Goal: Task Accomplishment & Management: Complete application form

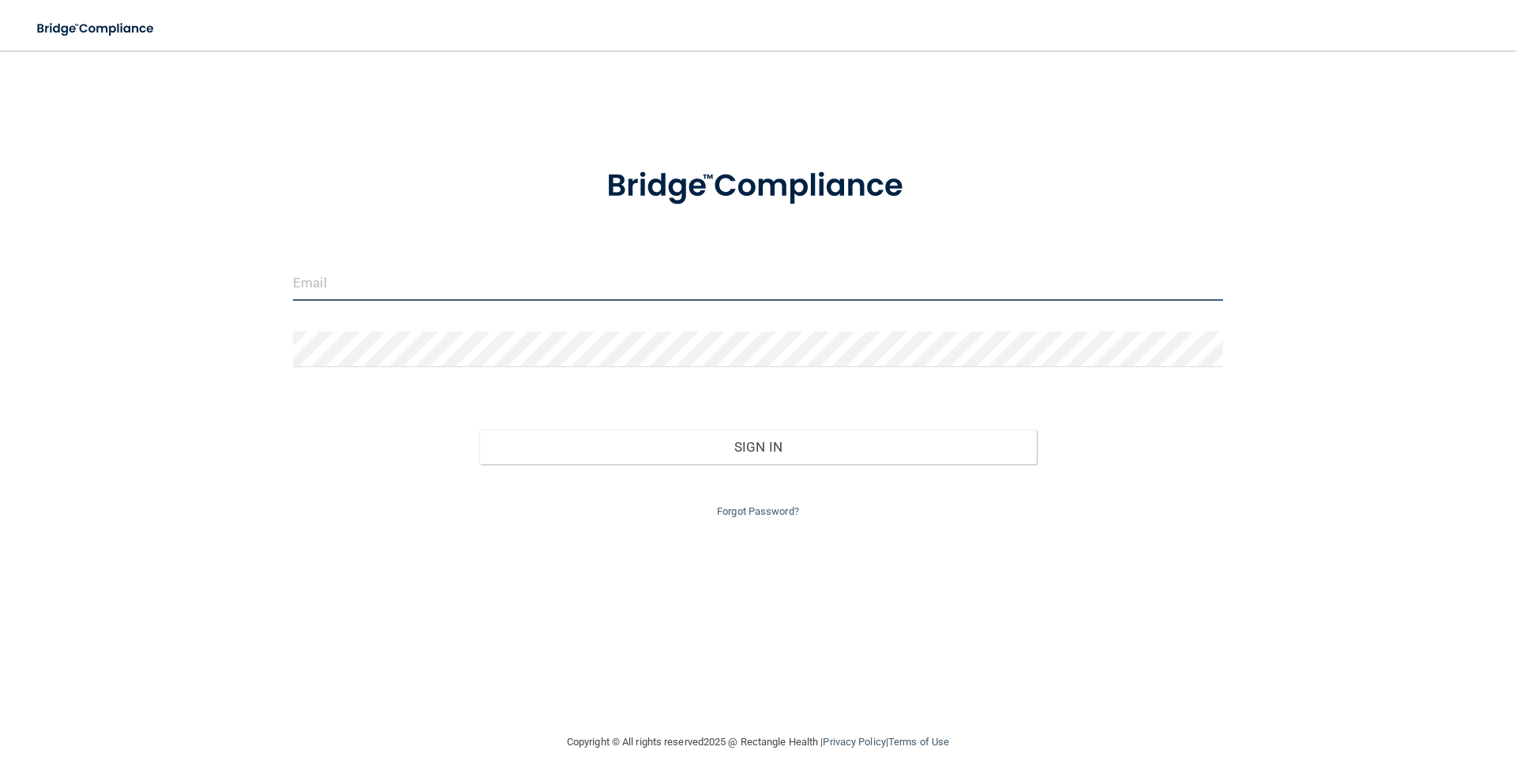
click at [381, 284] on input "email" at bounding box center [758, 283] width 931 height 35
type input "[EMAIL_ADDRESS][DOMAIN_NAME]"
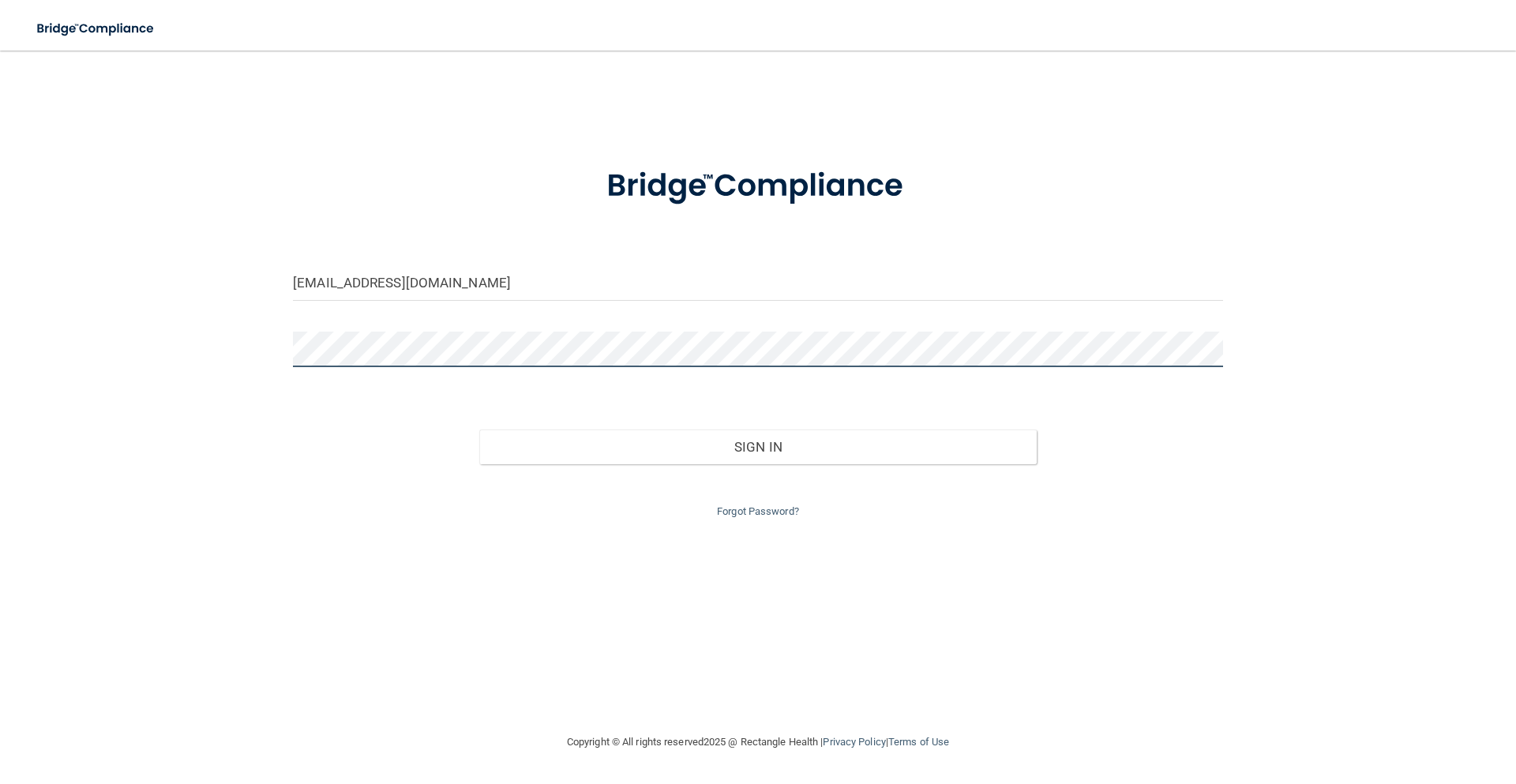
click at [480, 429] on button "Sign In" at bounding box center [759, 446] width 558 height 35
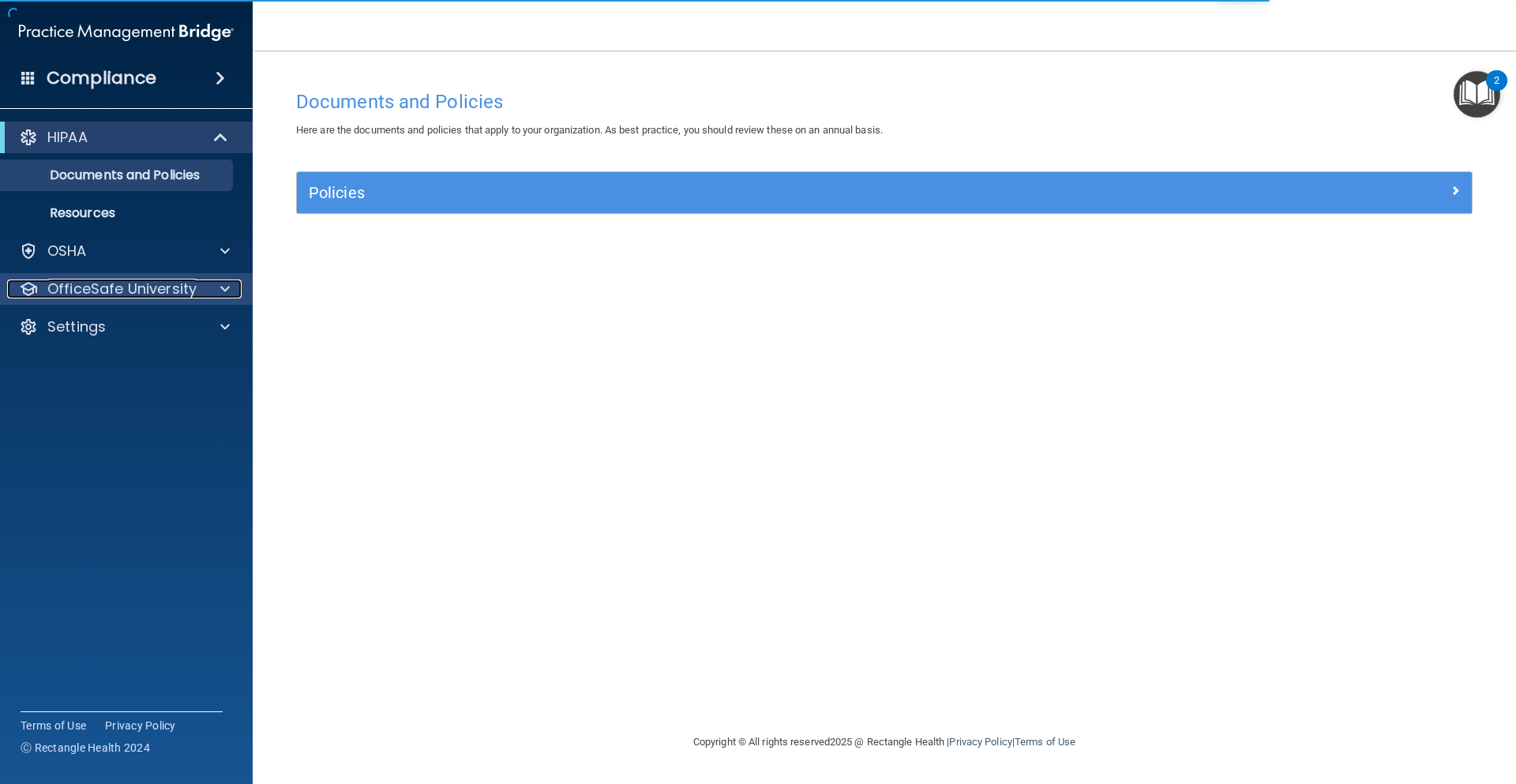
click at [109, 287] on p "OfficeSafe University" at bounding box center [122, 289] width 149 height 19
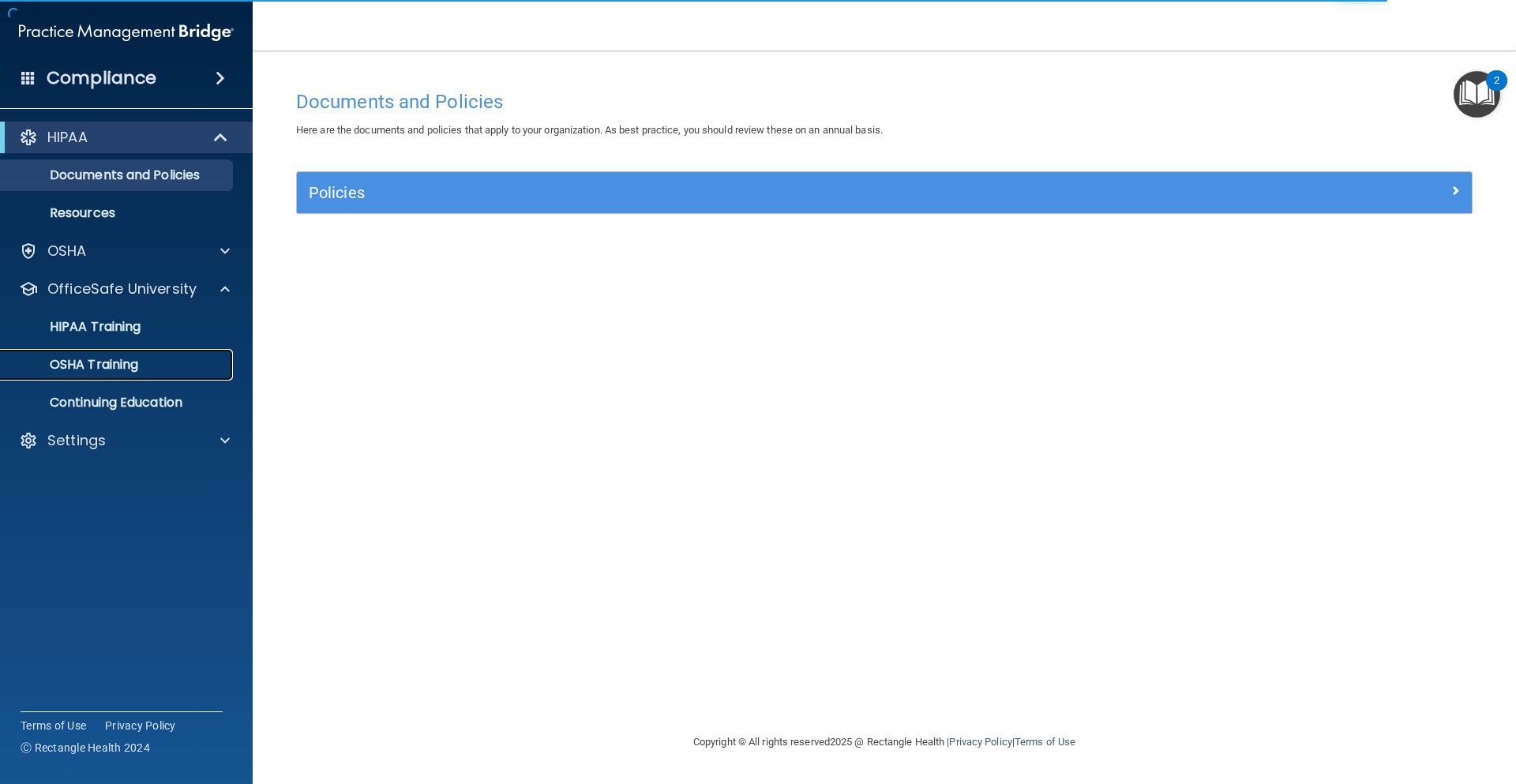
click at [108, 374] on link "OSHA Training" at bounding box center [108, 365] width 248 height 32
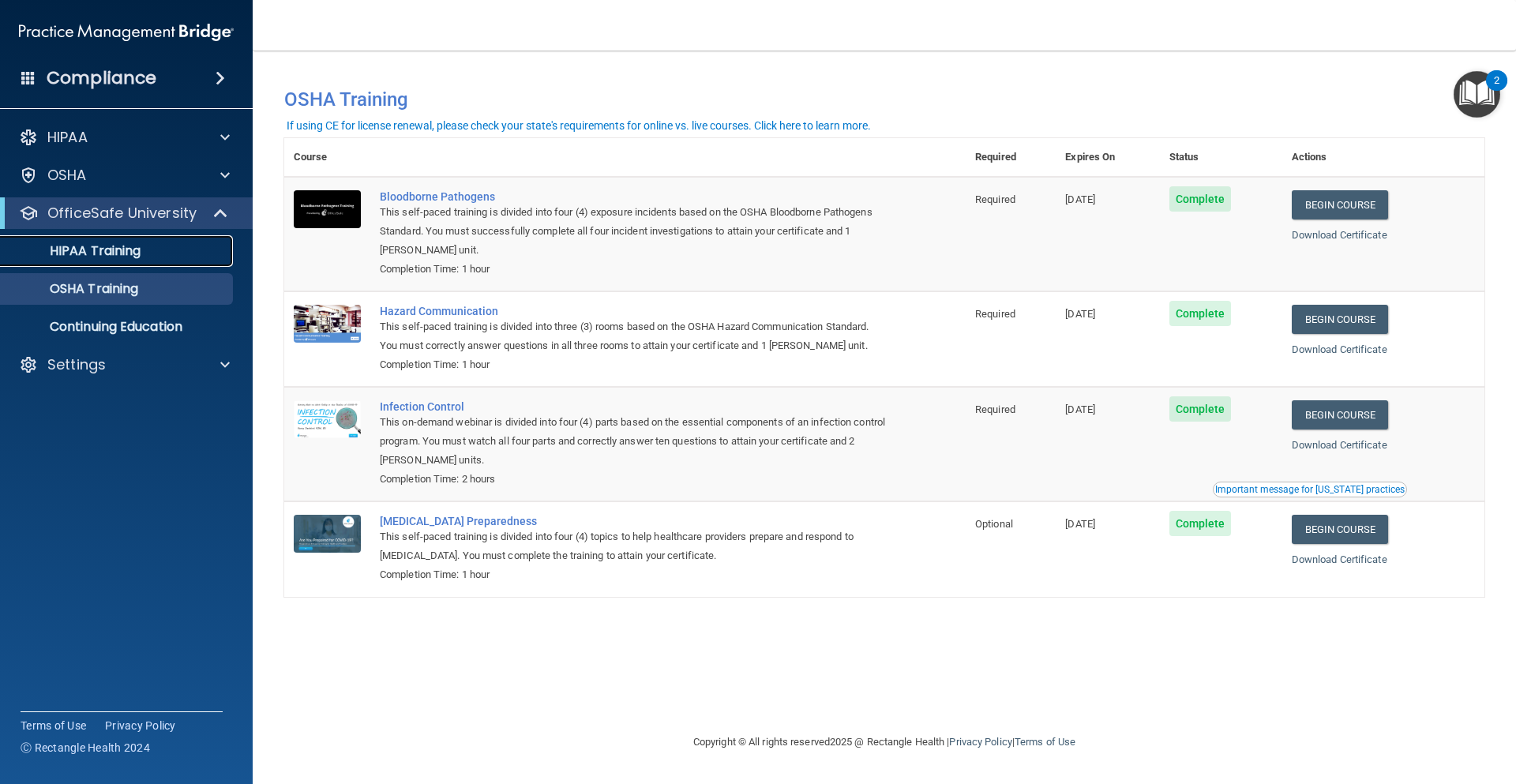
click at [117, 252] on p "HIPAA Training" at bounding box center [75, 251] width 131 height 16
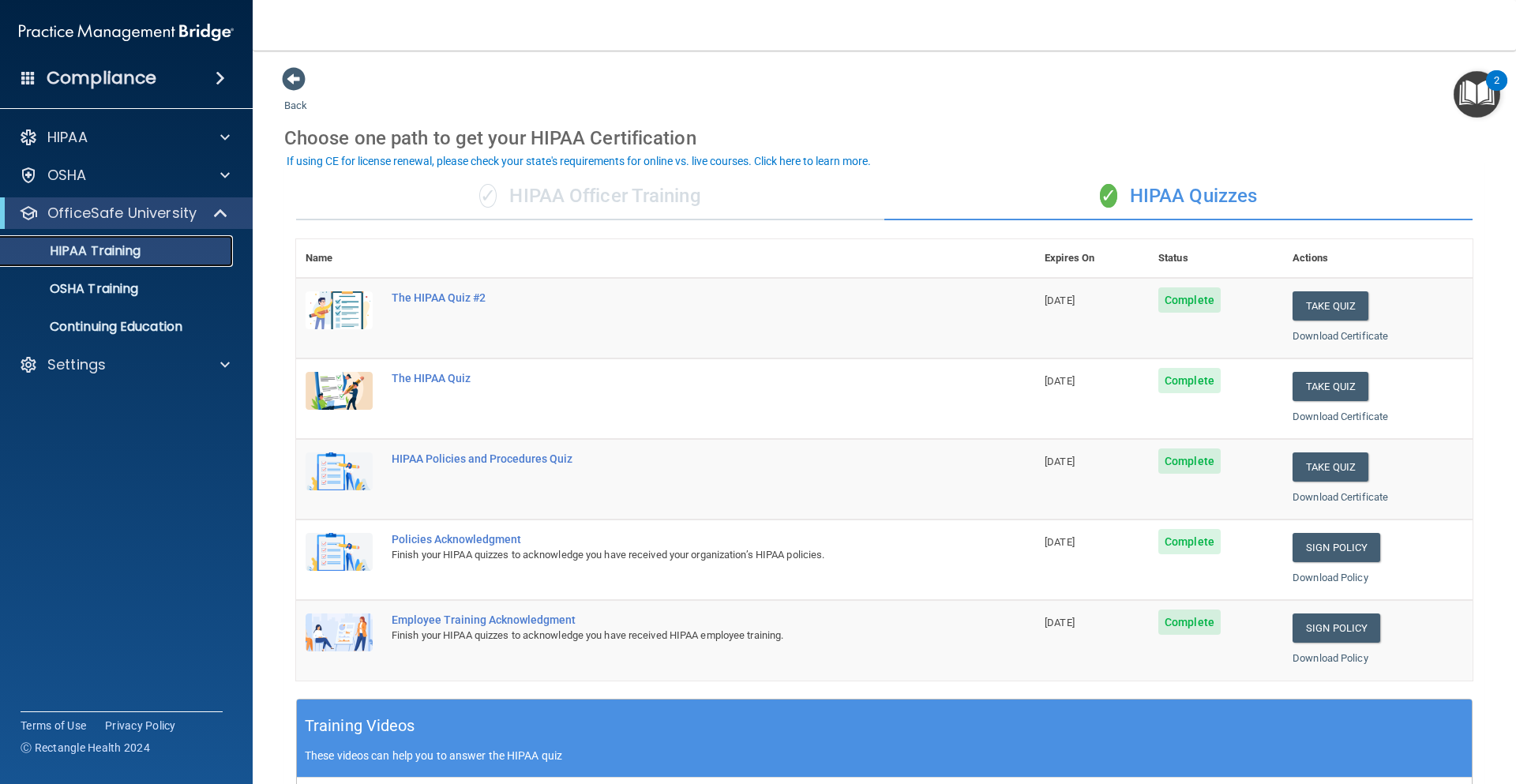
scroll to position [79, 0]
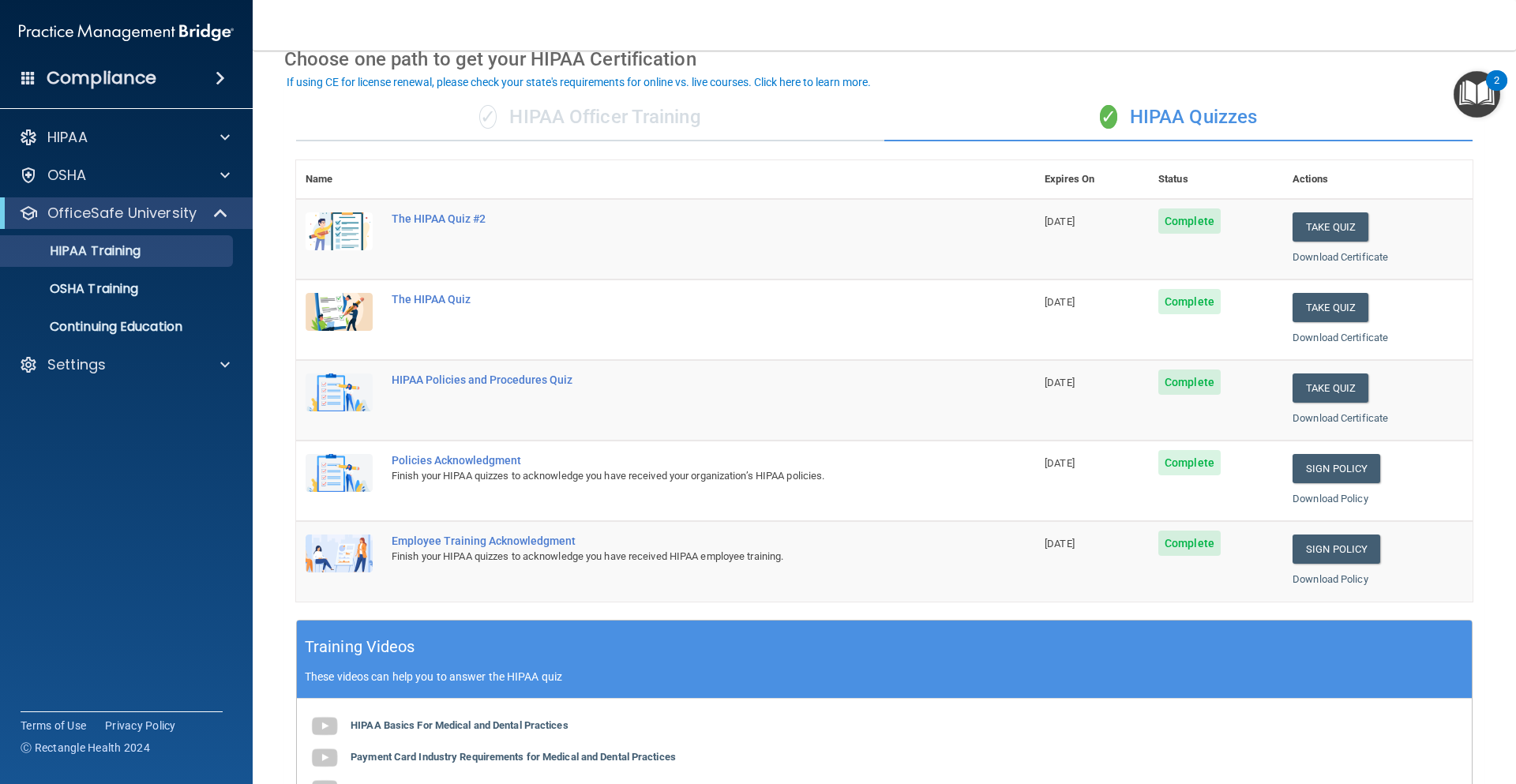
click at [632, 312] on td "The HIPAA Quiz" at bounding box center [709, 320] width 654 height 80
click at [1313, 304] on button "Take Quiz" at bounding box center [1331, 307] width 76 height 29
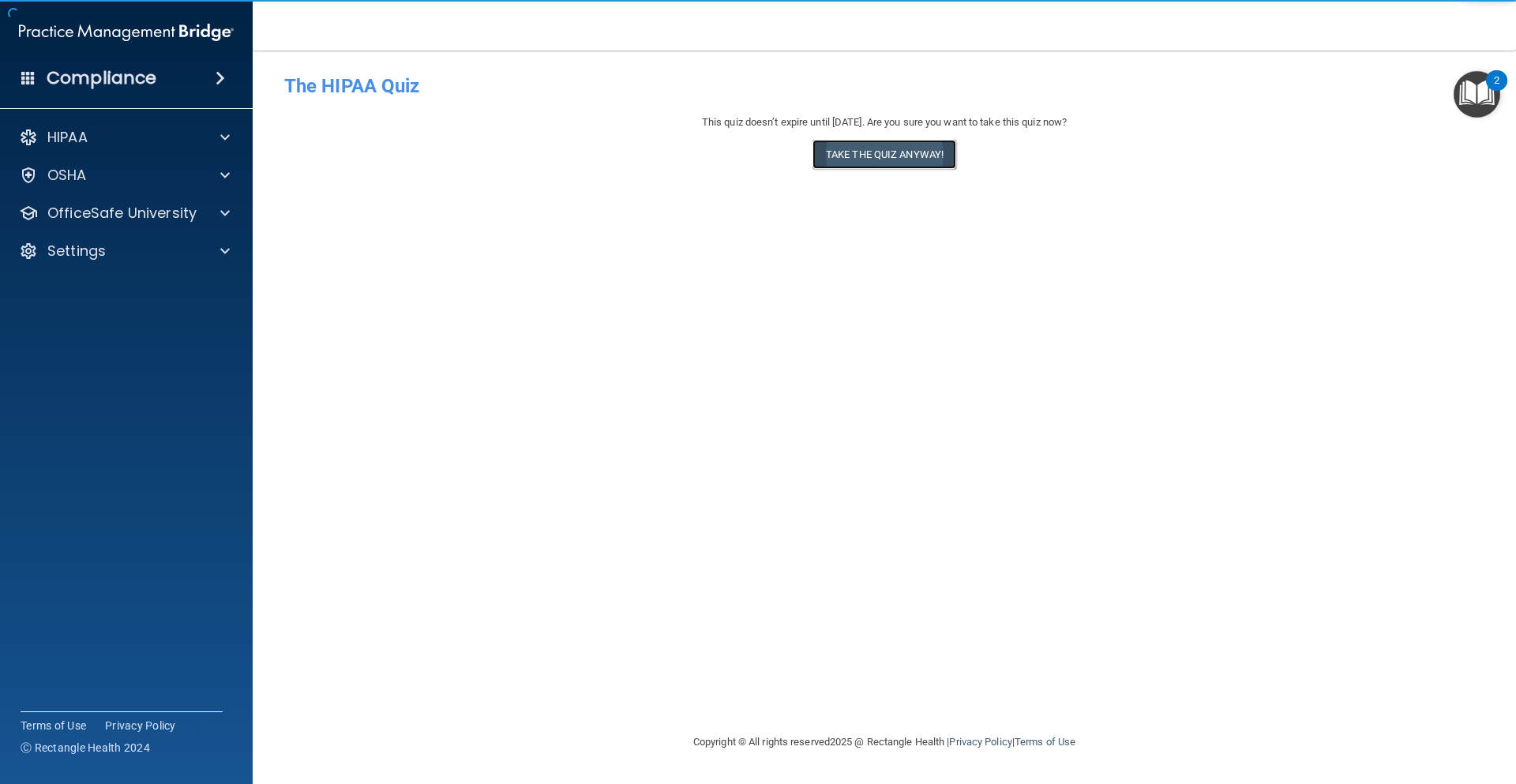
click at [898, 158] on button "Take the quiz anyway!" at bounding box center [885, 154] width 144 height 29
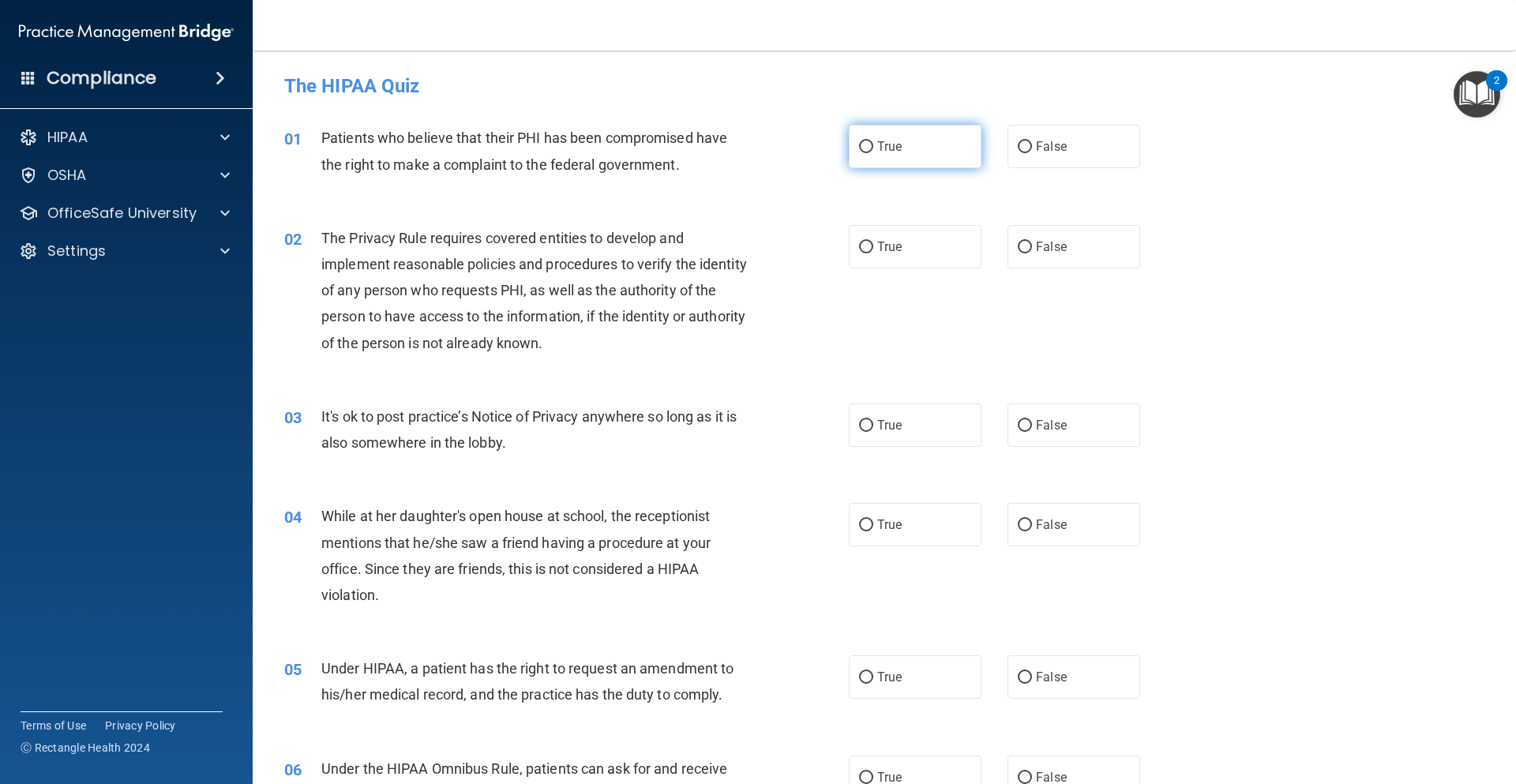
click at [860, 149] on input "True" at bounding box center [867, 147] width 14 height 12
radio input "true"
click at [864, 245] on input "True" at bounding box center [867, 247] width 14 height 12
radio input "true"
click at [1018, 423] on input "False" at bounding box center [1025, 426] width 14 height 12
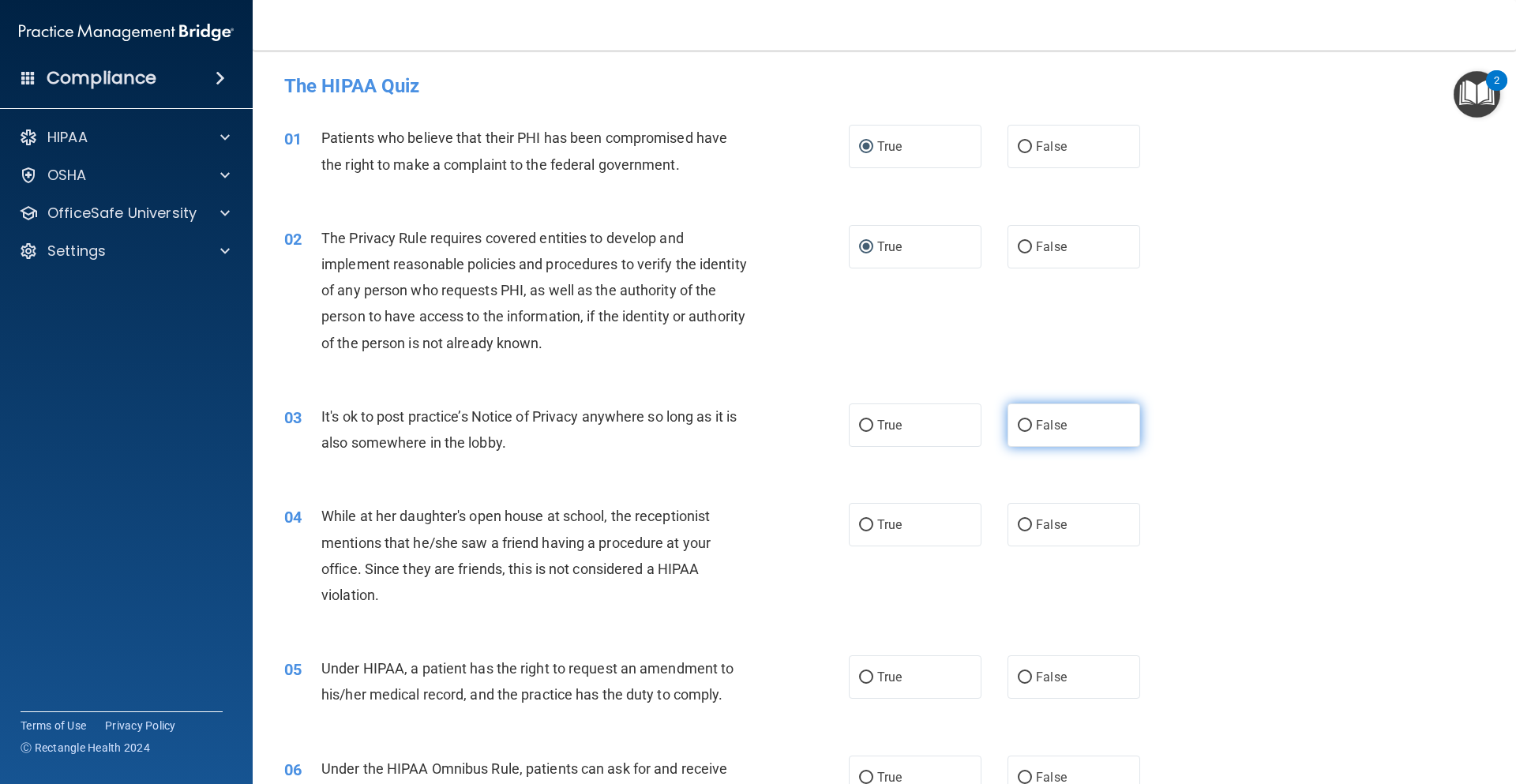
radio input "true"
click at [1021, 519] on input "False" at bounding box center [1025, 525] width 14 height 12
radio input "true"
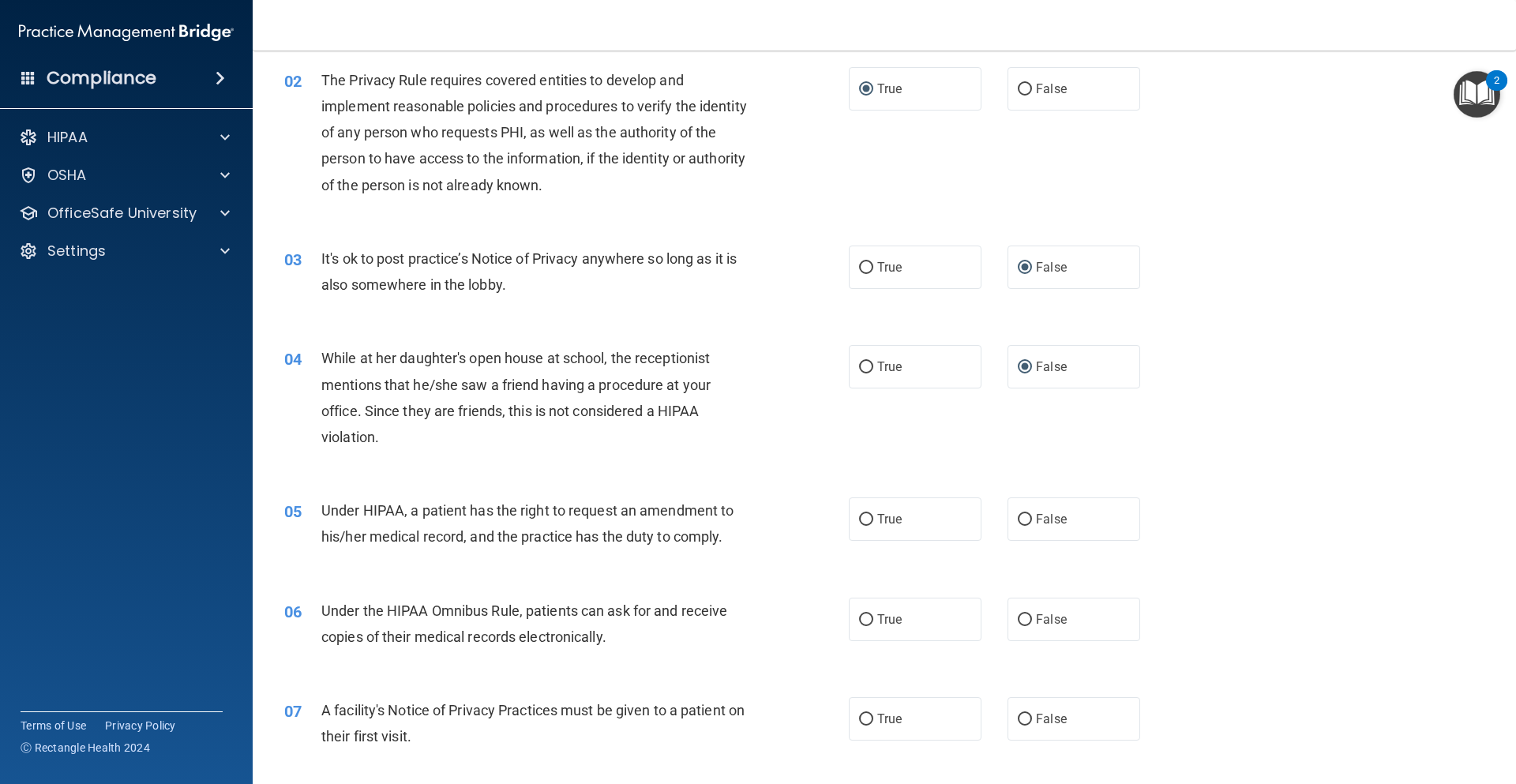
scroll to position [237, 0]
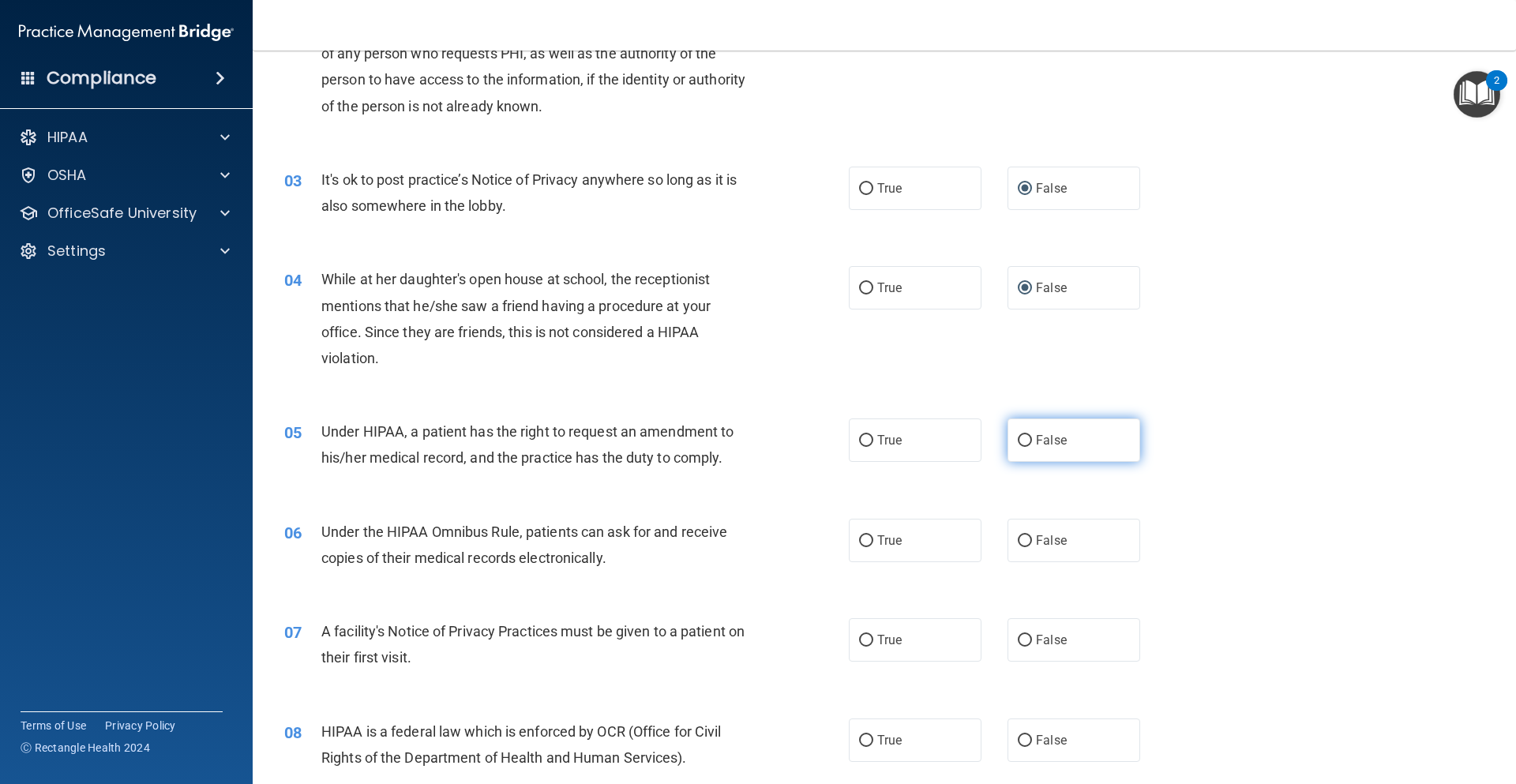
click at [1018, 443] on input "False" at bounding box center [1025, 440] width 14 height 12
radio input "true"
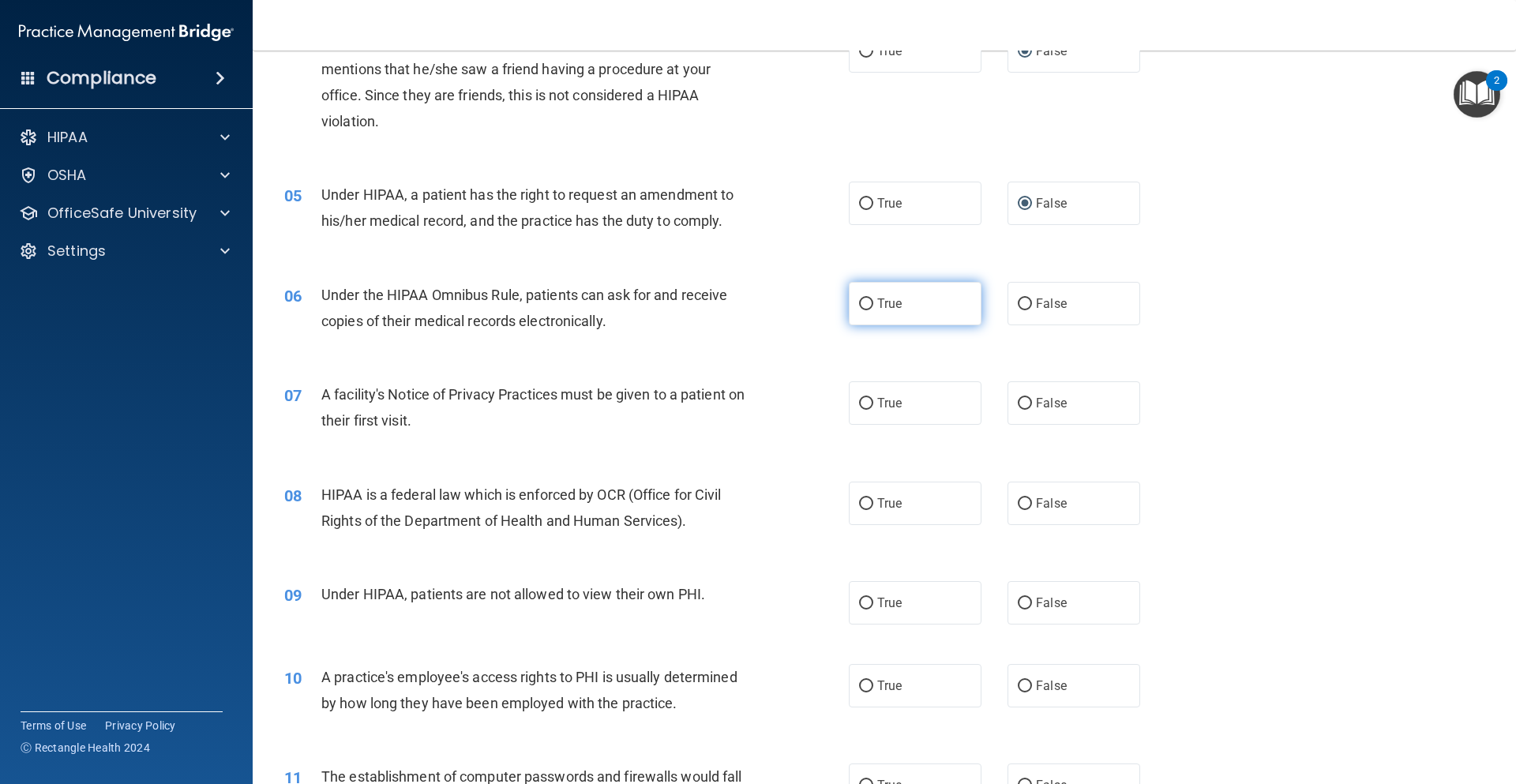
click at [860, 306] on input "True" at bounding box center [867, 304] width 14 height 12
radio input "true"
click at [860, 407] on input "True" at bounding box center [867, 403] width 14 height 12
radio input "true"
click at [862, 500] on input "True" at bounding box center [867, 504] width 14 height 12
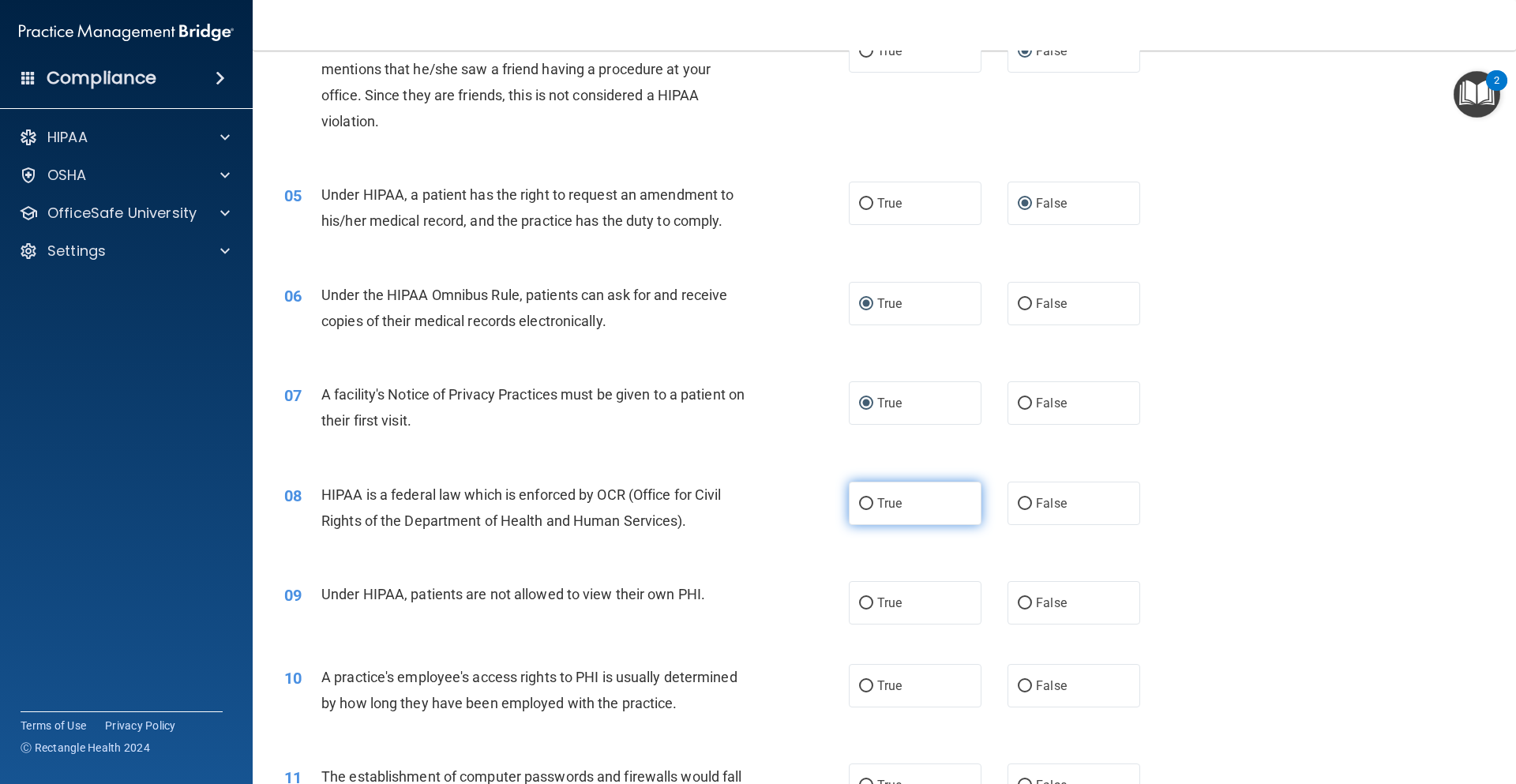
radio input "true"
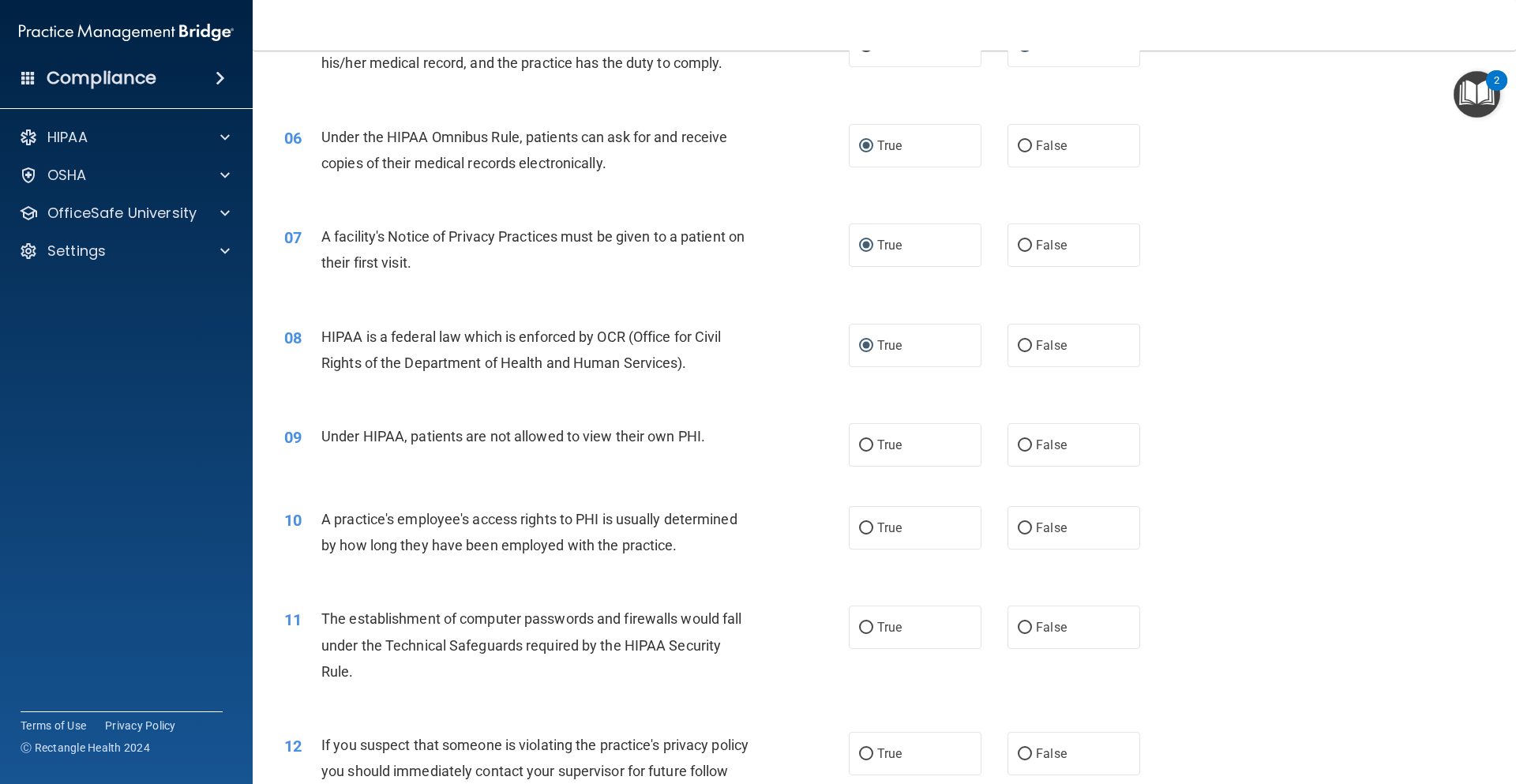
scroll to position [711, 0]
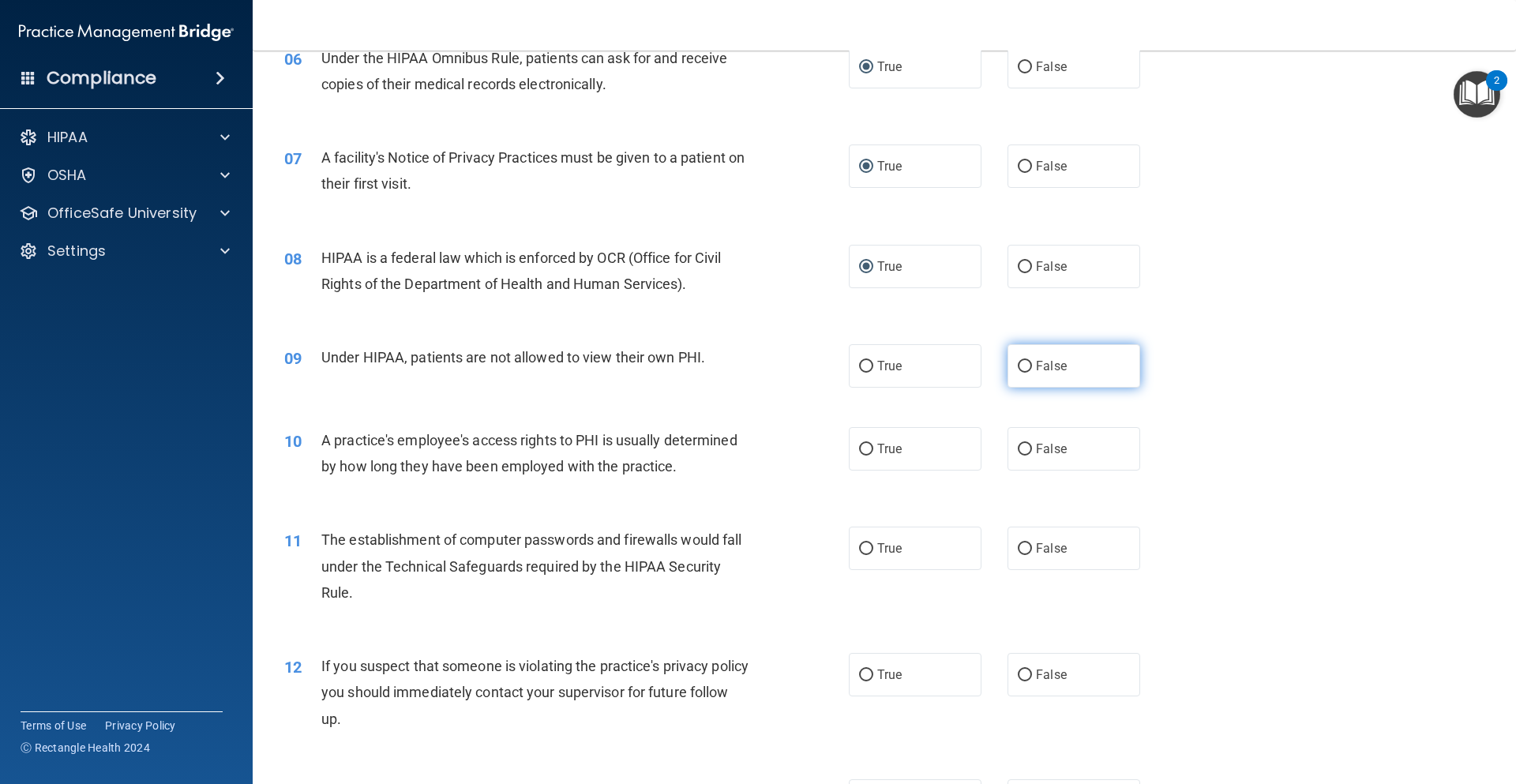
click at [1021, 365] on input "False" at bounding box center [1025, 366] width 14 height 12
radio input "true"
click at [1018, 447] on input "False" at bounding box center [1025, 449] width 14 height 12
radio input "true"
click at [861, 545] on input "True" at bounding box center [867, 549] width 14 height 12
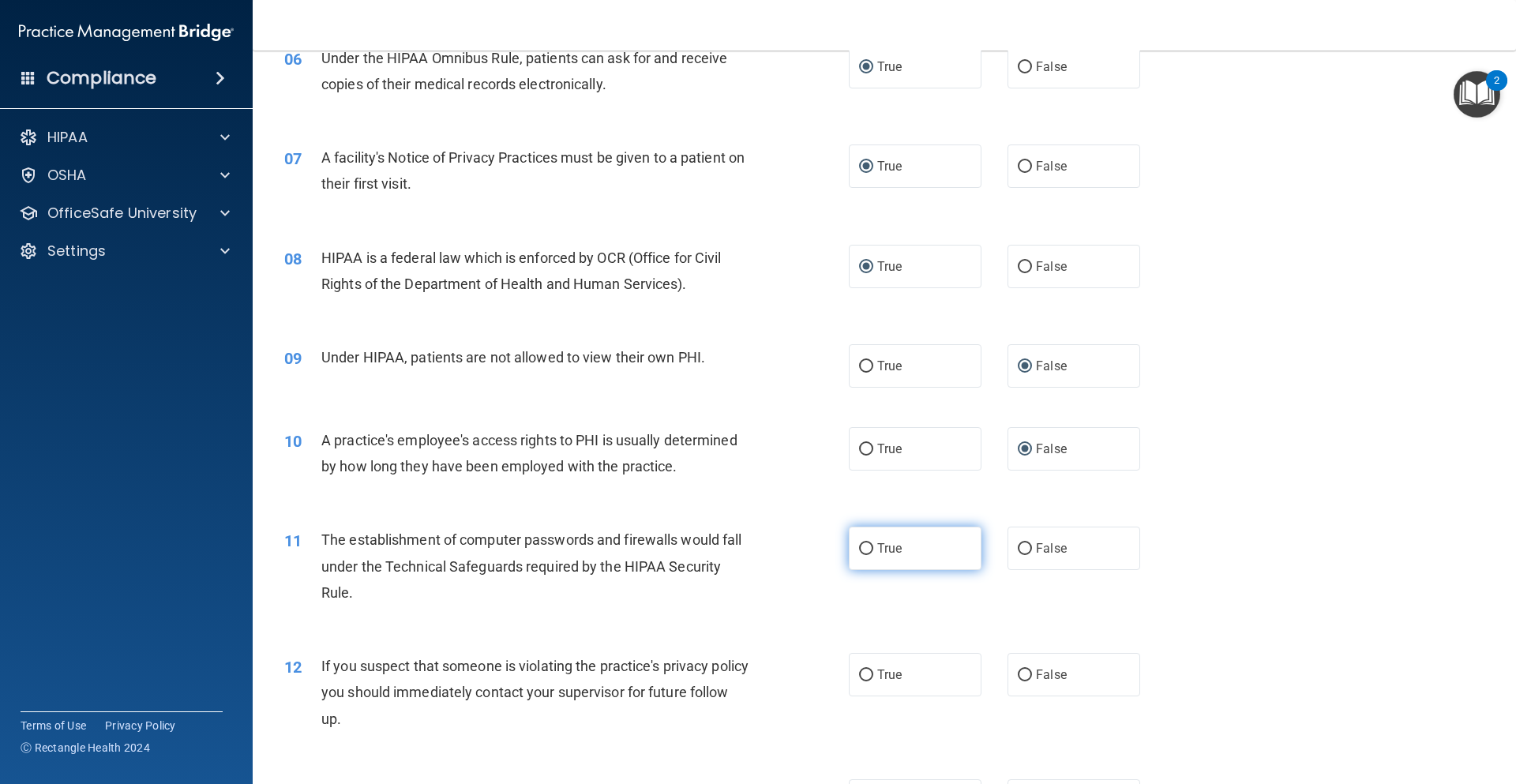
radio input "true"
click at [862, 676] on input "True" at bounding box center [867, 675] width 14 height 12
radio input "true"
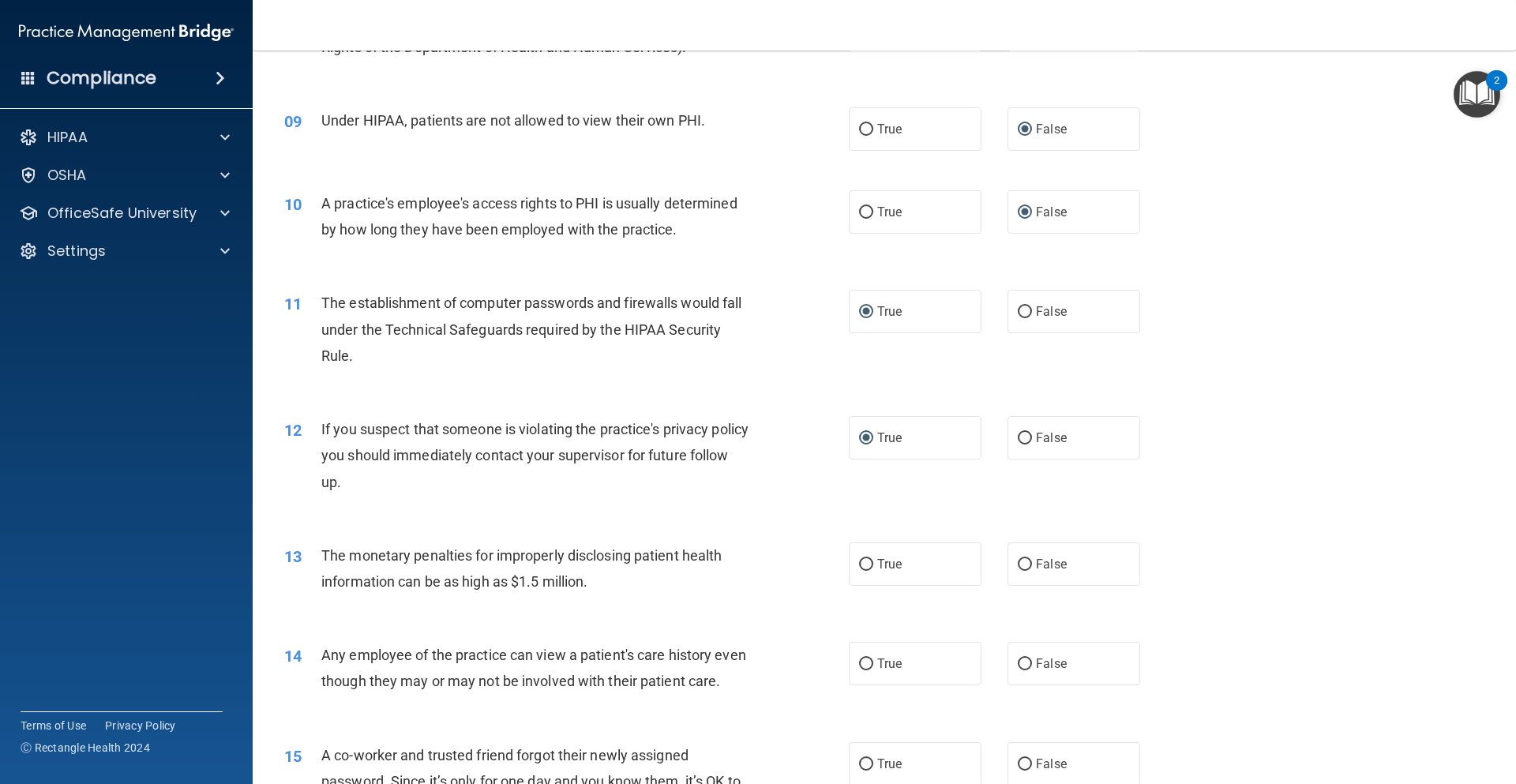
scroll to position [1105, 0]
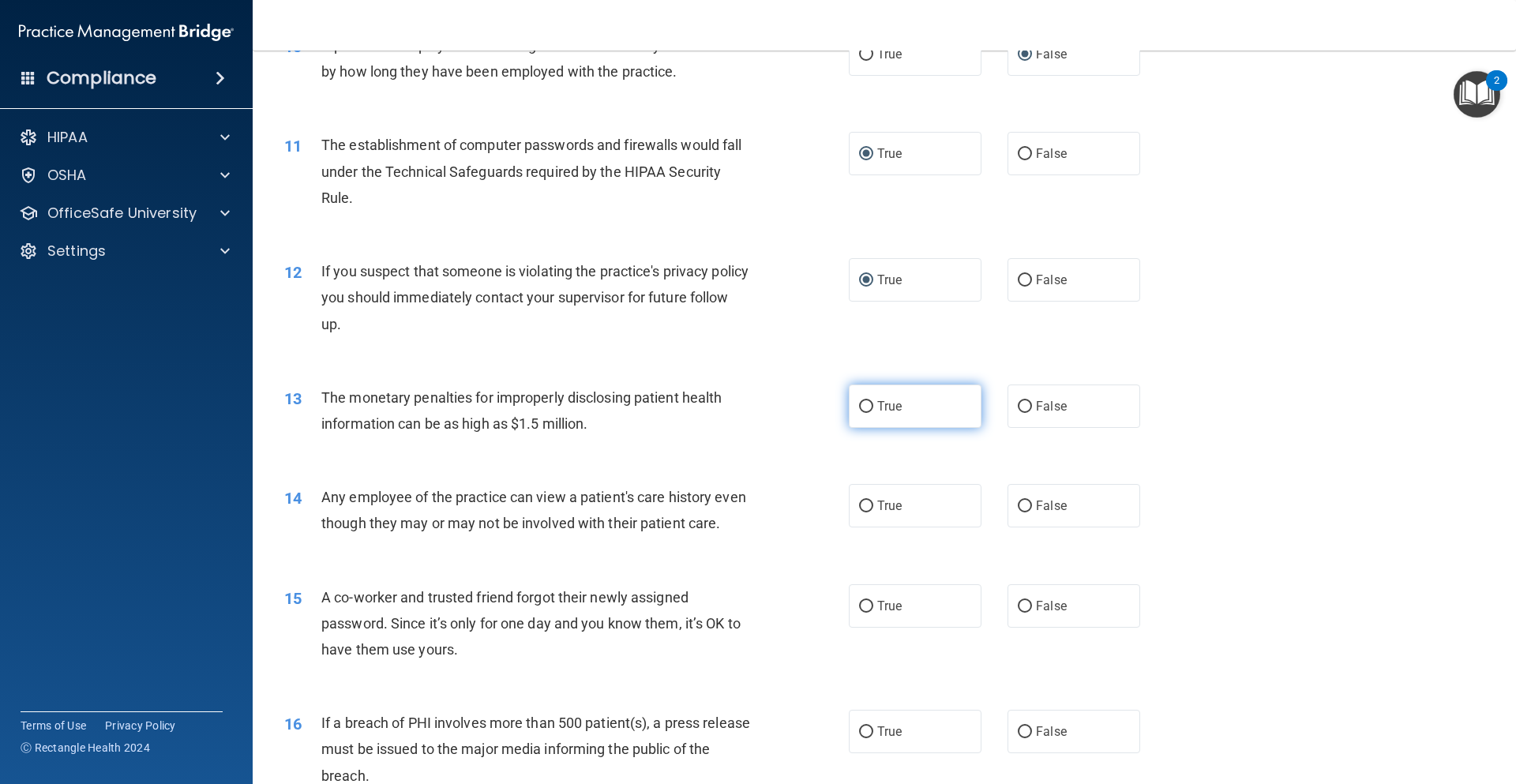
drag, startPoint x: 862, startPoint y: 405, endPoint x: 875, endPoint y: 410, distance: 13.9
click at [862, 404] on input "True" at bounding box center [867, 407] width 14 height 12
radio input "true"
click at [1018, 505] on input "False" at bounding box center [1025, 506] width 14 height 12
radio input "true"
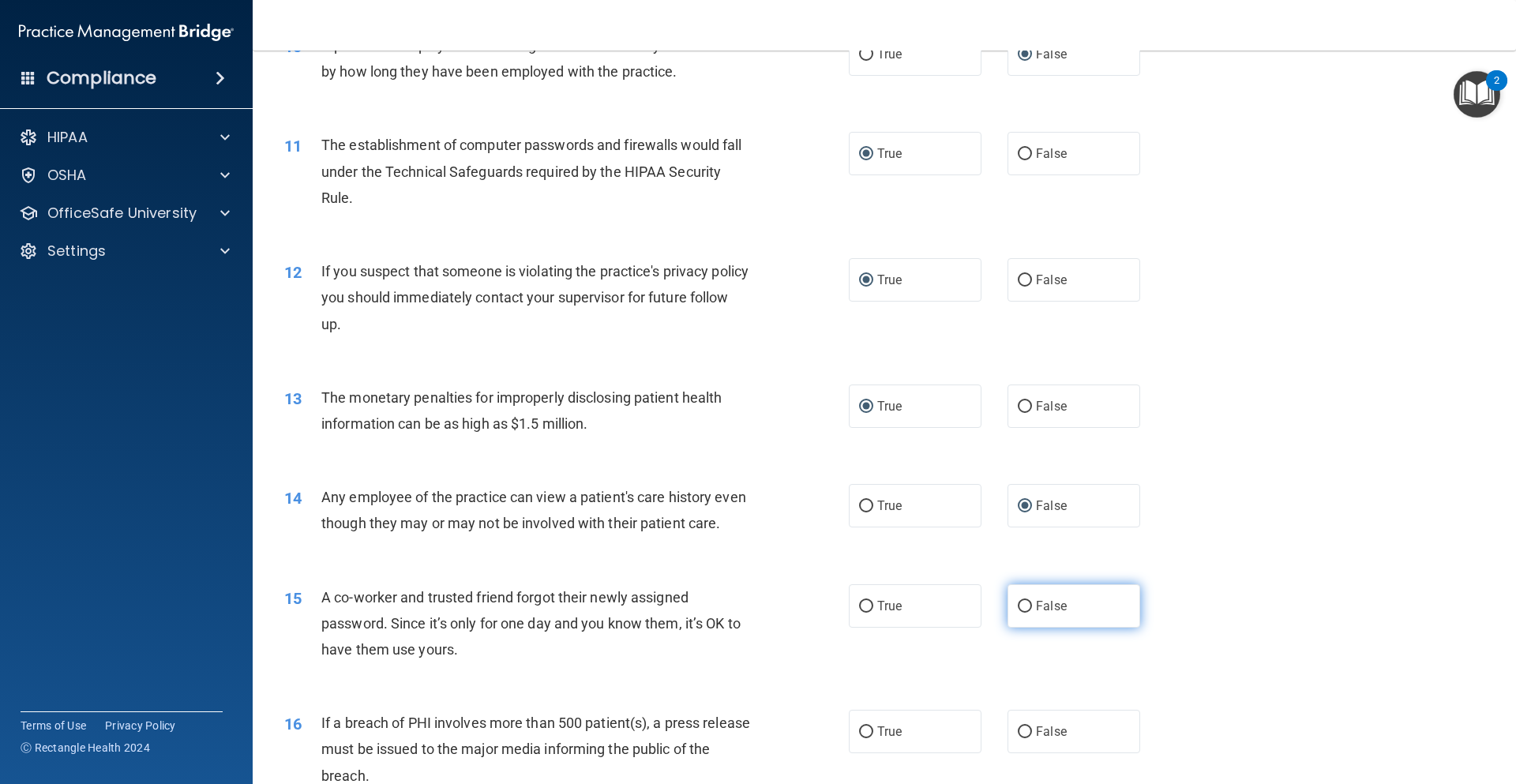
click at [1018, 613] on input "False" at bounding box center [1025, 607] width 14 height 12
radio input "true"
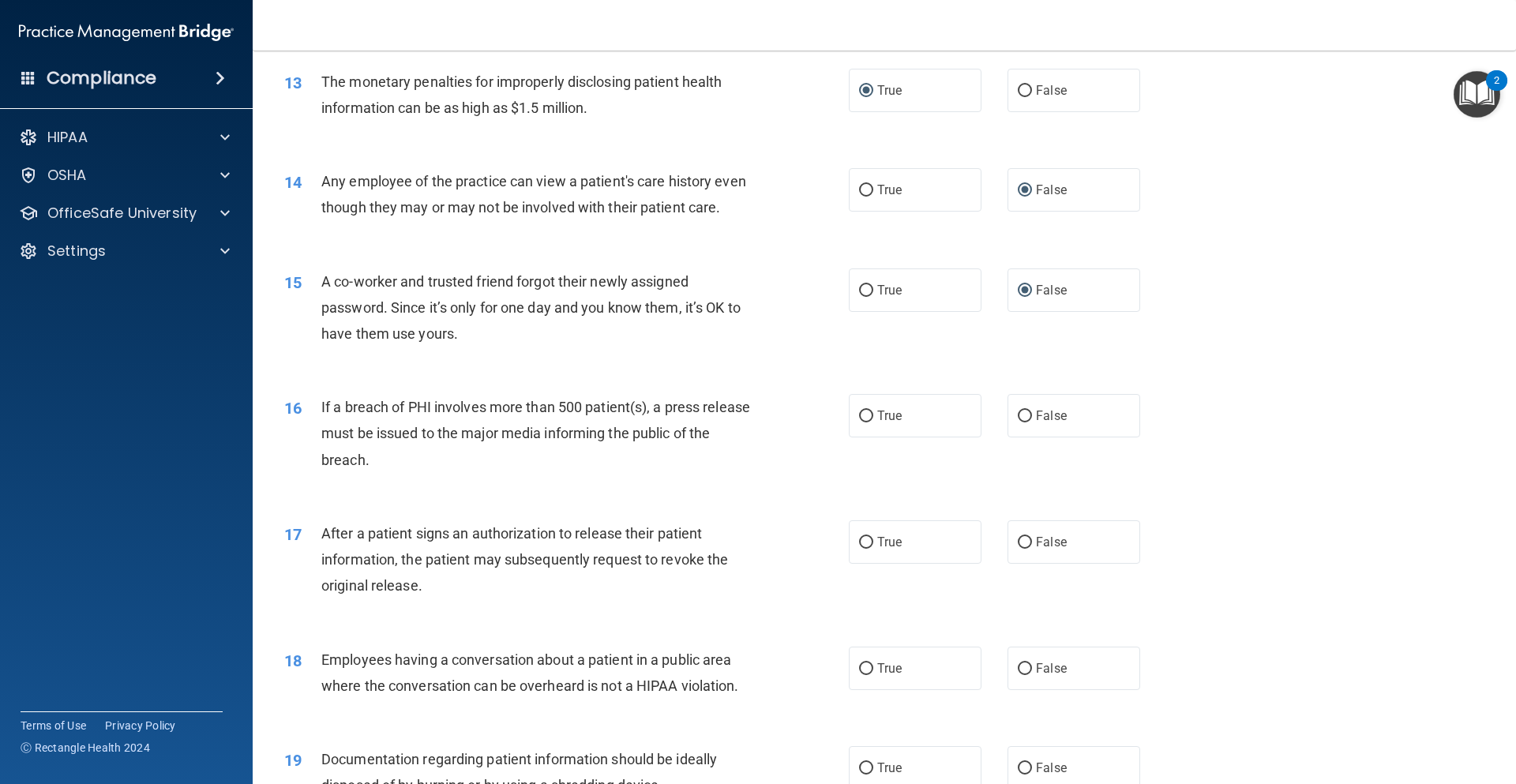
scroll to position [1500, 0]
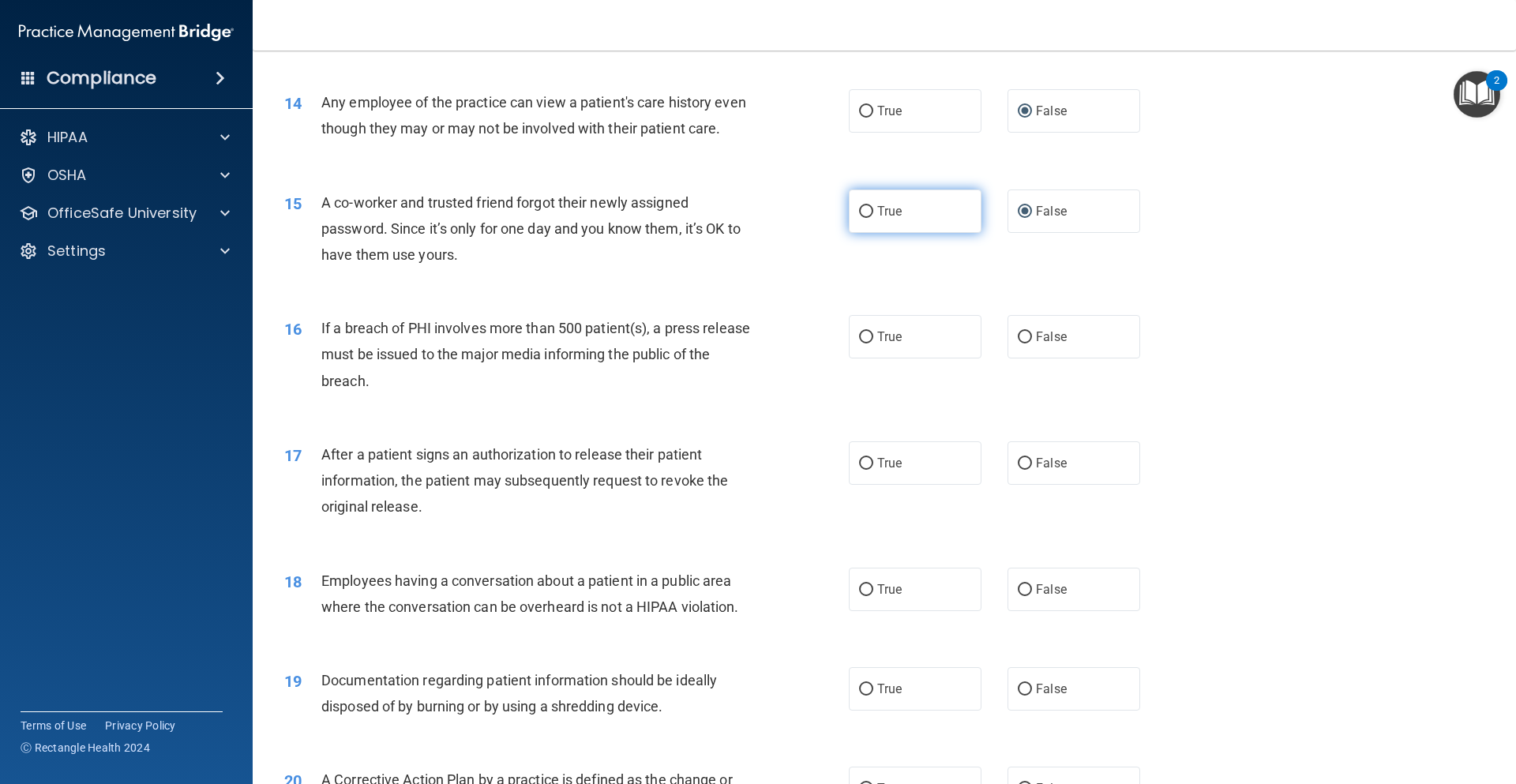
click at [861, 218] on input "True" at bounding box center [867, 212] width 14 height 12
radio input "true"
radio input "false"
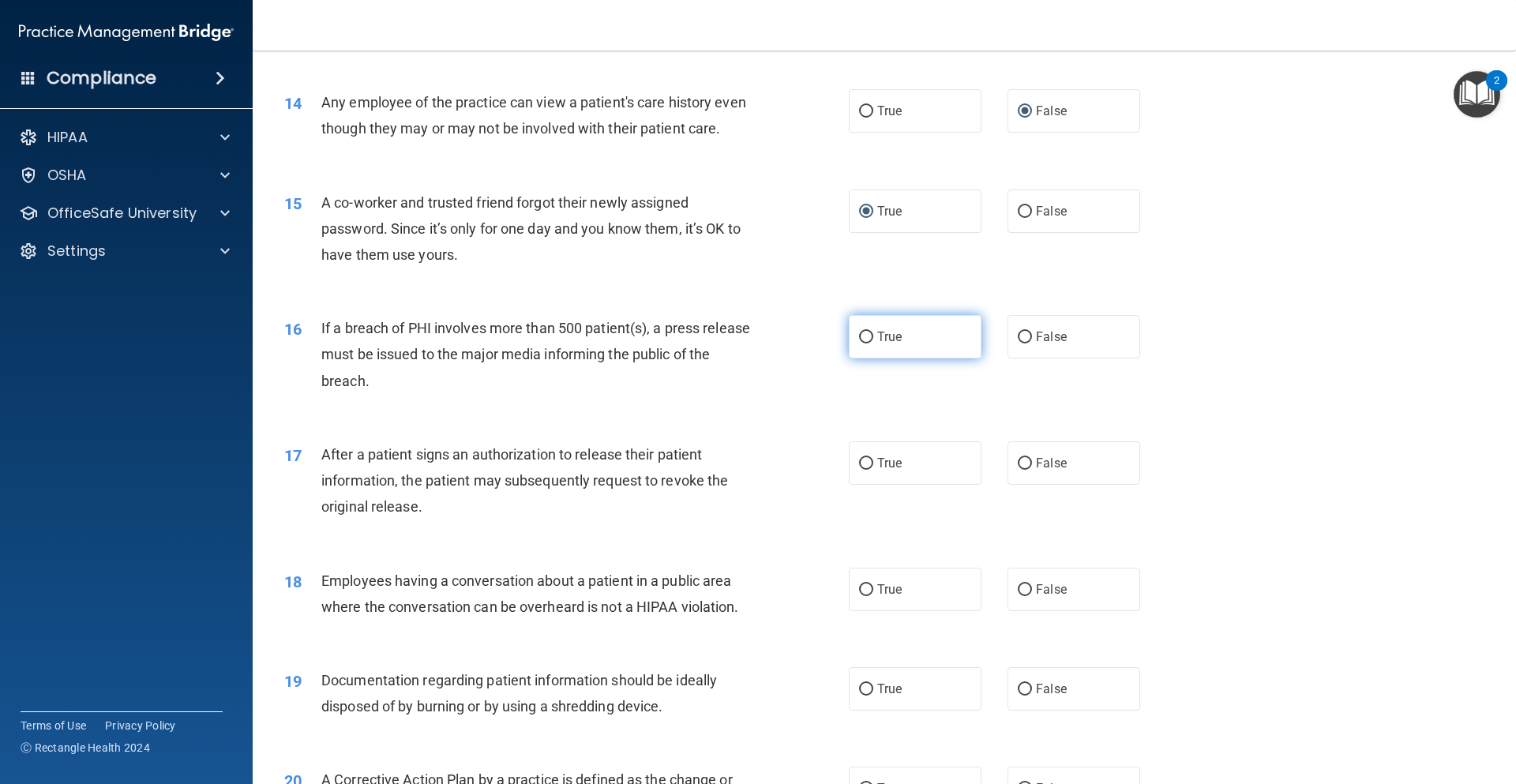
click at [860, 344] on input "True" at bounding box center [867, 337] width 14 height 12
radio input "true"
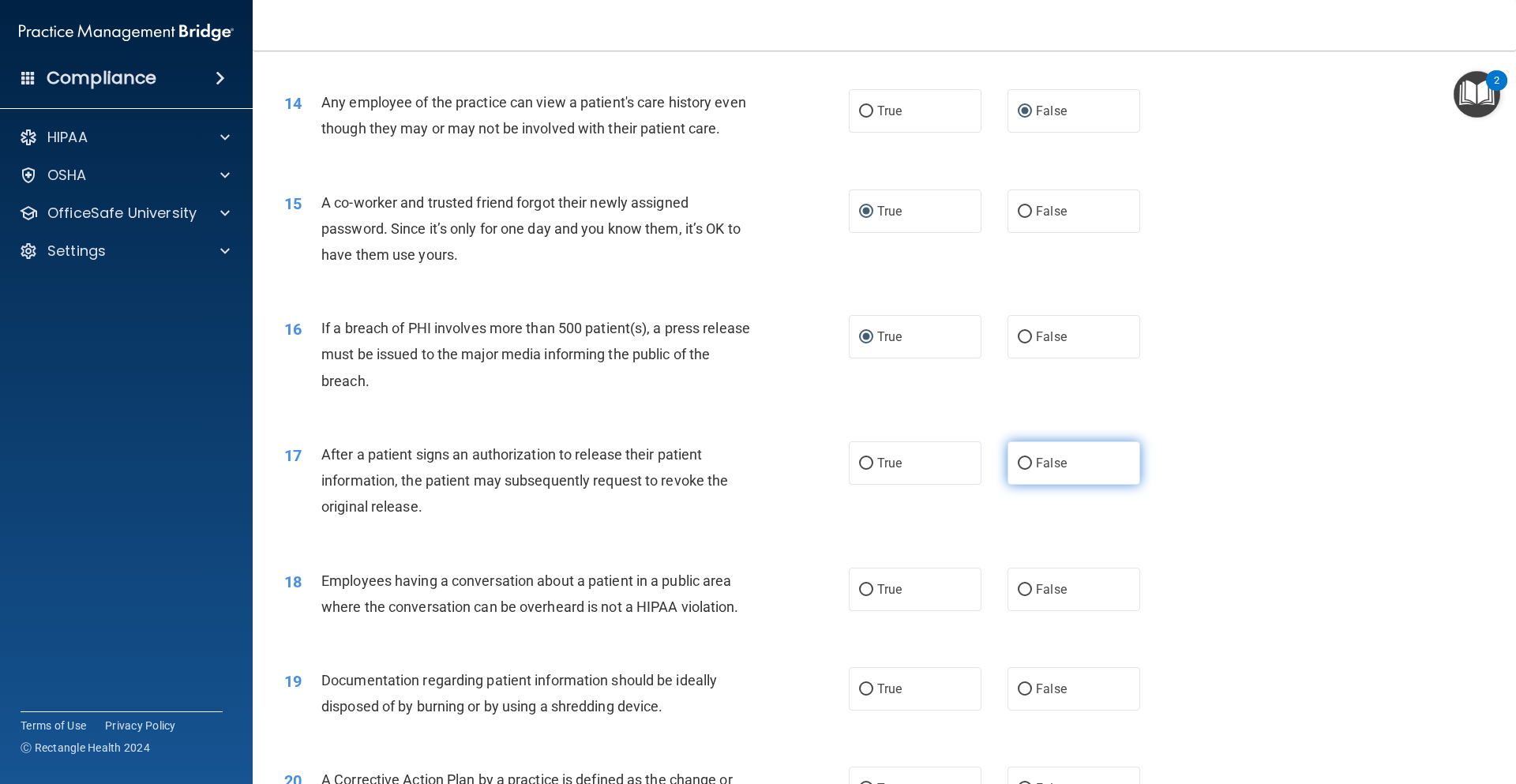
click at [1021, 470] on input "False" at bounding box center [1025, 464] width 14 height 12
radio input "true"
click at [866, 596] on input "True" at bounding box center [867, 590] width 14 height 12
radio input "true"
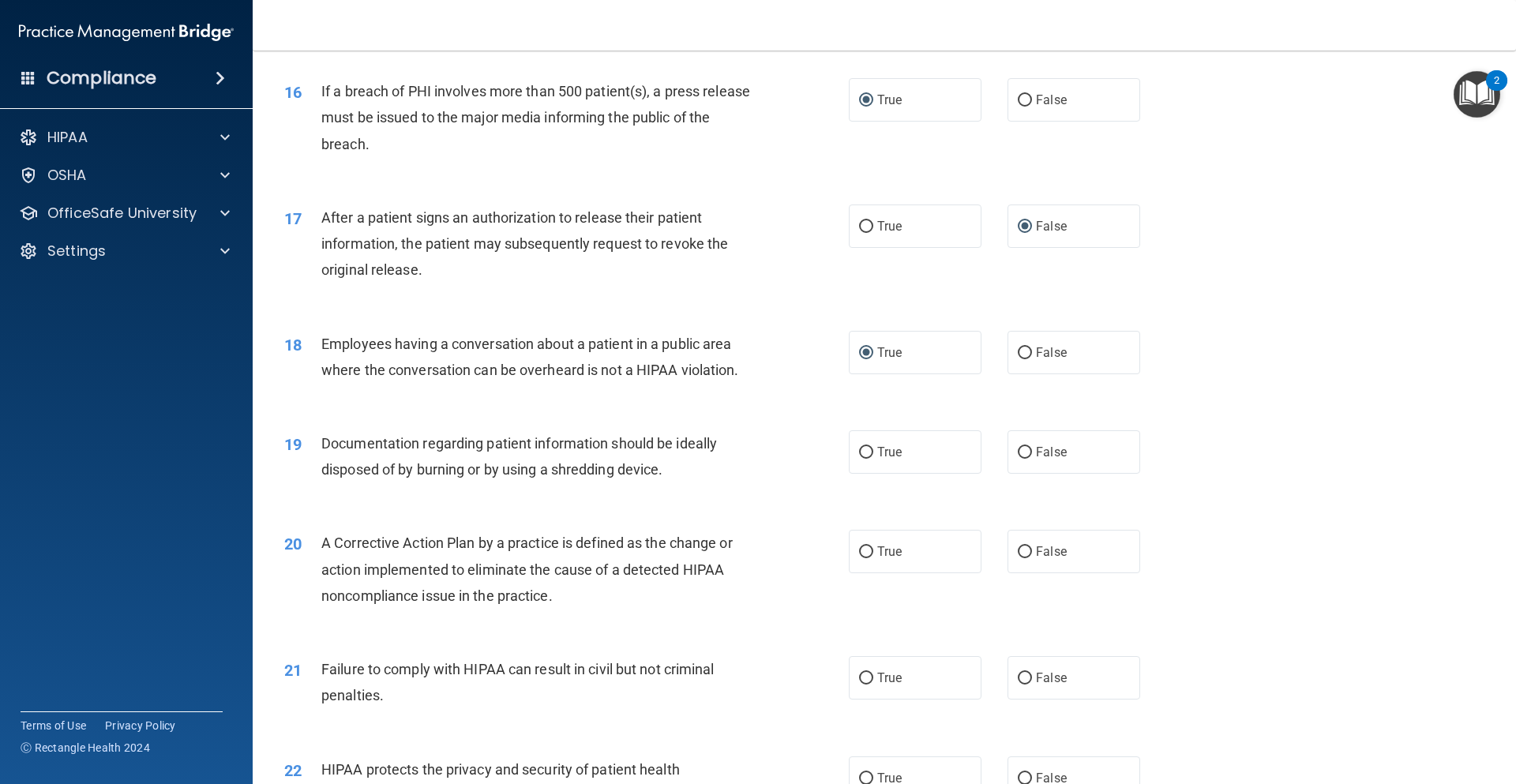
scroll to position [1816, 0]
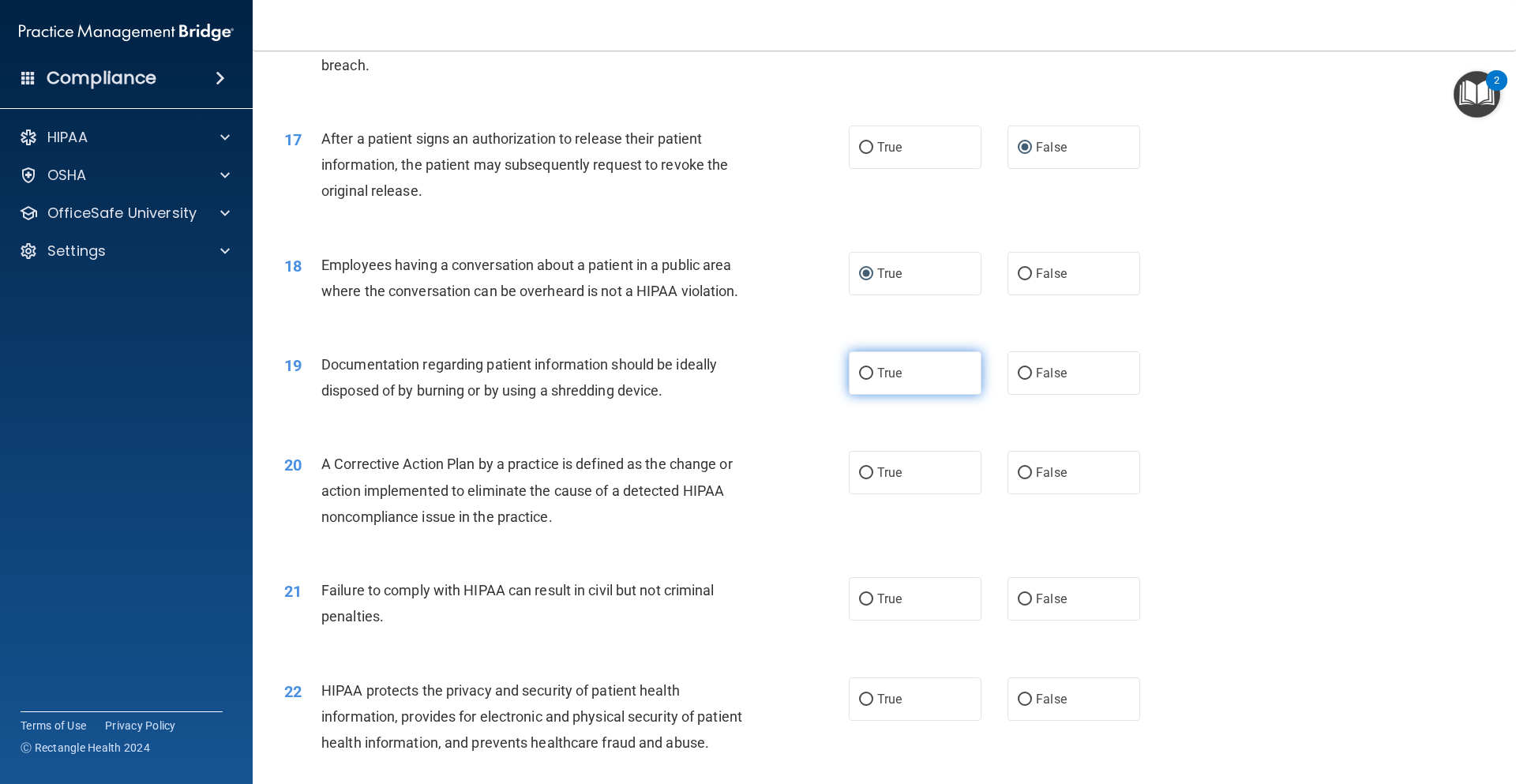
click at [861, 380] on input "True" at bounding box center [867, 374] width 14 height 12
radio input "true"
click at [862, 480] on input "True" at bounding box center [867, 473] width 14 height 12
radio input "true"
click at [1020, 606] on input "False" at bounding box center [1025, 599] width 14 height 12
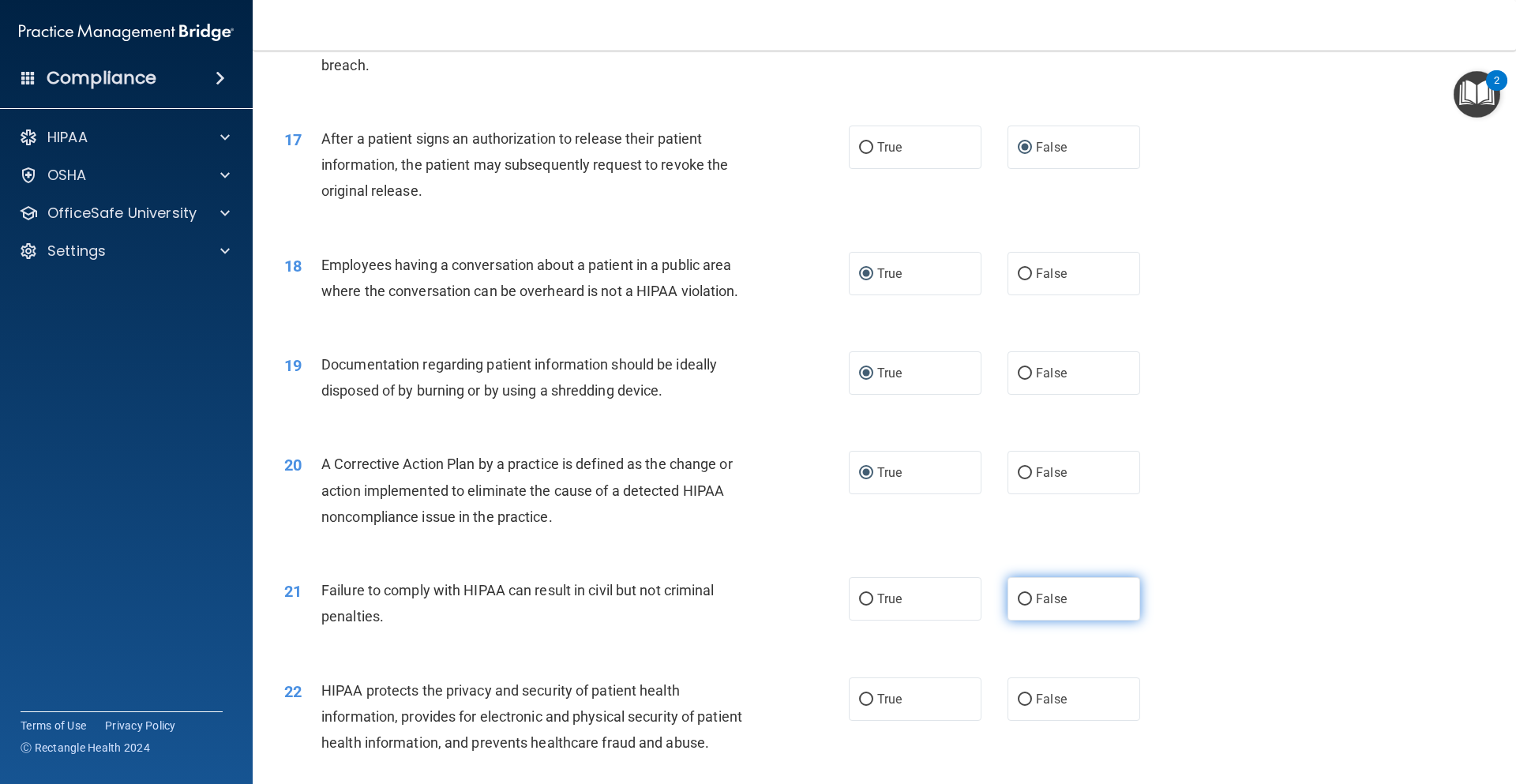
radio input "true"
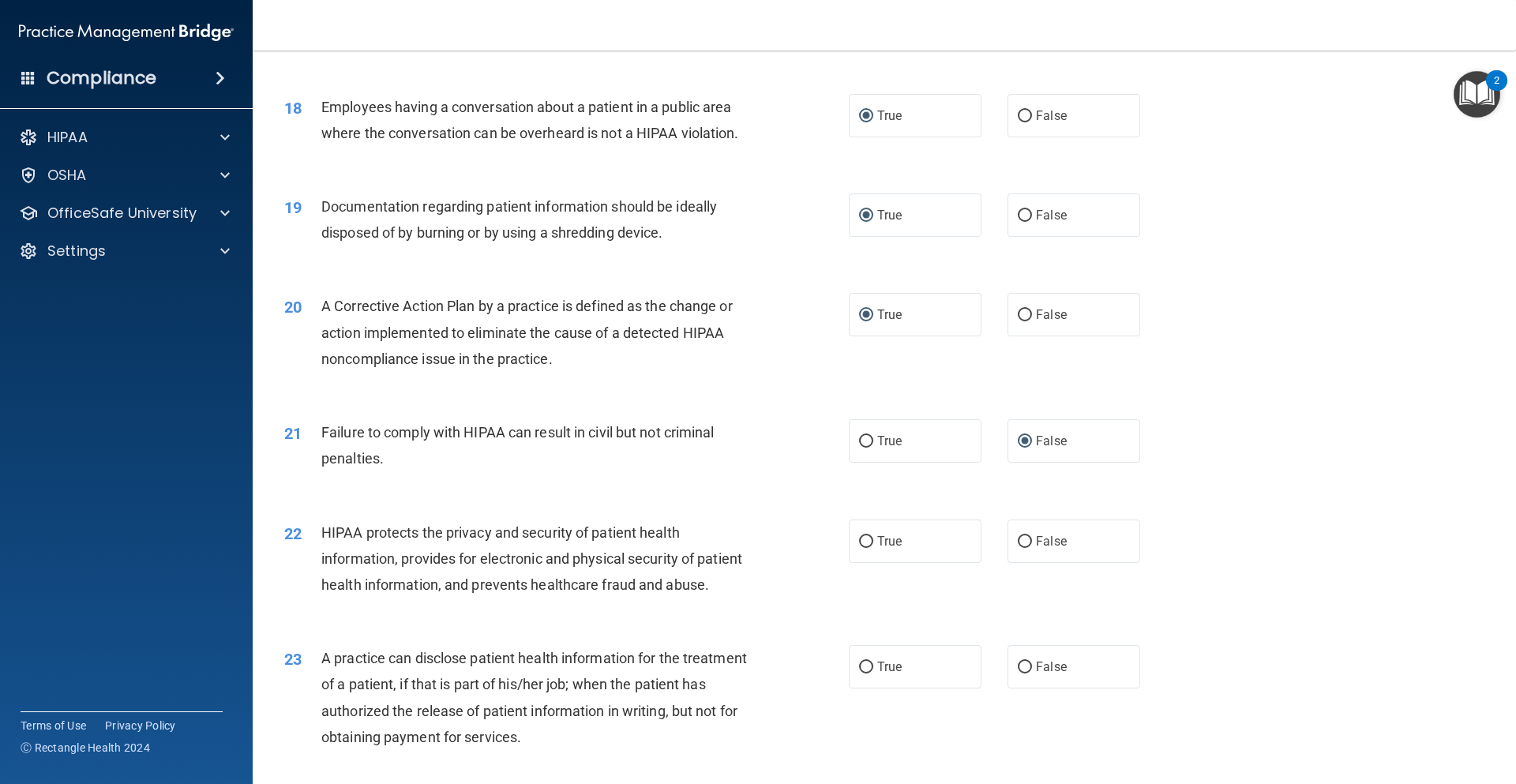
scroll to position [2053, 0]
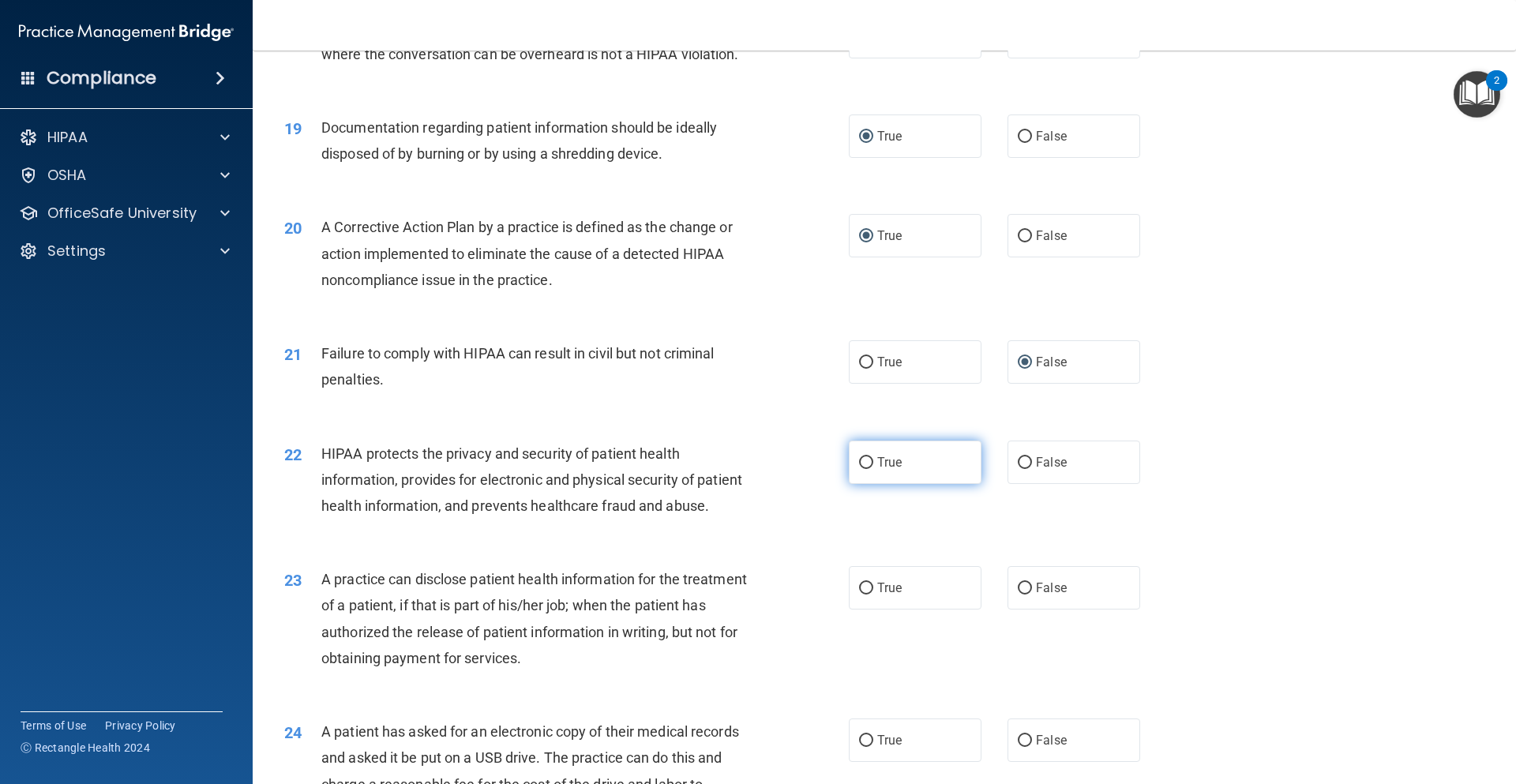
click at [864, 469] on input "True" at bounding box center [867, 463] width 14 height 12
radio input "true"
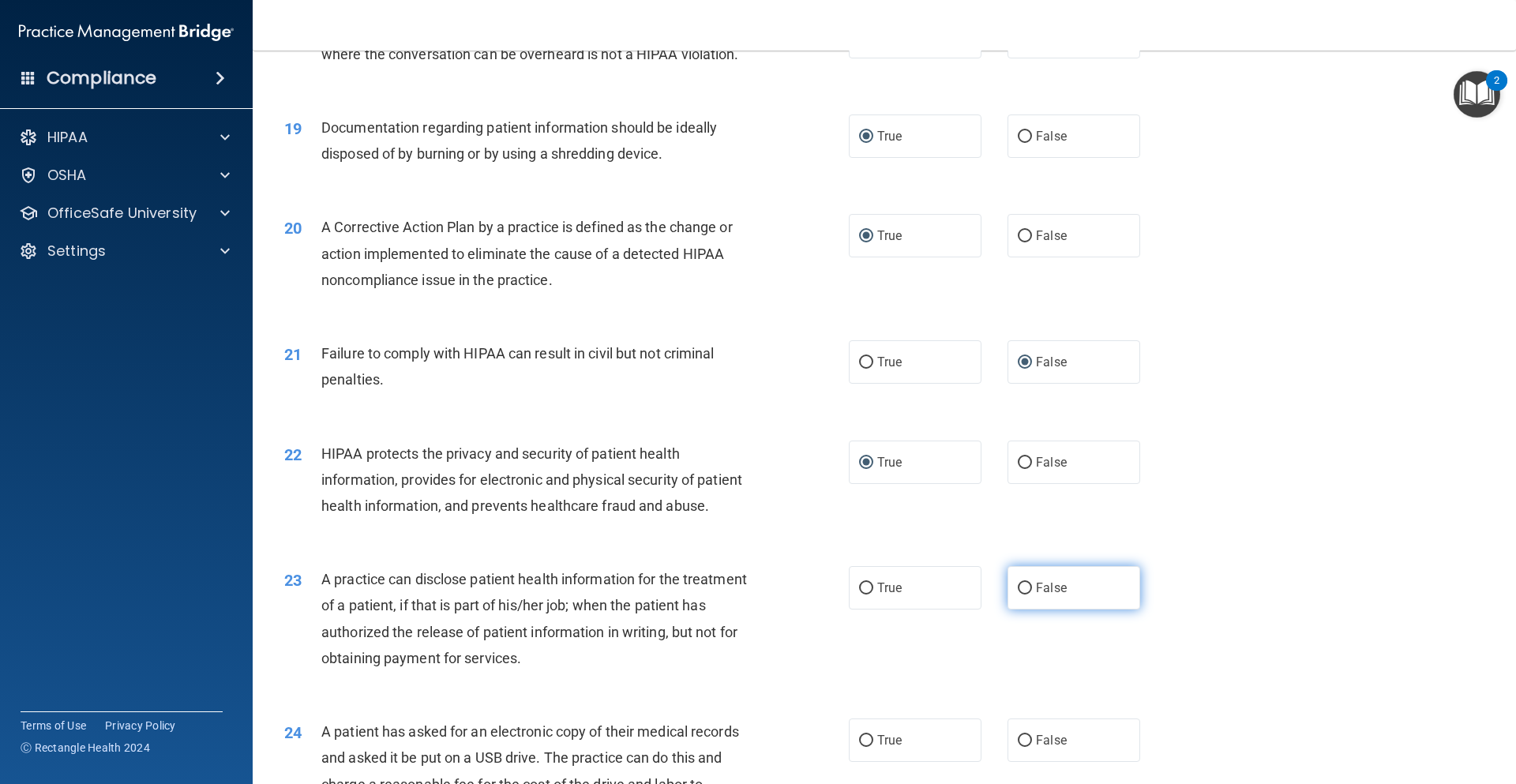
click at [1020, 595] on input "False" at bounding box center [1025, 588] width 14 height 12
radio input "true"
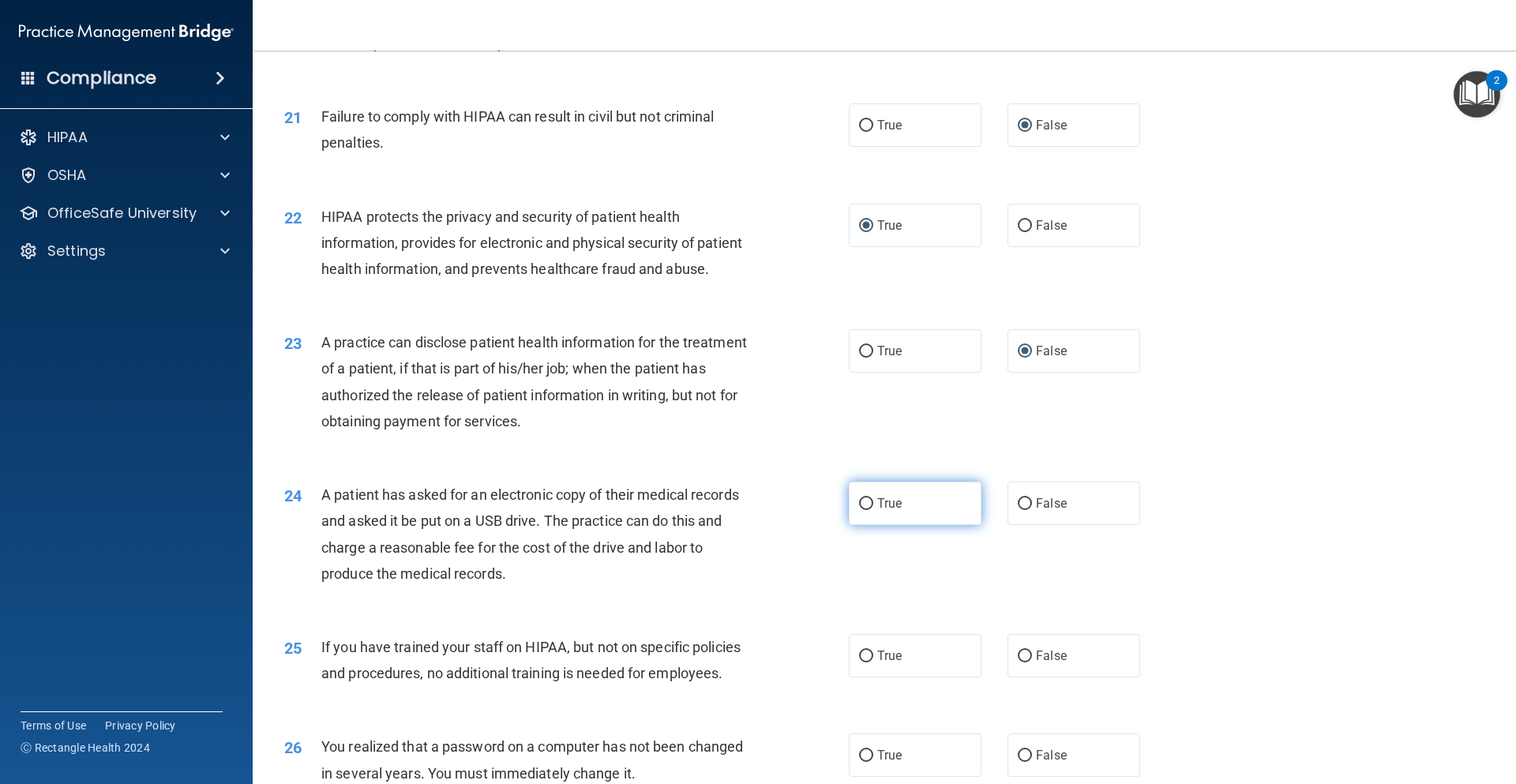
click at [860, 510] on input "True" at bounding box center [867, 504] width 14 height 12
radio input "true"
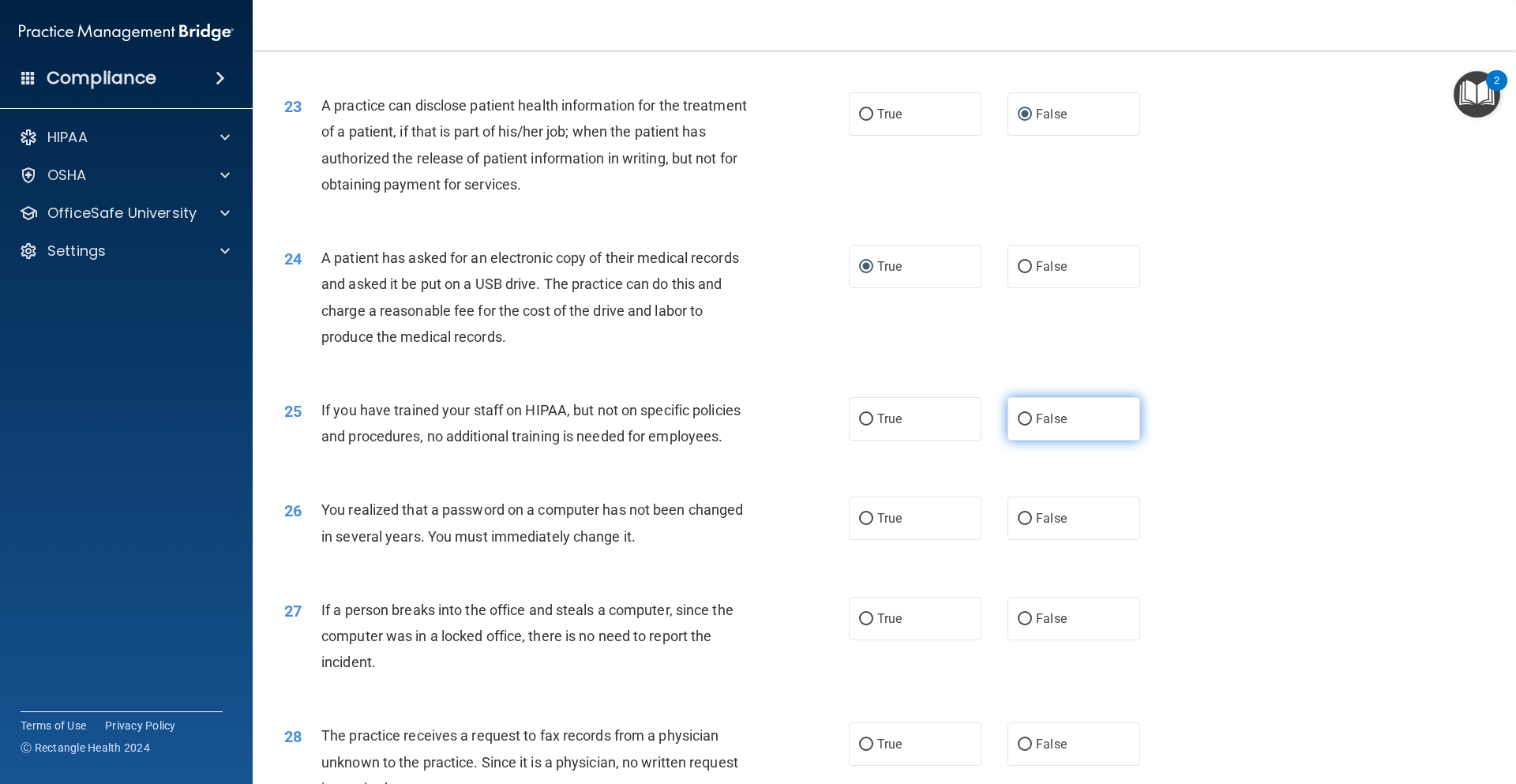
click at [1018, 426] on input "False" at bounding box center [1025, 419] width 14 height 12
radio input "true"
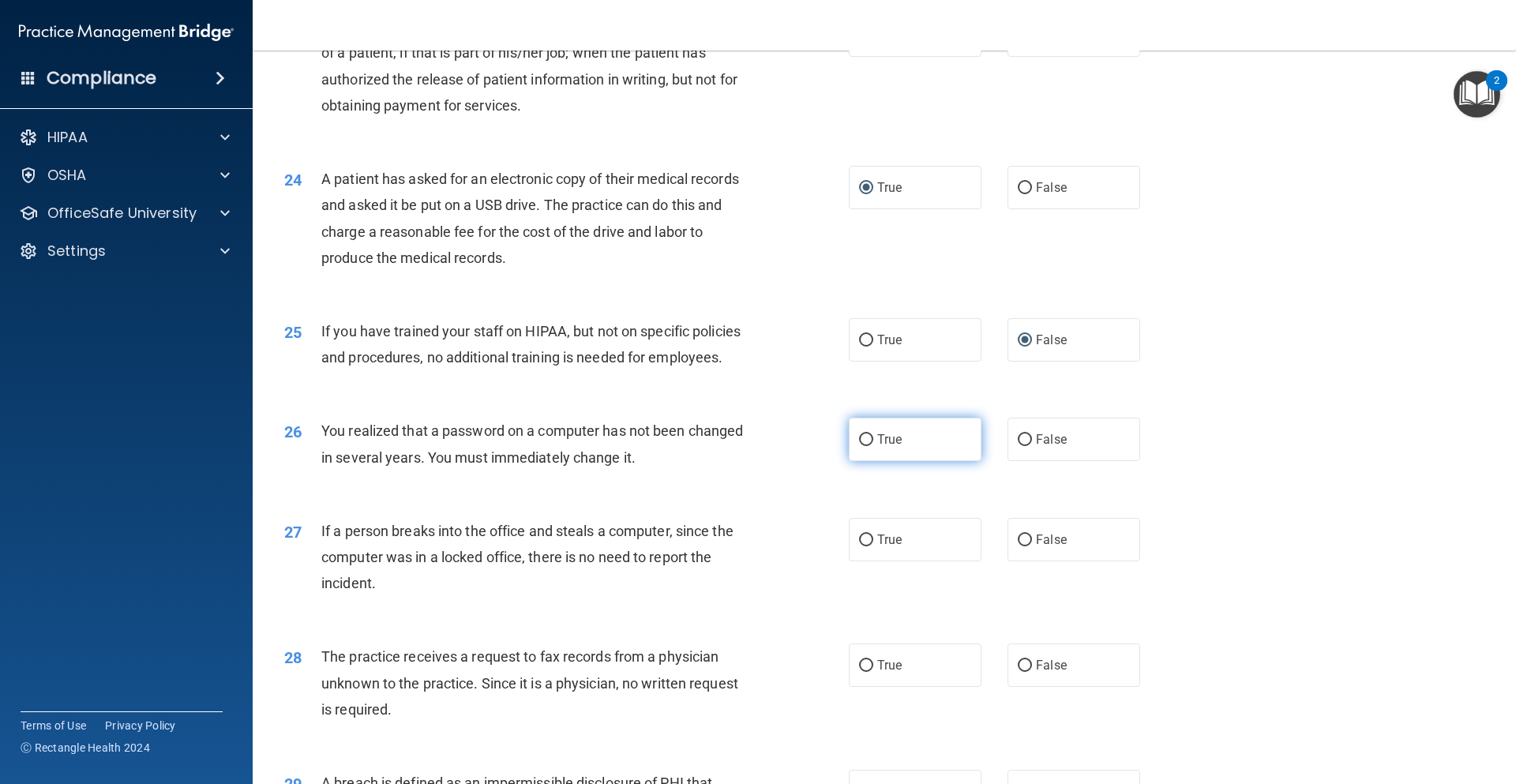
click at [860, 446] on input "True" at bounding box center [867, 440] width 14 height 12
radio input "true"
click at [1020, 546] on input "False" at bounding box center [1025, 540] width 14 height 12
radio input "true"
click at [1018, 672] on input "False" at bounding box center [1025, 665] width 14 height 12
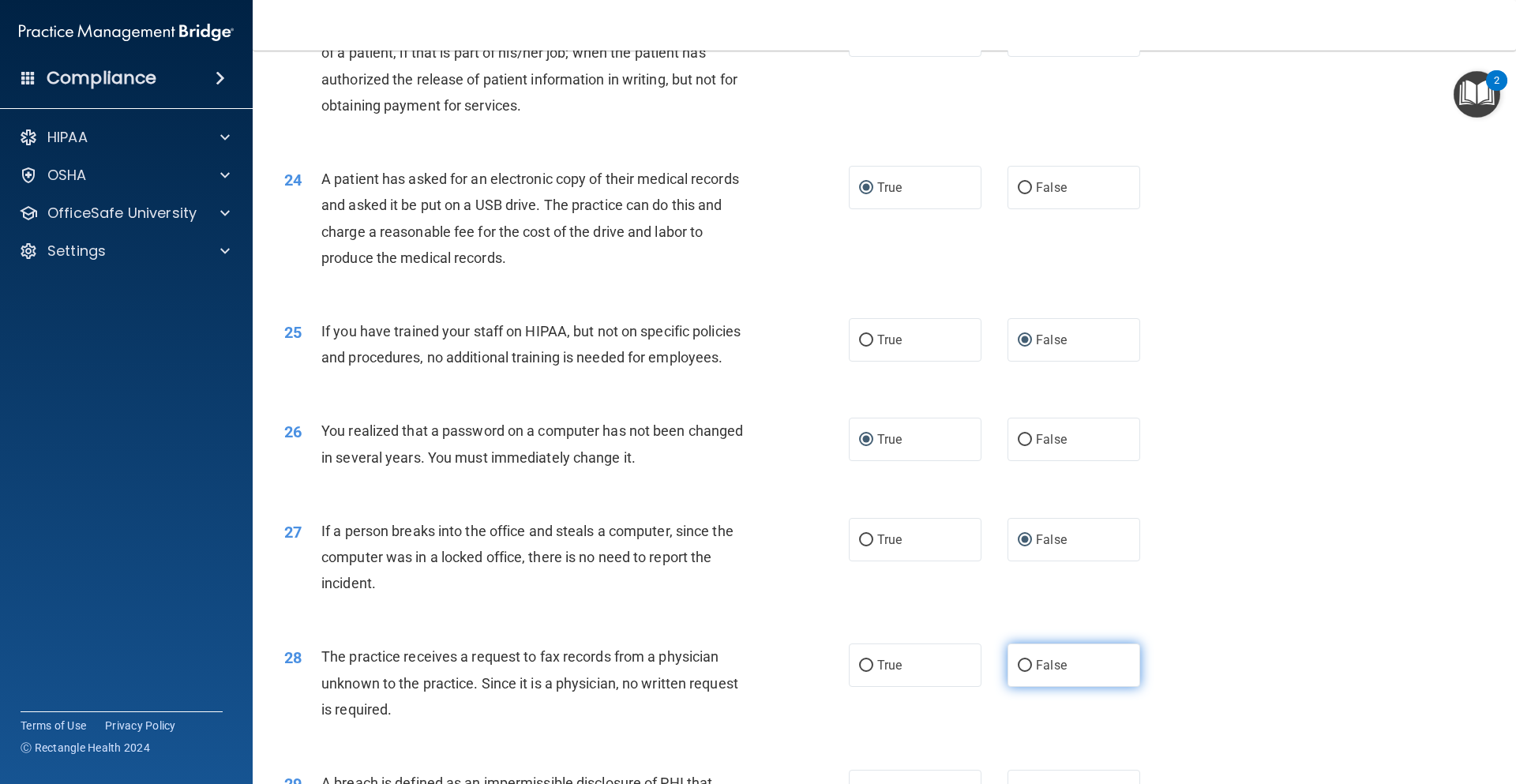
radio input "true"
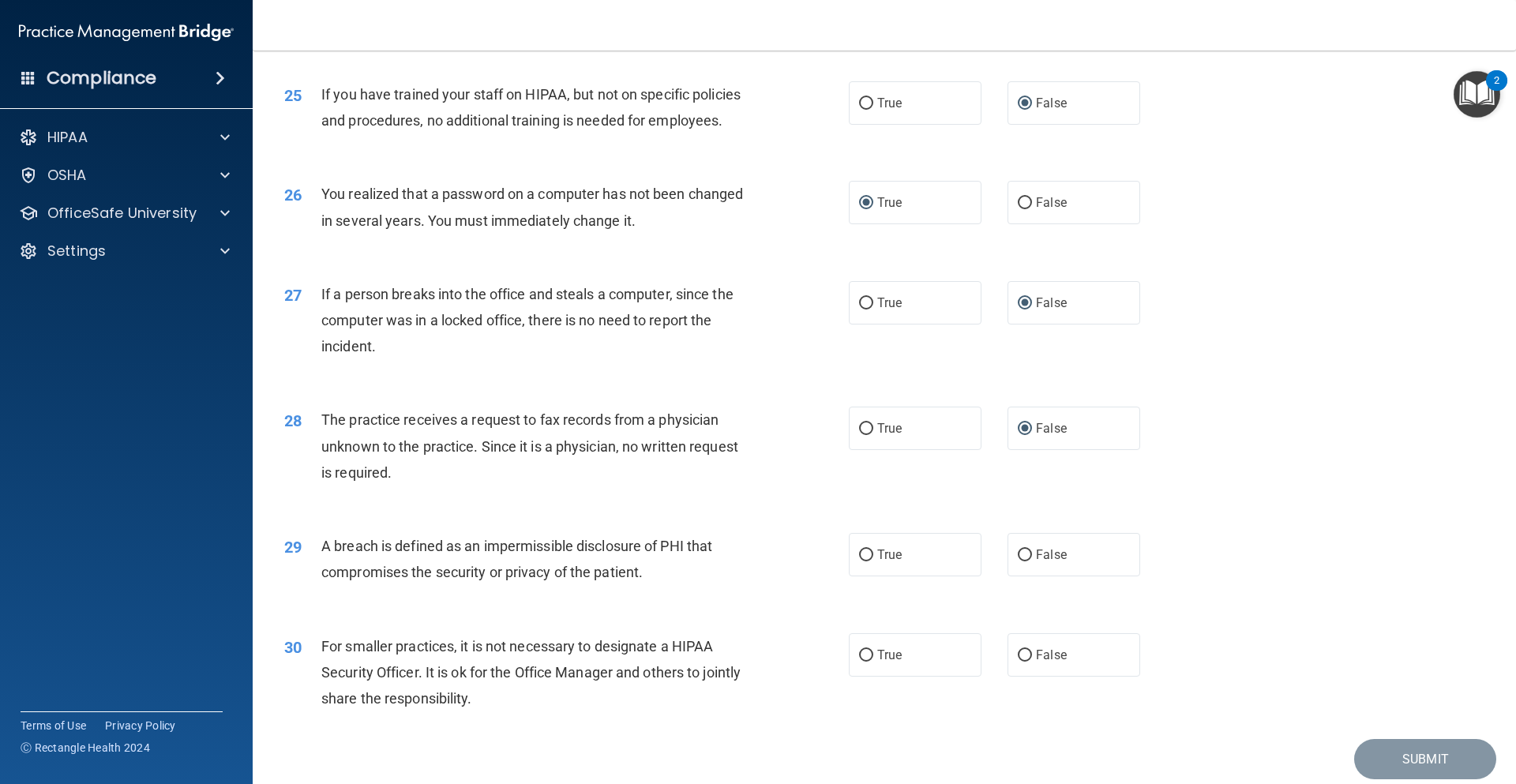
scroll to position [2953, 0]
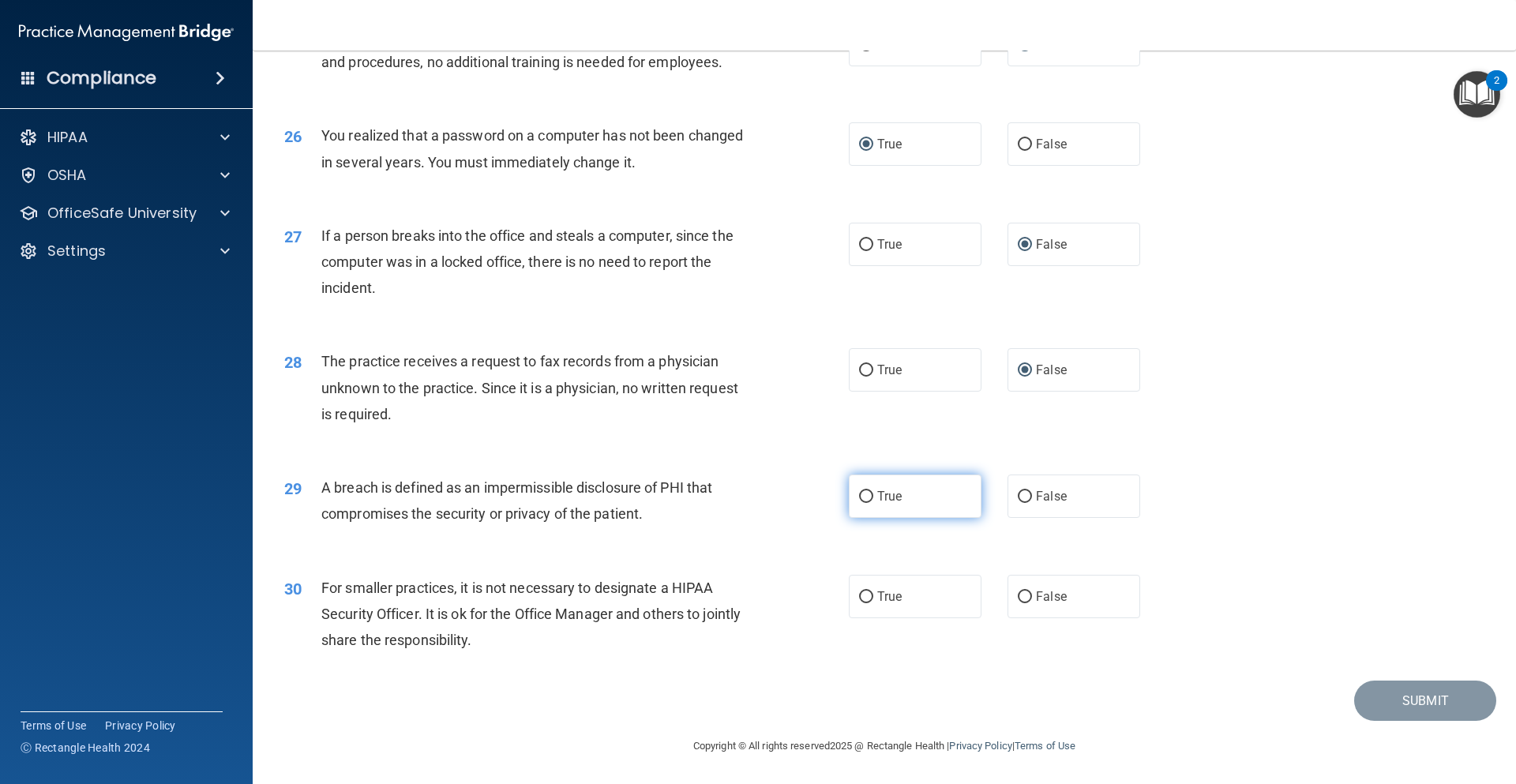
click at [860, 499] on input "True" at bounding box center [867, 497] width 14 height 12
radio input "true"
click at [1018, 599] on input "False" at bounding box center [1025, 597] width 14 height 12
radio input "true"
click at [1386, 708] on button "Submit" at bounding box center [1426, 700] width 142 height 41
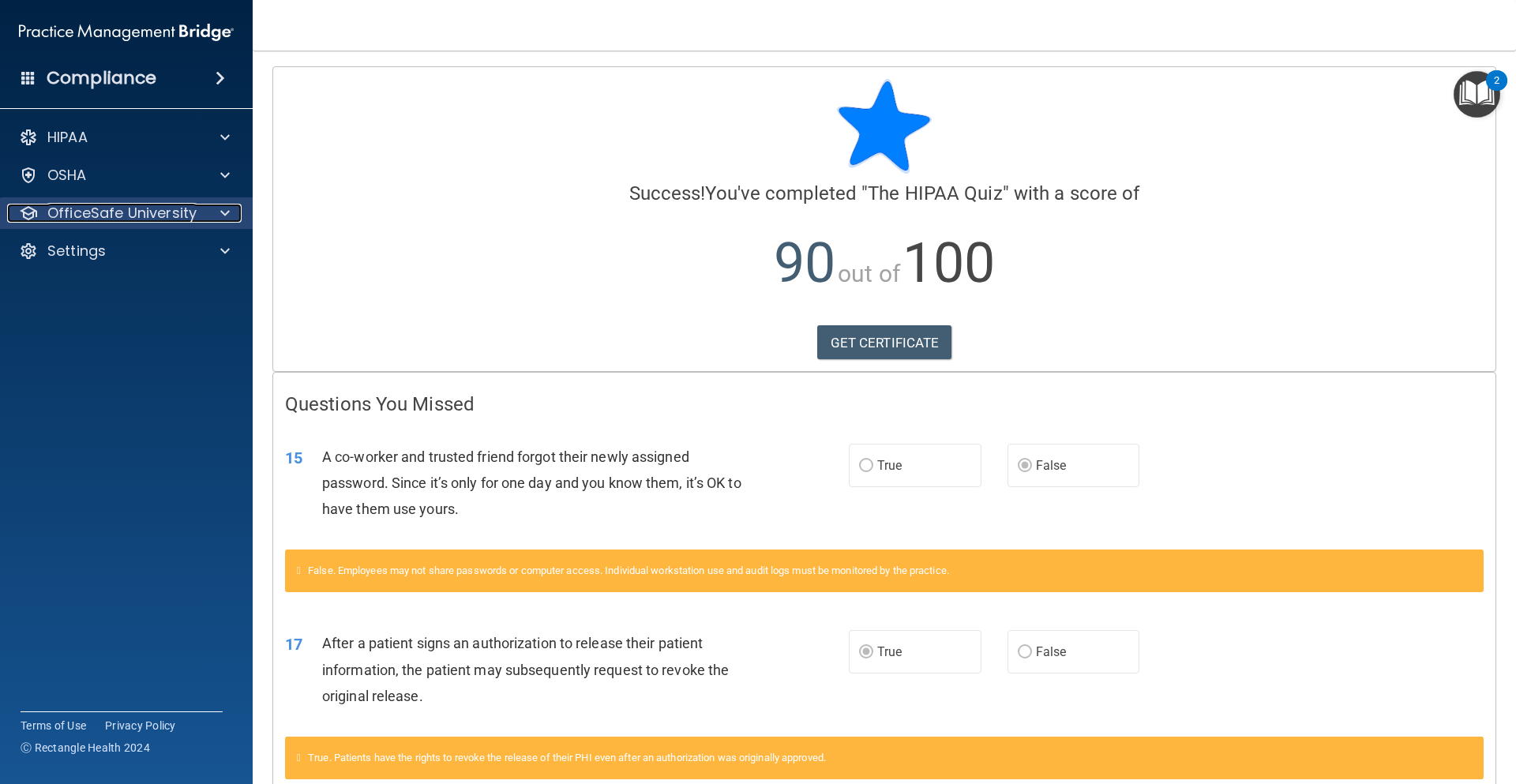
click at [110, 222] on p "OfficeSafe University" at bounding box center [122, 212] width 149 height 19
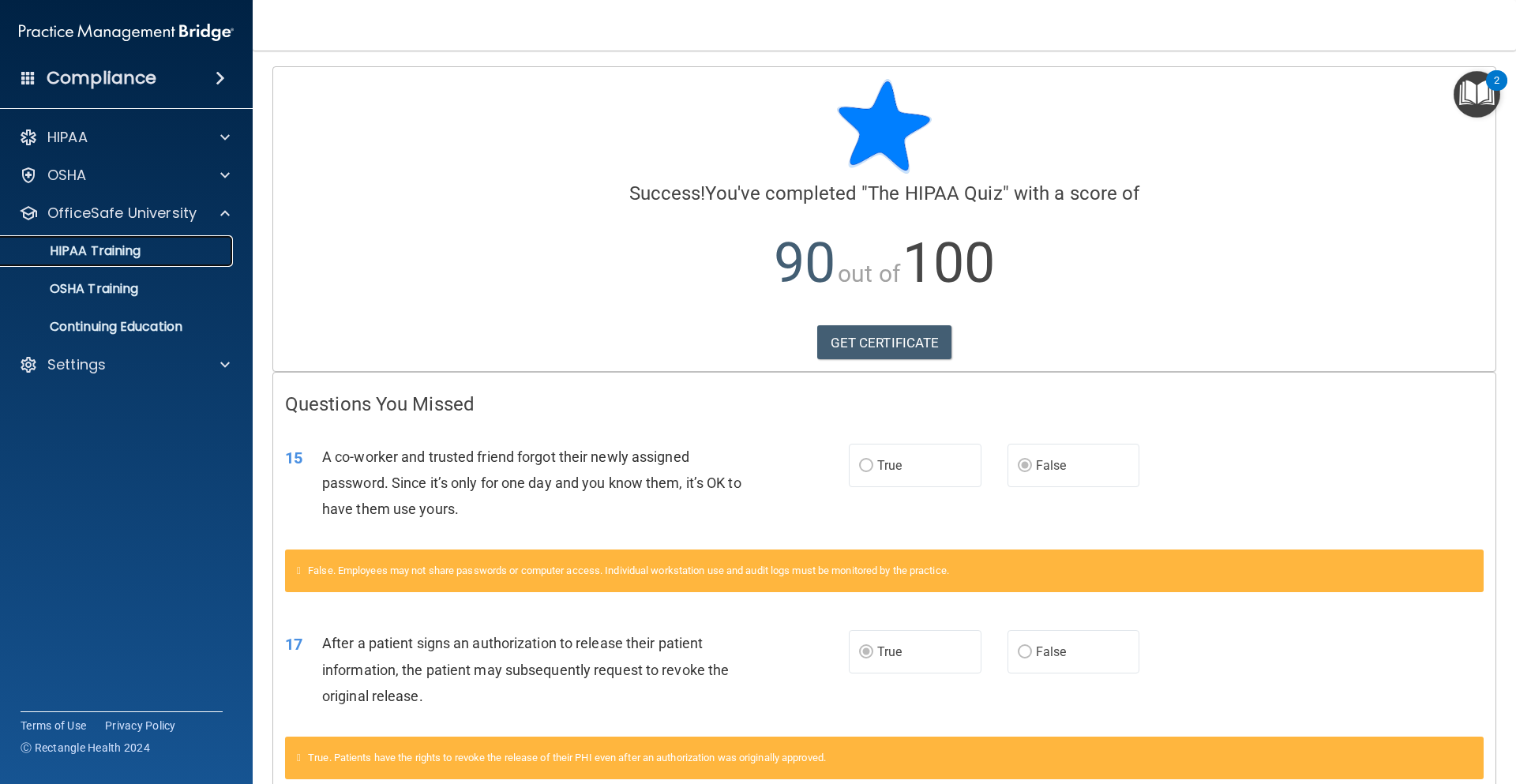
click at [95, 262] on link "HIPAA Training" at bounding box center [108, 250] width 248 height 32
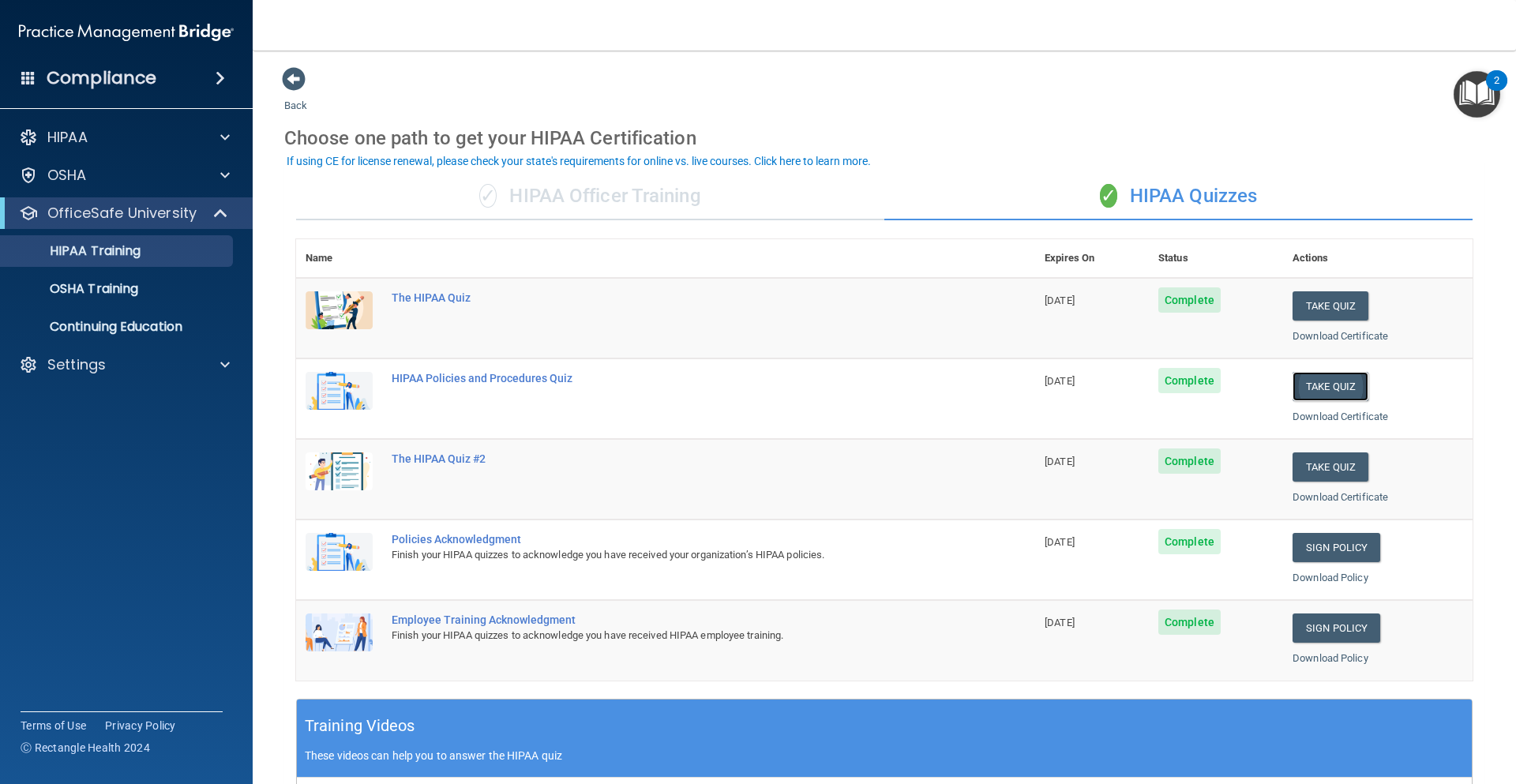
click at [1317, 390] on button "Take Quiz" at bounding box center [1331, 386] width 76 height 29
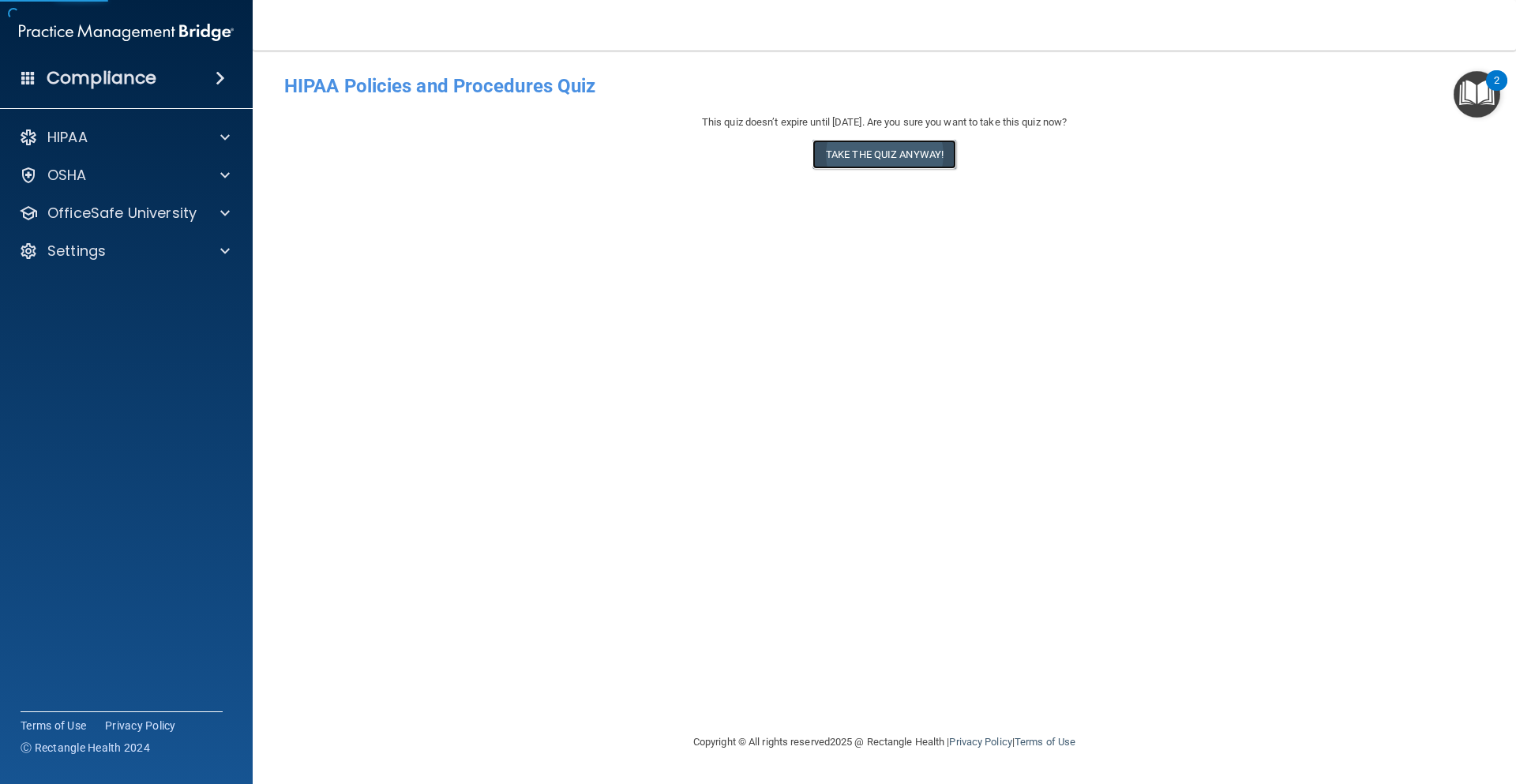
click at [858, 148] on button "Take the quiz anyway!" at bounding box center [885, 154] width 144 height 29
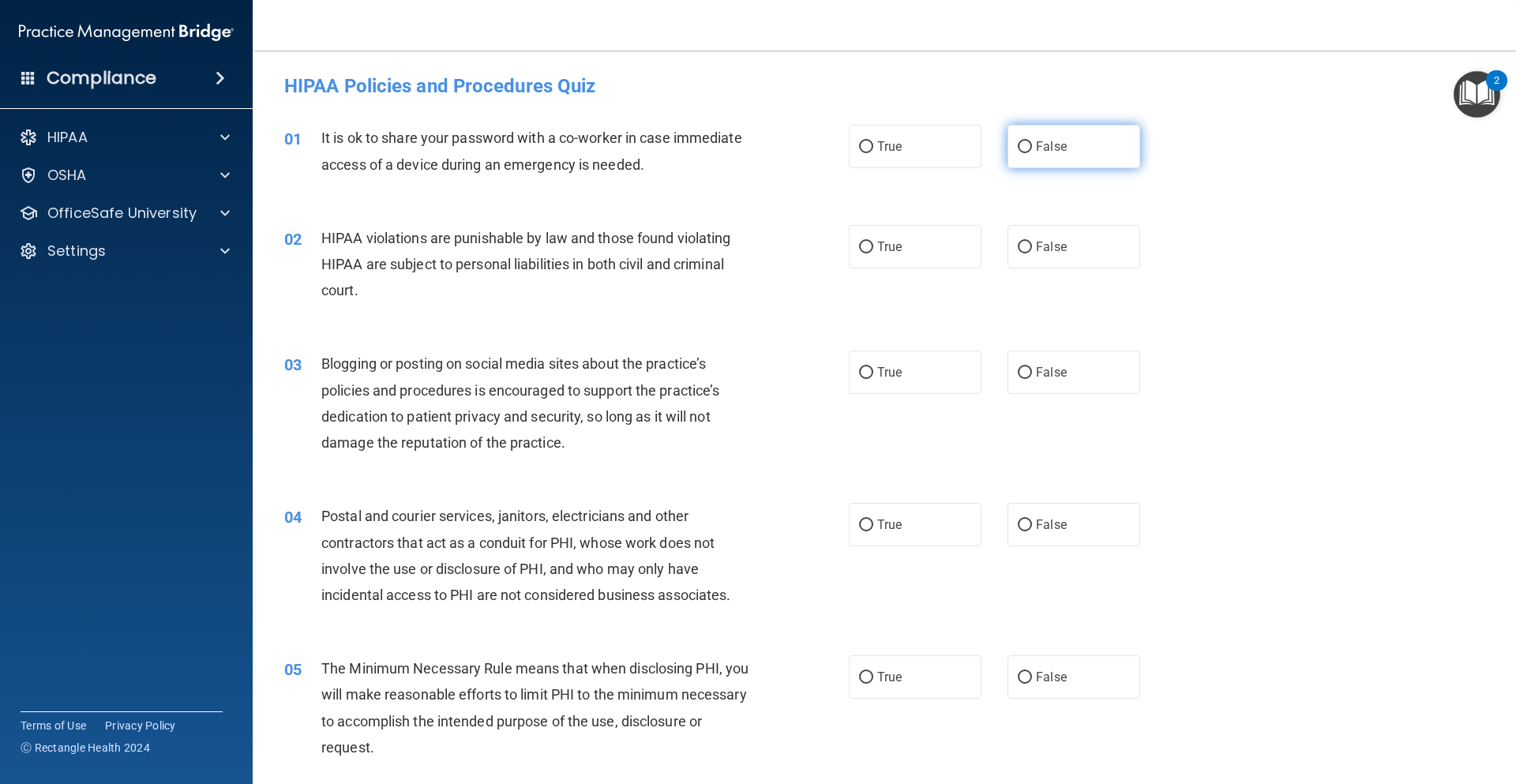
click at [1018, 148] on input "False" at bounding box center [1025, 147] width 14 height 12
radio input "true"
click at [860, 248] on input "True" at bounding box center [867, 247] width 14 height 12
radio input "true"
click at [1013, 365] on label "False" at bounding box center [1073, 373] width 132 height 43
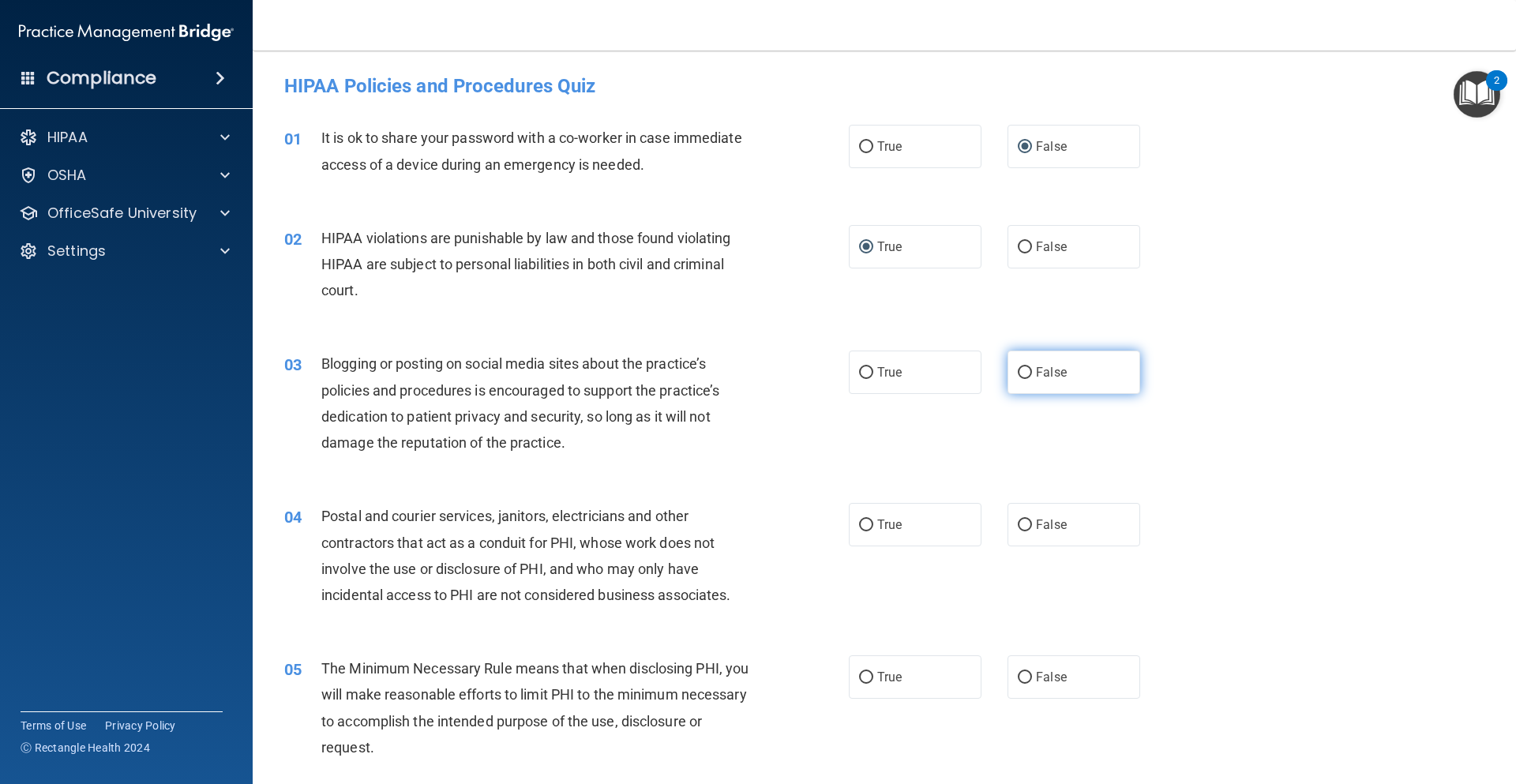
click at [1018, 367] on input "False" at bounding box center [1025, 373] width 14 height 12
radio input "true"
click at [863, 527] on input "True" at bounding box center [867, 525] width 14 height 12
radio input "true"
click at [862, 678] on input "True" at bounding box center [867, 678] width 14 height 12
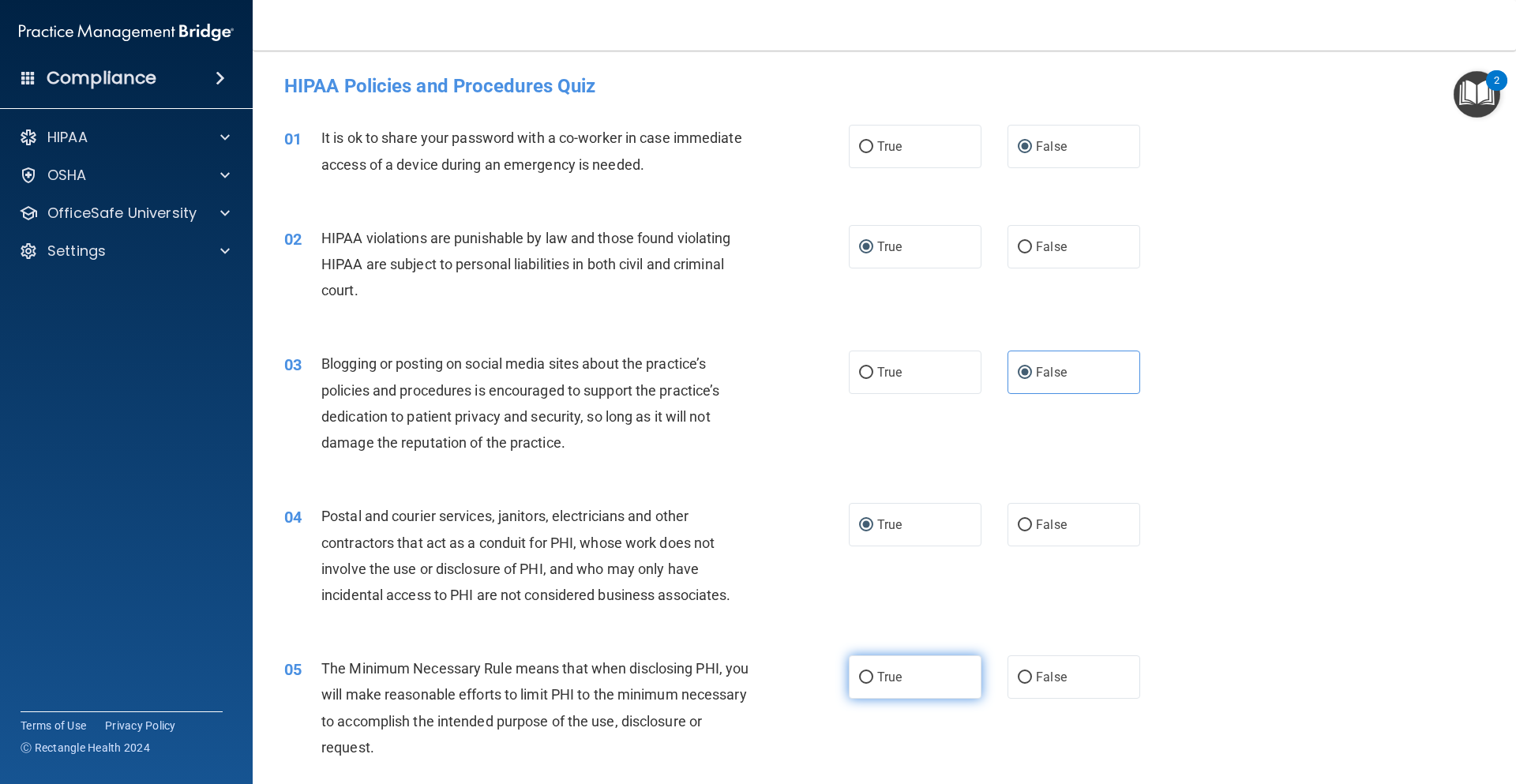
radio input "true"
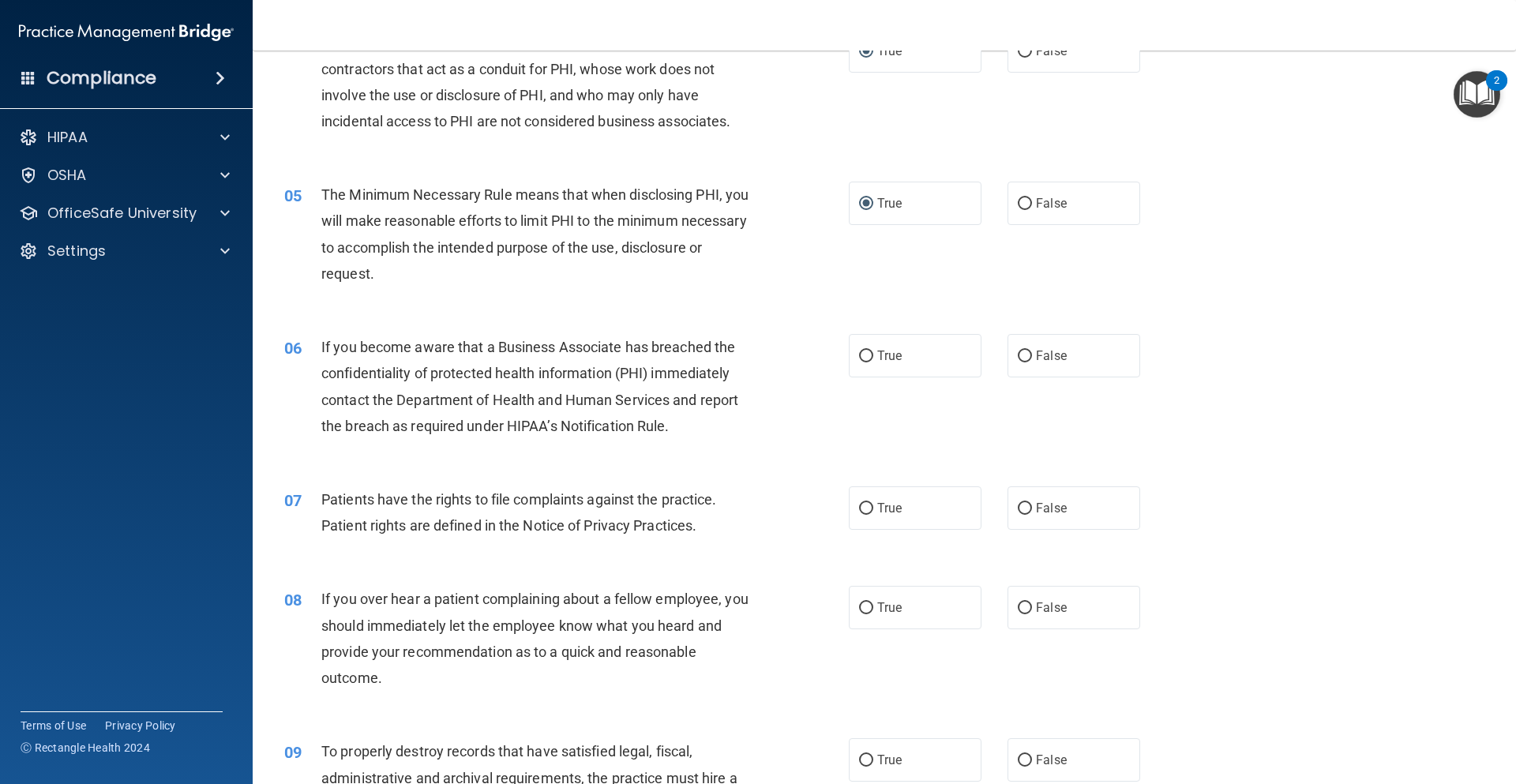
scroll to position [553, 0]
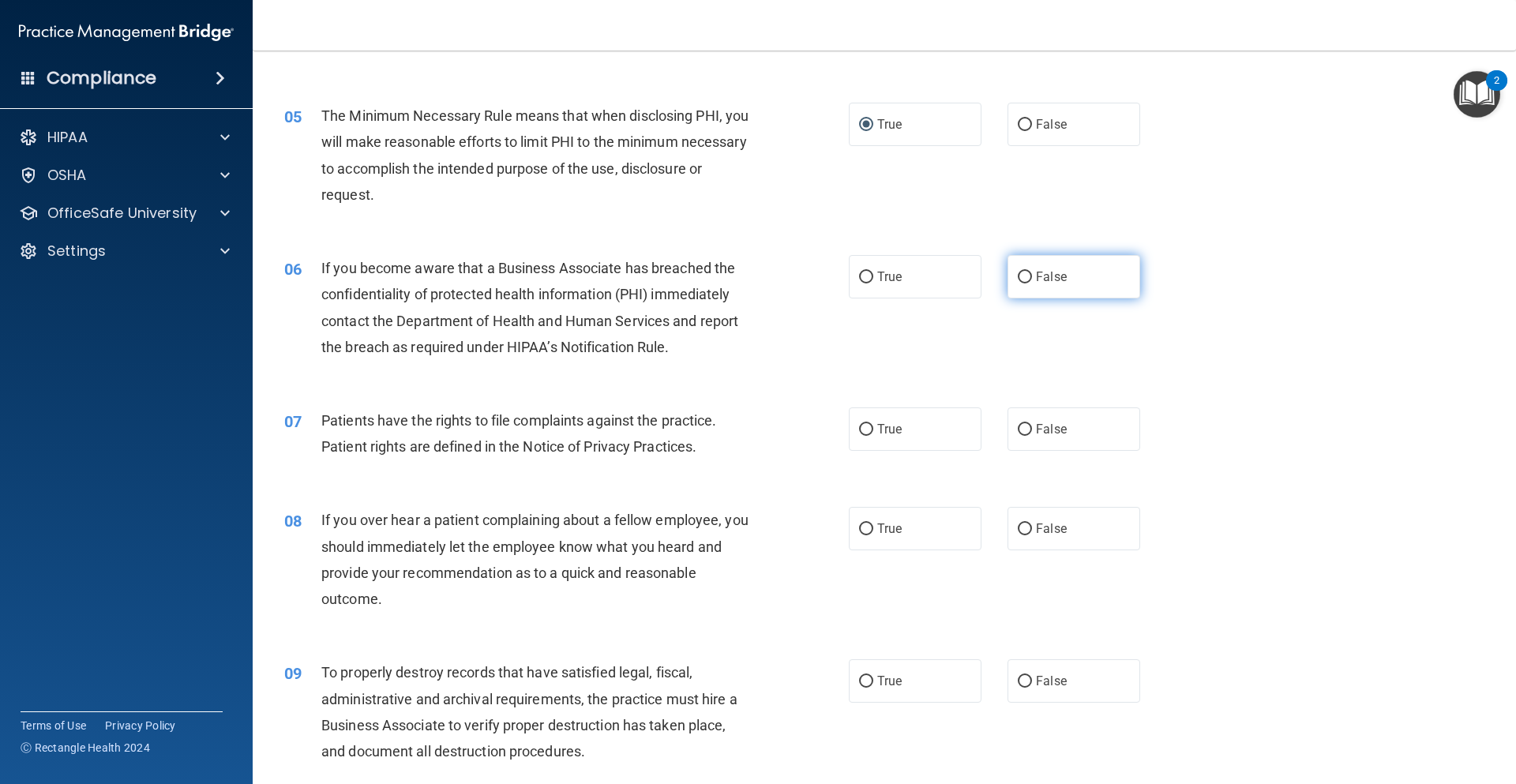
click at [1018, 277] on input "False" at bounding box center [1025, 277] width 14 height 12
radio input "true"
click at [861, 430] on input "True" at bounding box center [867, 429] width 14 height 12
radio input "true"
click at [1024, 531] on input "False" at bounding box center [1025, 529] width 14 height 12
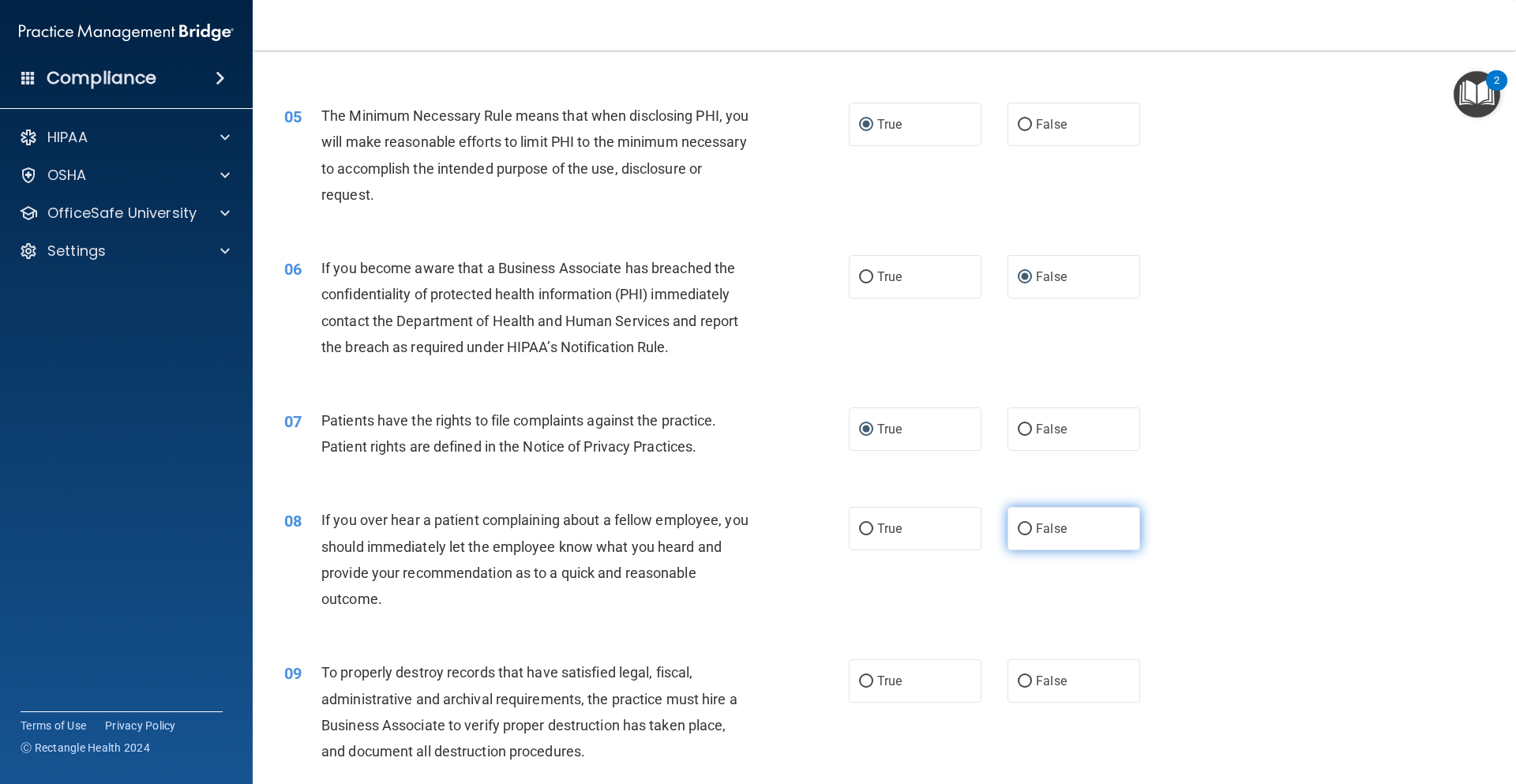
radio input "true"
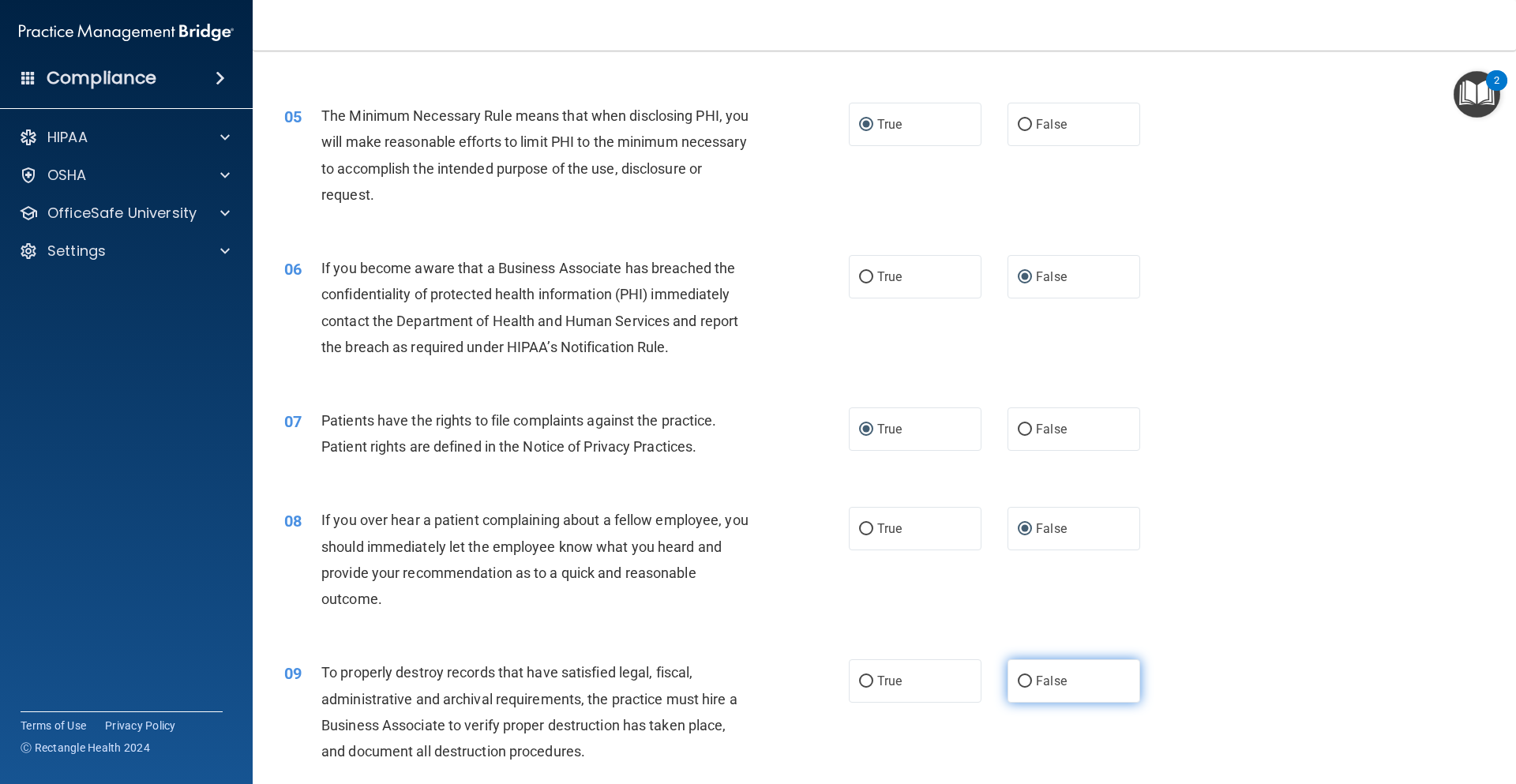
click at [1021, 681] on input "False" at bounding box center [1025, 681] width 14 height 12
radio input "true"
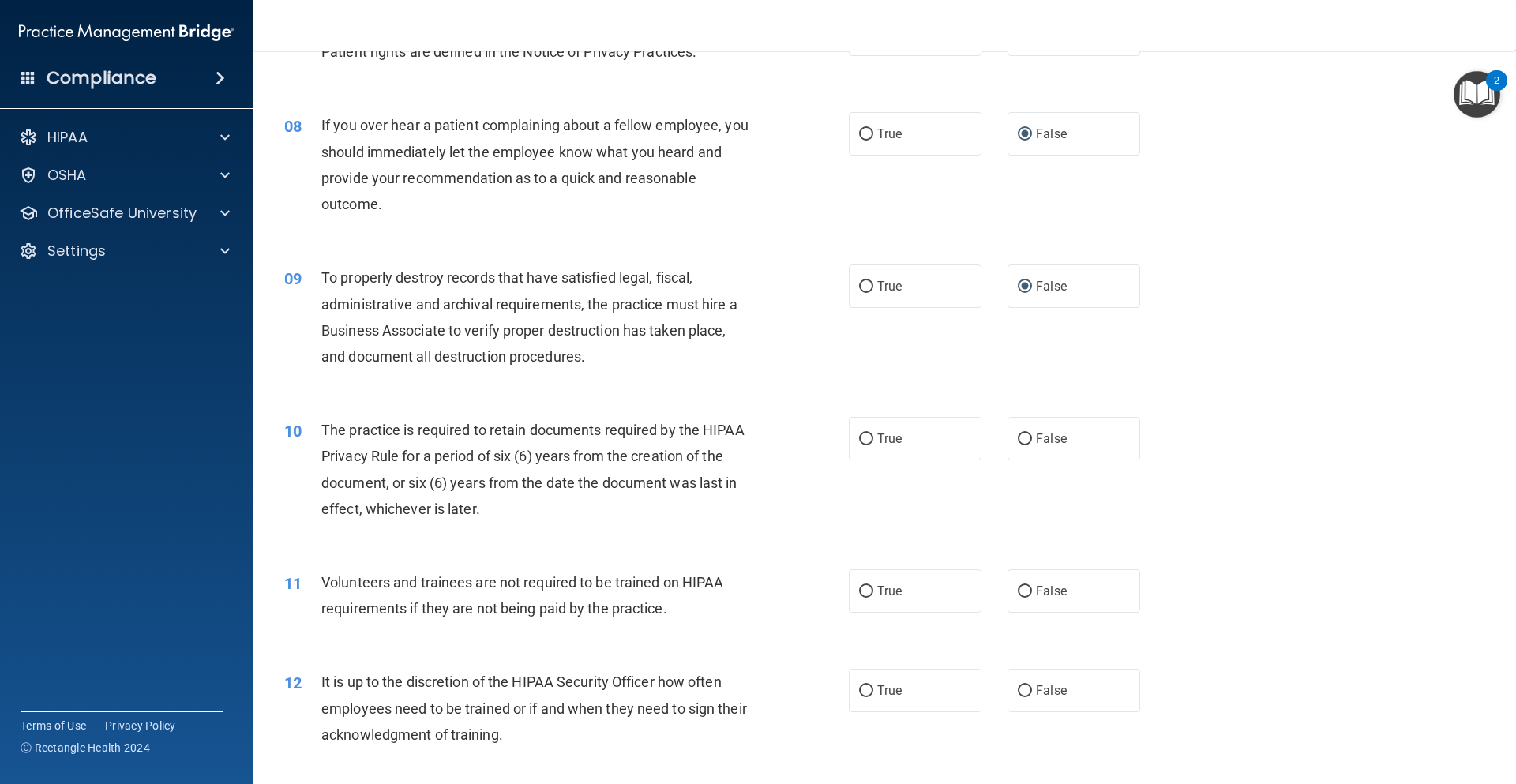
scroll to position [1027, 0]
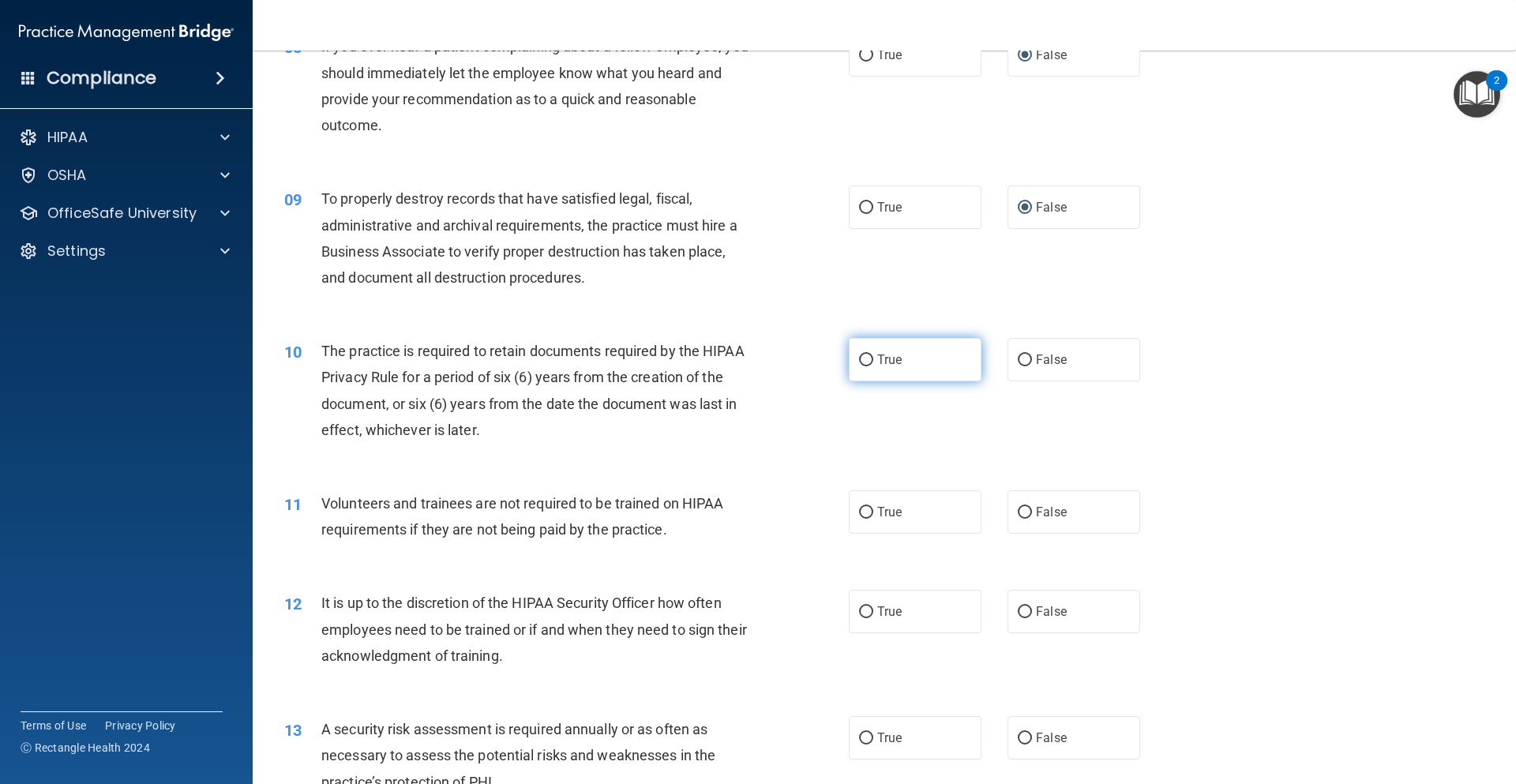
click at [860, 357] on input "True" at bounding box center [867, 360] width 14 height 12
radio input "true"
click at [1018, 510] on input "False" at bounding box center [1025, 512] width 14 height 12
radio input "true"
click at [1018, 610] on input "False" at bounding box center [1025, 612] width 14 height 12
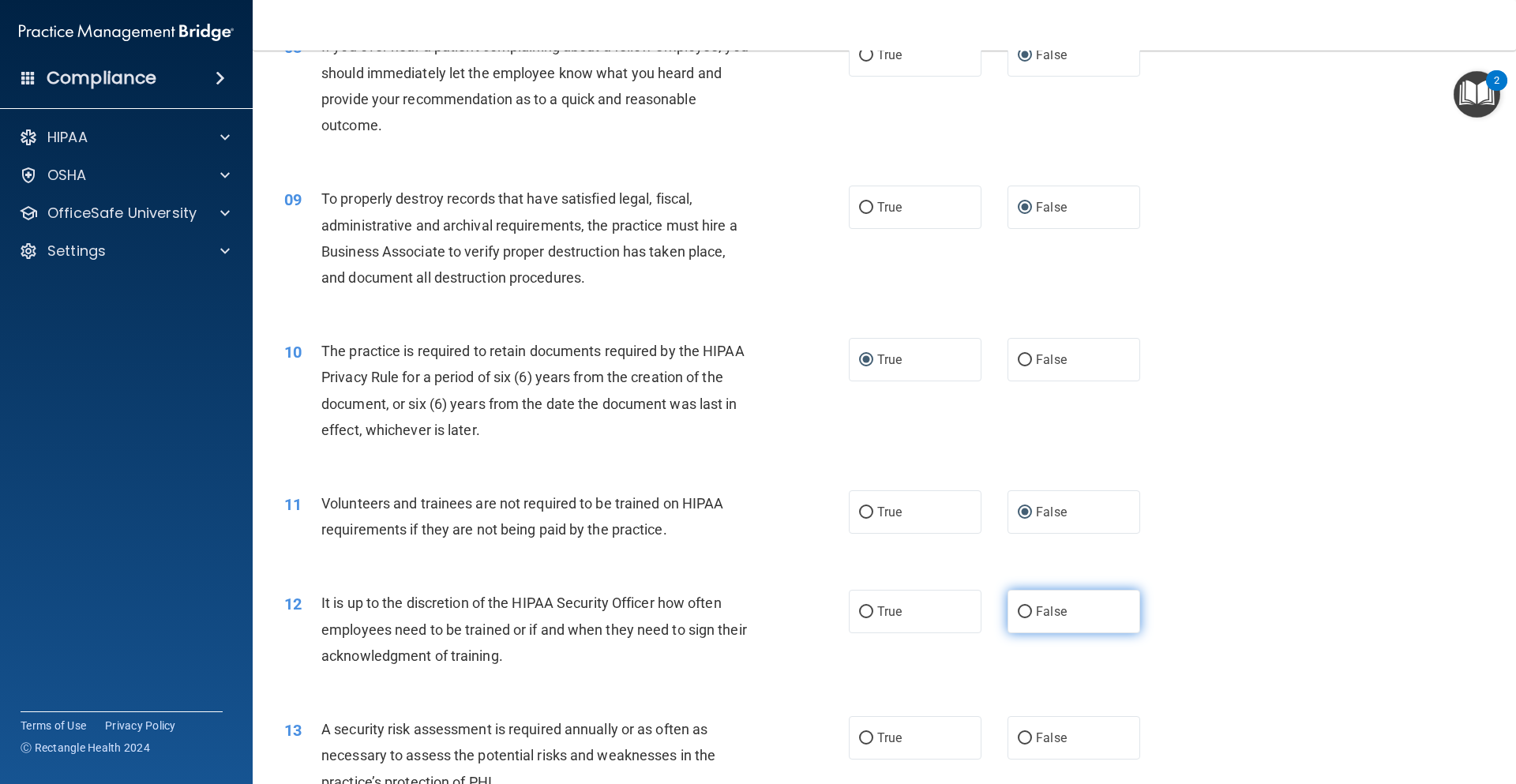
radio input "true"
click at [864, 736] on input "True" at bounding box center [867, 738] width 14 height 12
radio input "true"
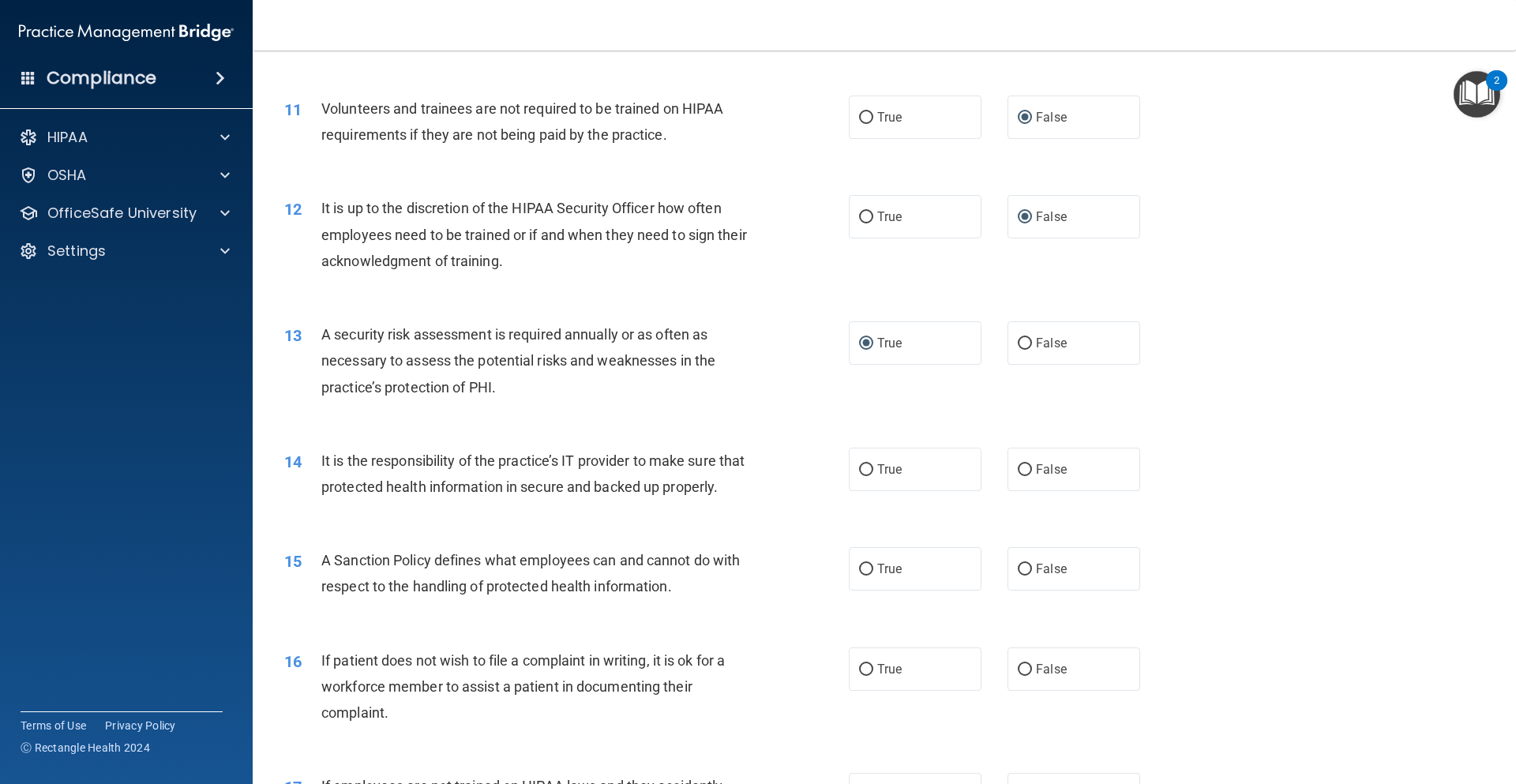
scroll to position [1500, 0]
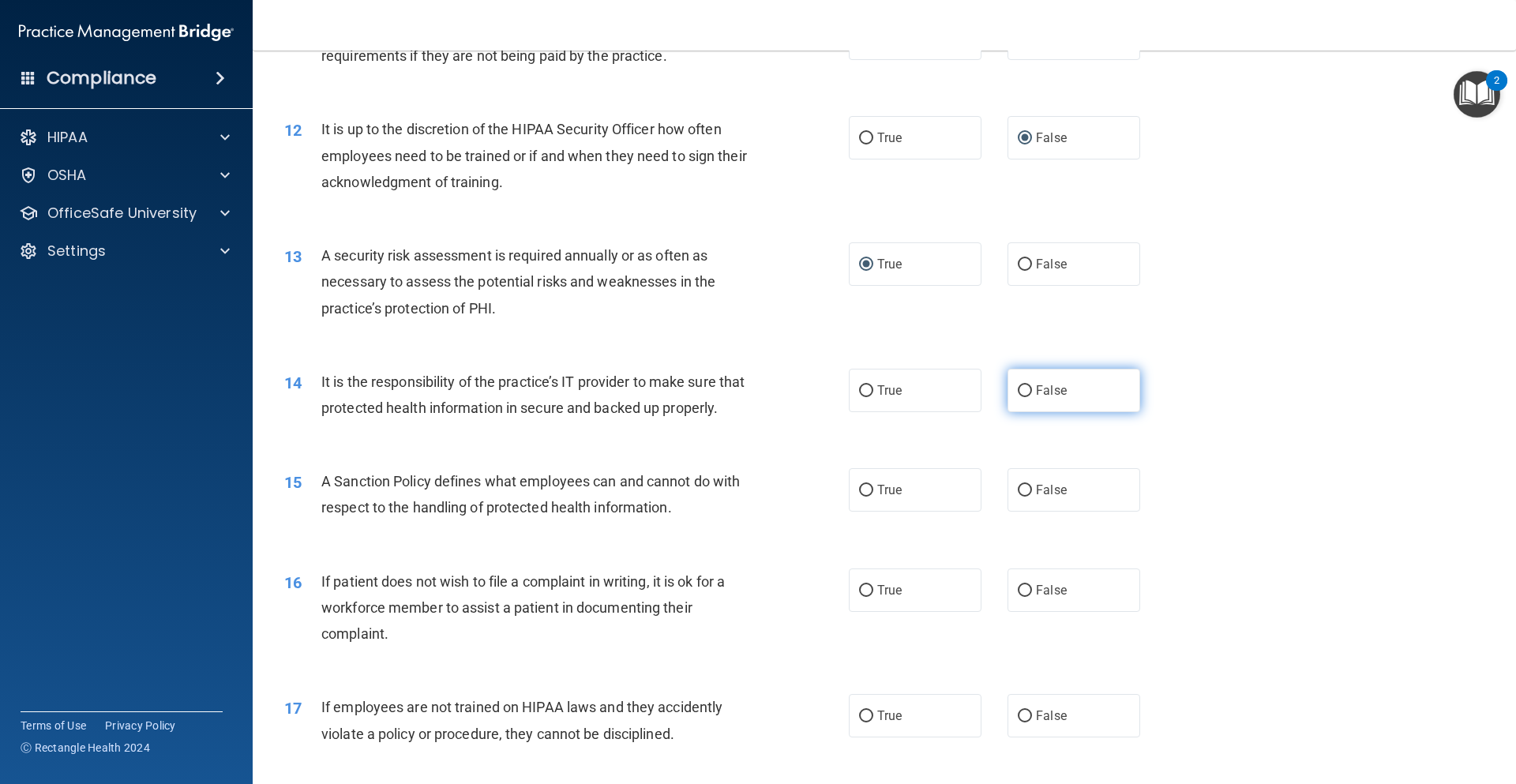
click at [1019, 390] on input "False" at bounding box center [1025, 391] width 14 height 12
radio input "true"
click at [1018, 497] on input "False" at bounding box center [1025, 491] width 14 height 12
radio input "true"
click at [860, 597] on input "True" at bounding box center [867, 590] width 14 height 12
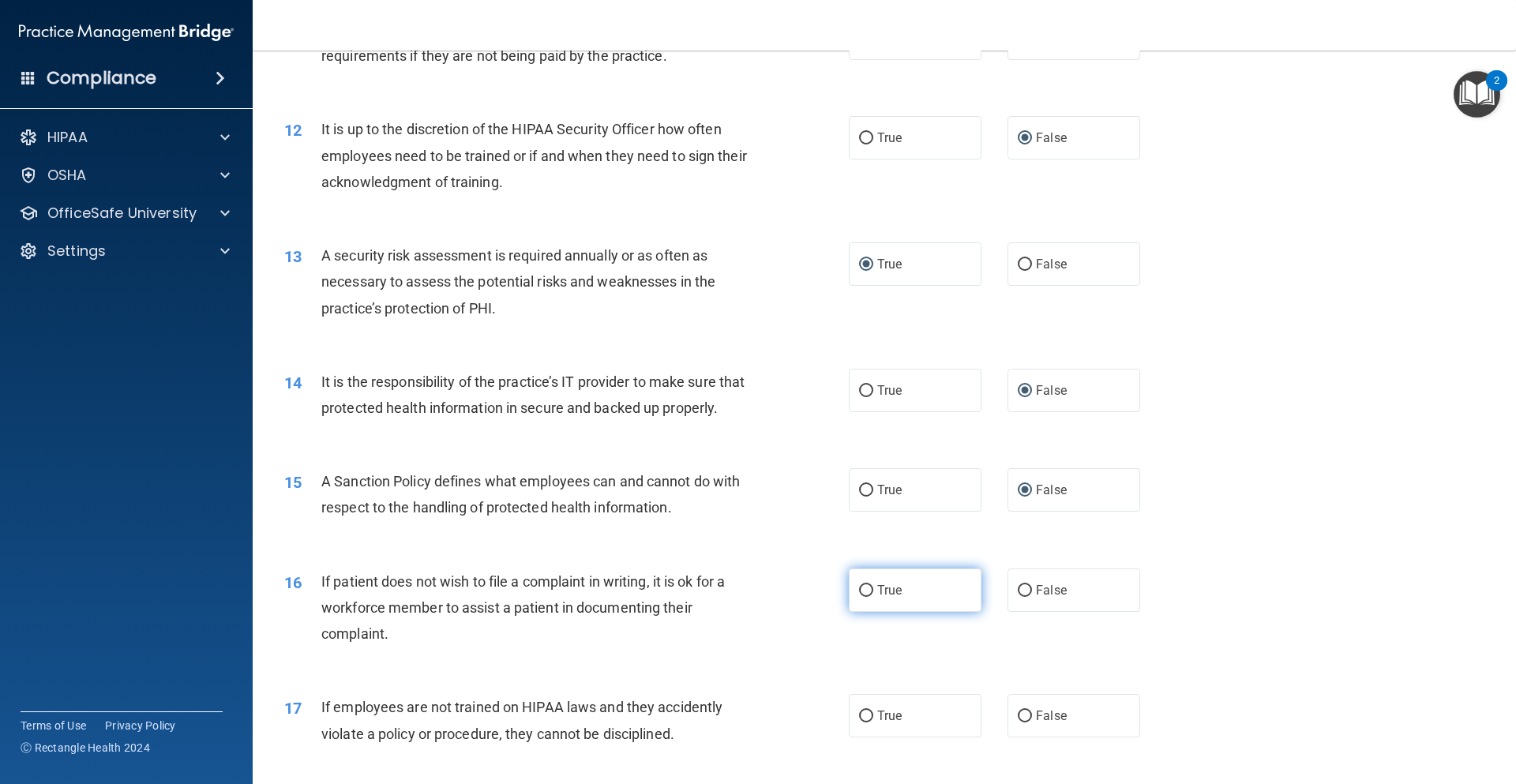
radio input "true"
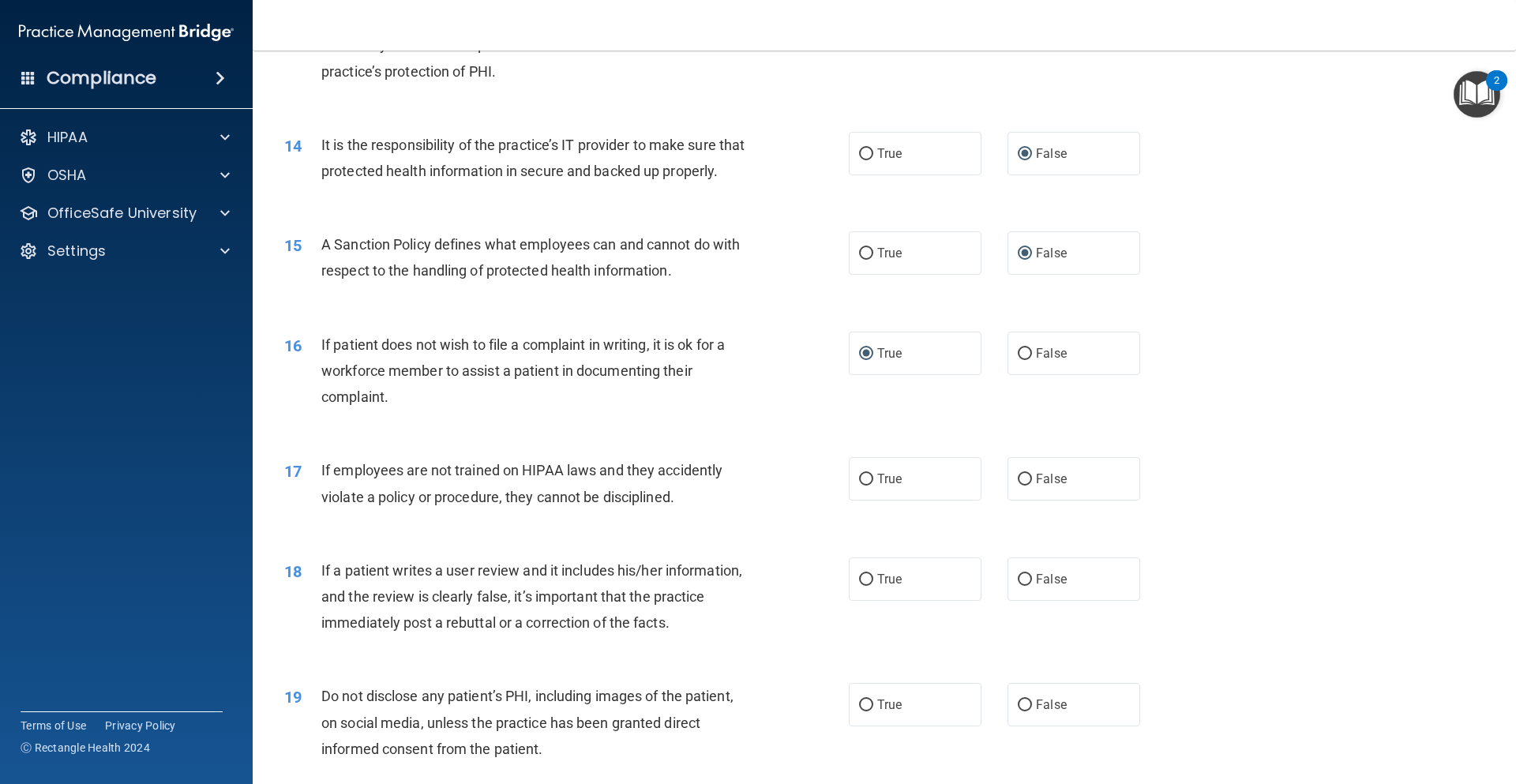
scroll to position [1816, 0]
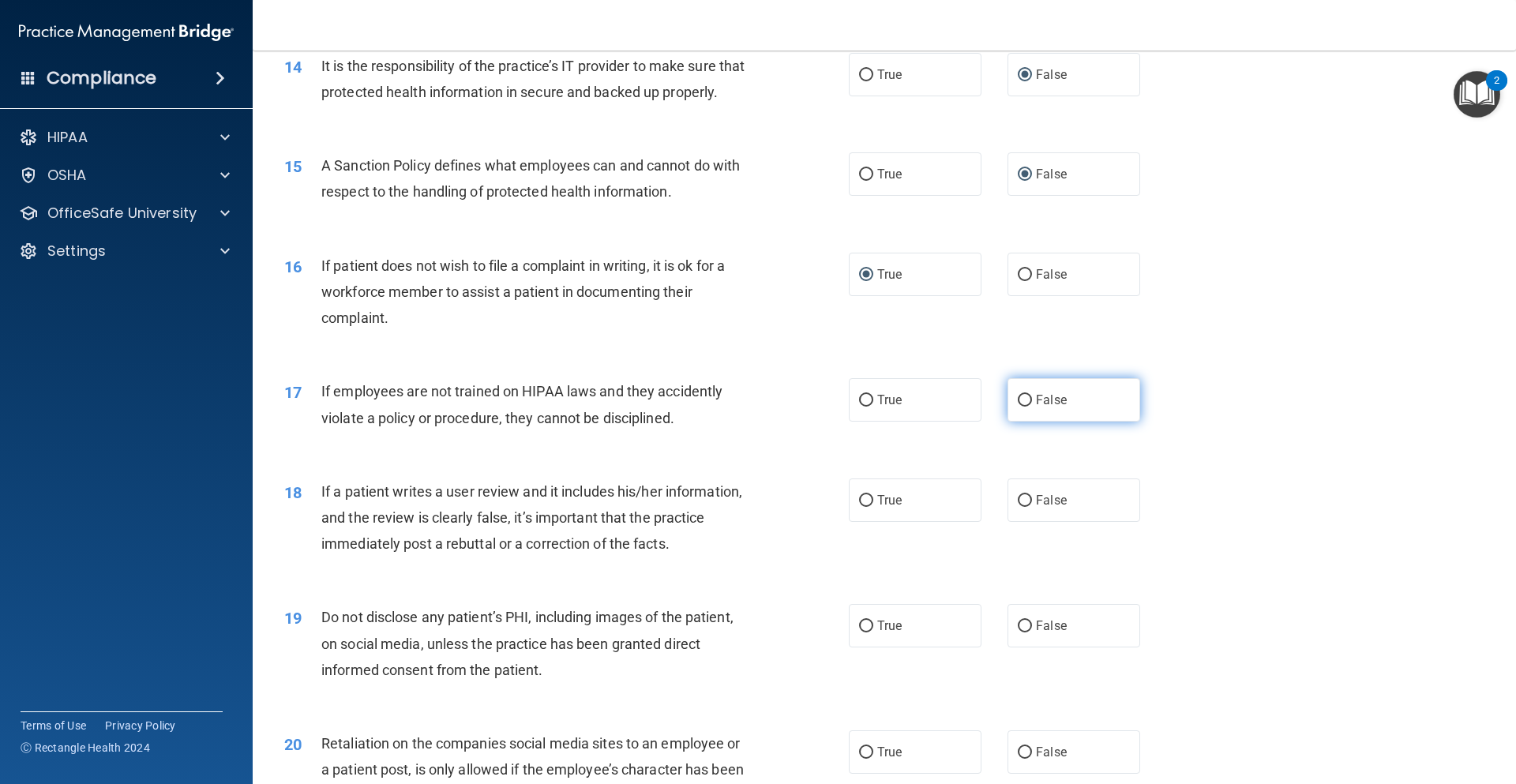
click at [1019, 407] on input "False" at bounding box center [1025, 401] width 14 height 12
radio input "true"
click at [1018, 507] on input "False" at bounding box center [1025, 500] width 14 height 12
radio input "true"
click at [860, 633] on input "True" at bounding box center [867, 626] width 14 height 12
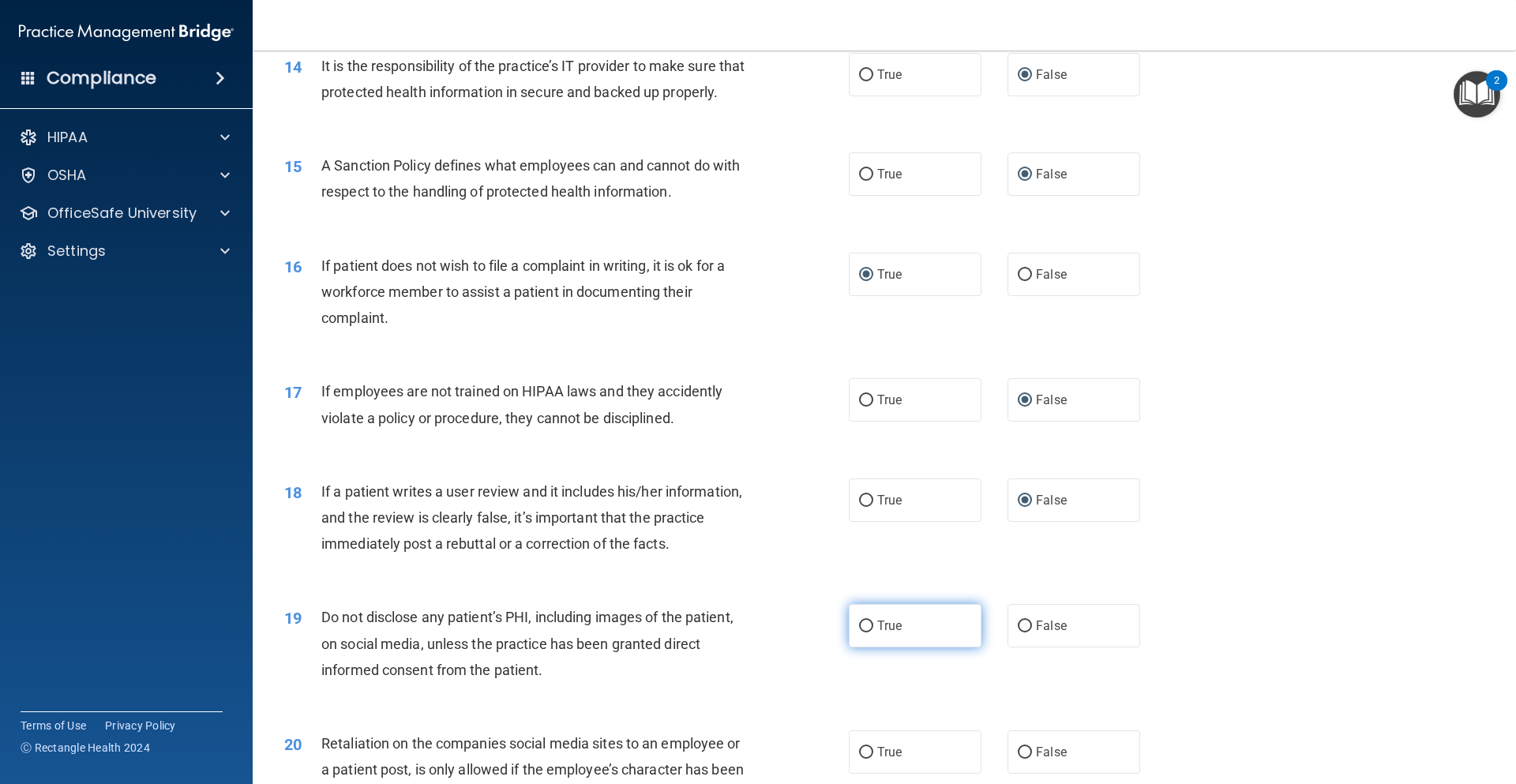
radio input "true"
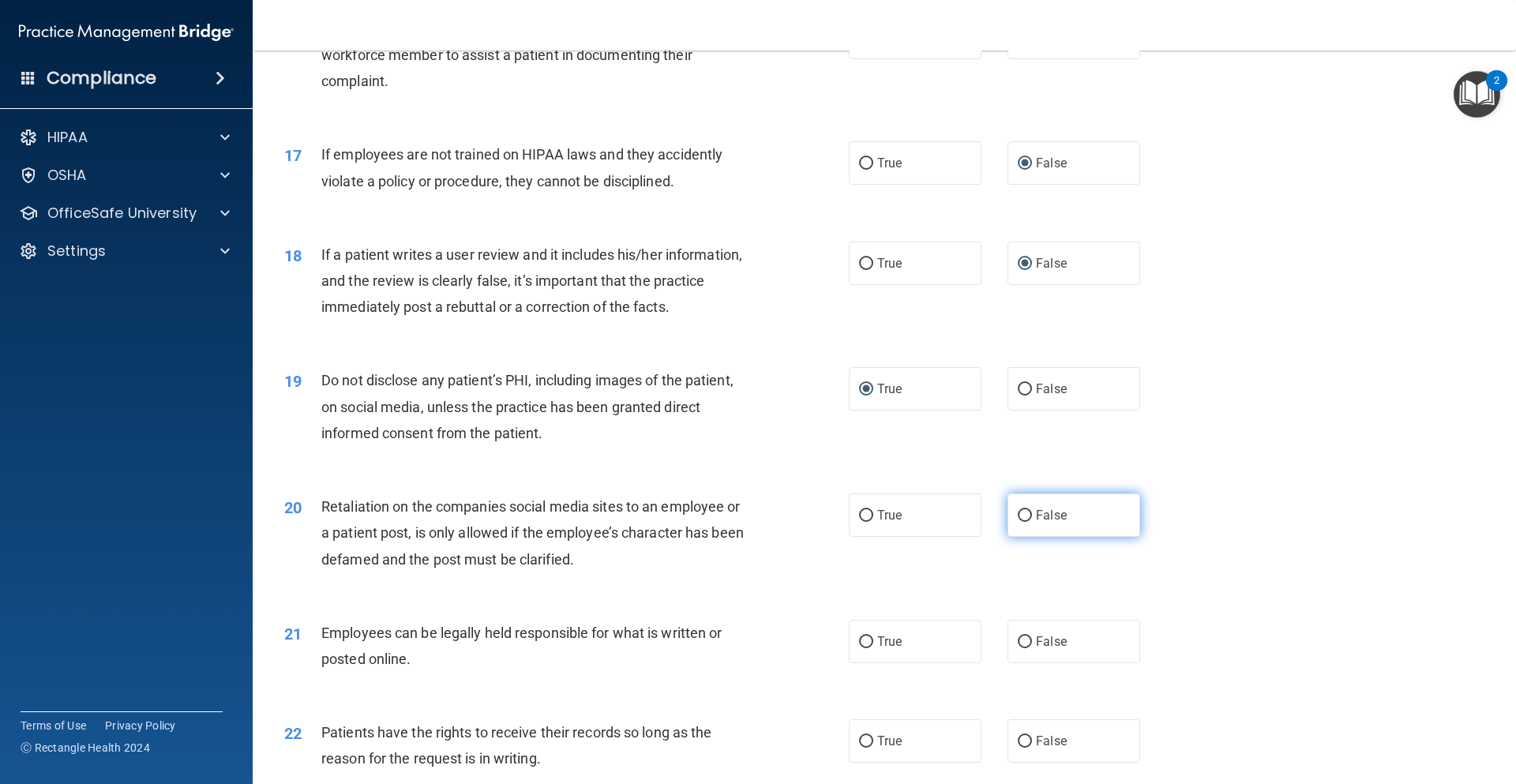
click at [1018, 522] on input "False" at bounding box center [1025, 516] width 14 height 12
radio input "true"
click at [860, 648] on input "True" at bounding box center [867, 642] width 14 height 12
radio input "true"
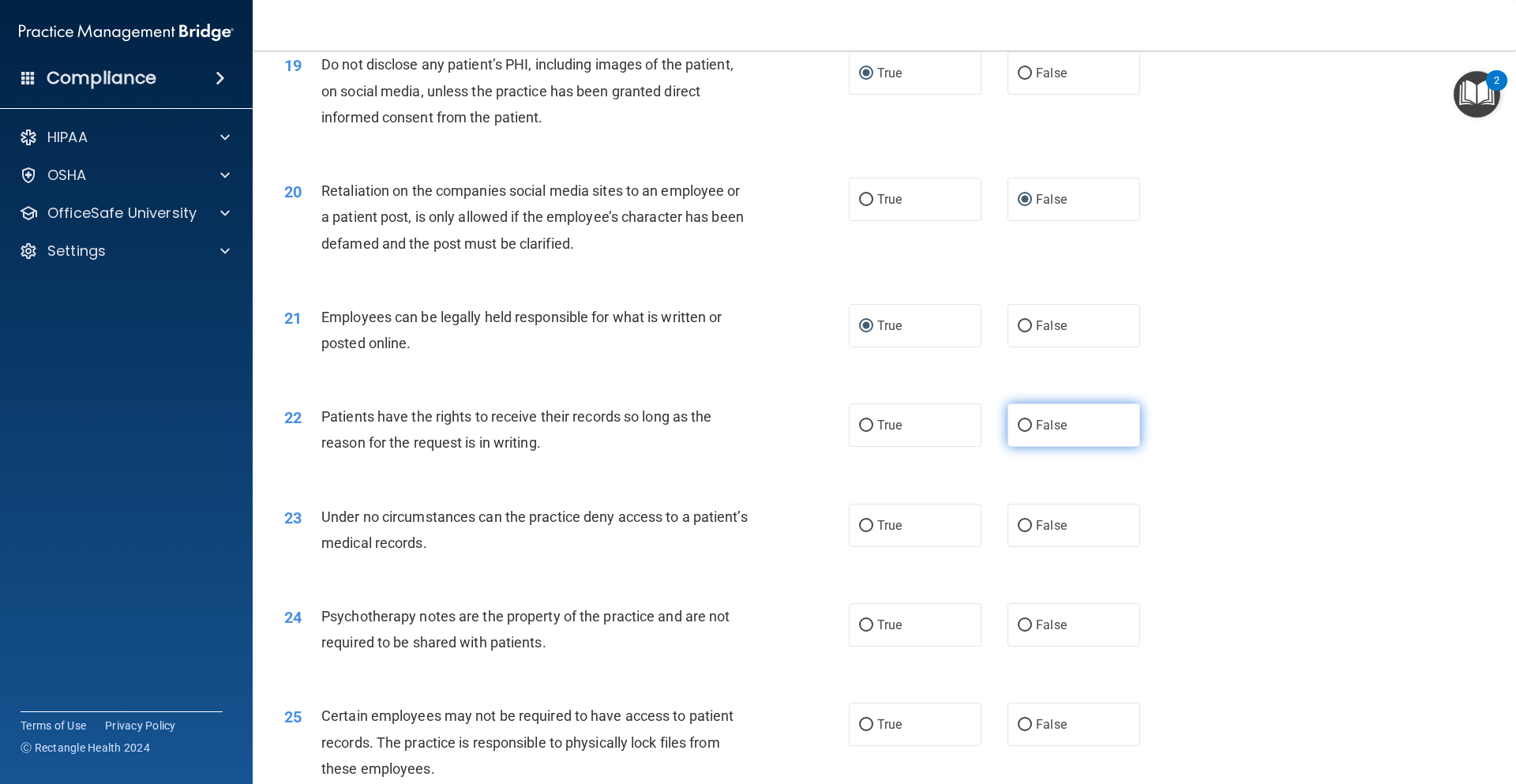
click at [1018, 432] on input "False" at bounding box center [1025, 426] width 14 height 12
radio input "true"
click at [1019, 532] on input "False" at bounding box center [1025, 526] width 14 height 12
radio input "true"
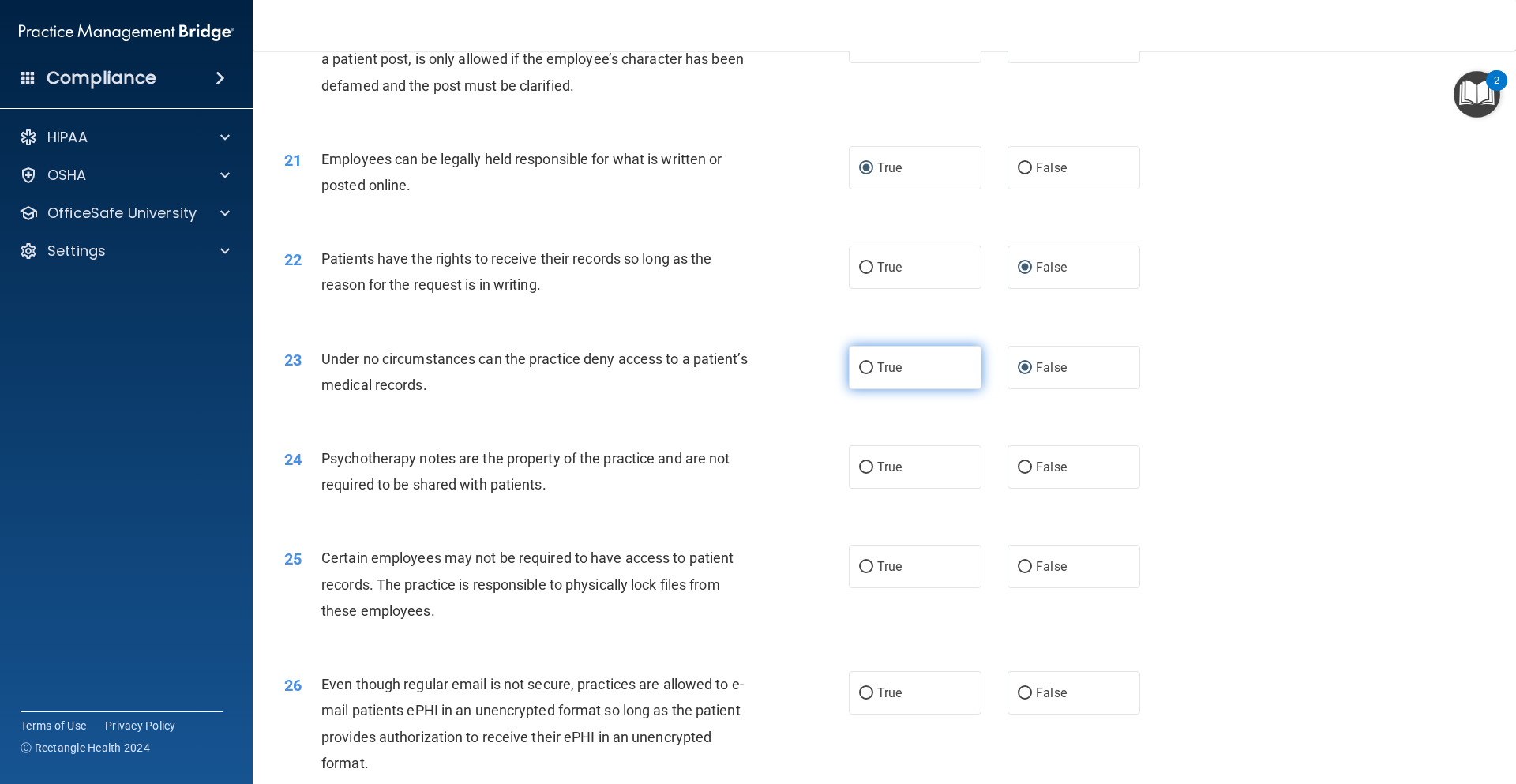
click at [862, 374] on input "True" at bounding box center [867, 368] width 14 height 12
radio input "true"
radio input "false"
click at [860, 473] on input "True" at bounding box center [867, 467] width 14 height 12
radio input "true"
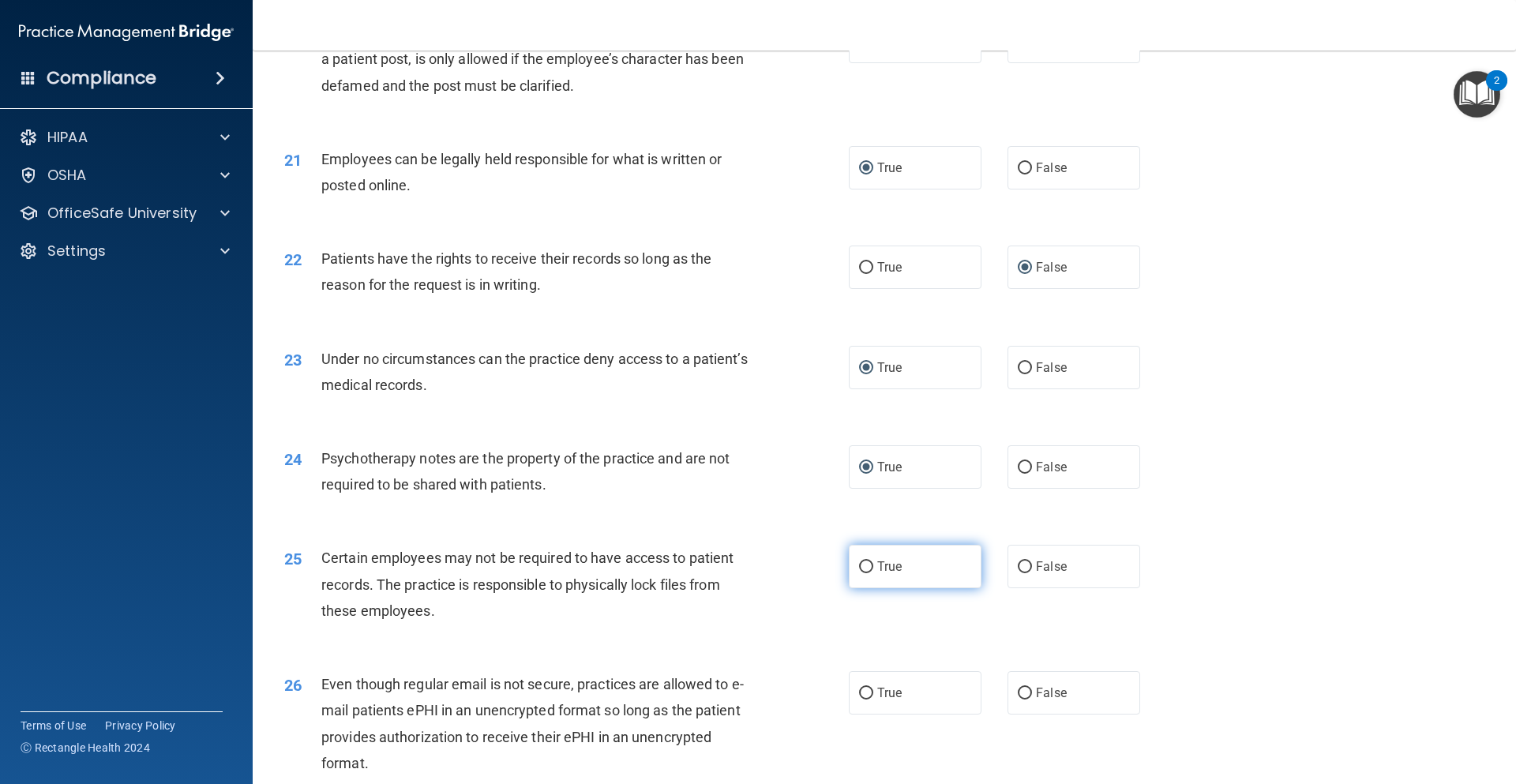
click at [861, 573] on input "True" at bounding box center [867, 567] width 14 height 12
radio input "true"
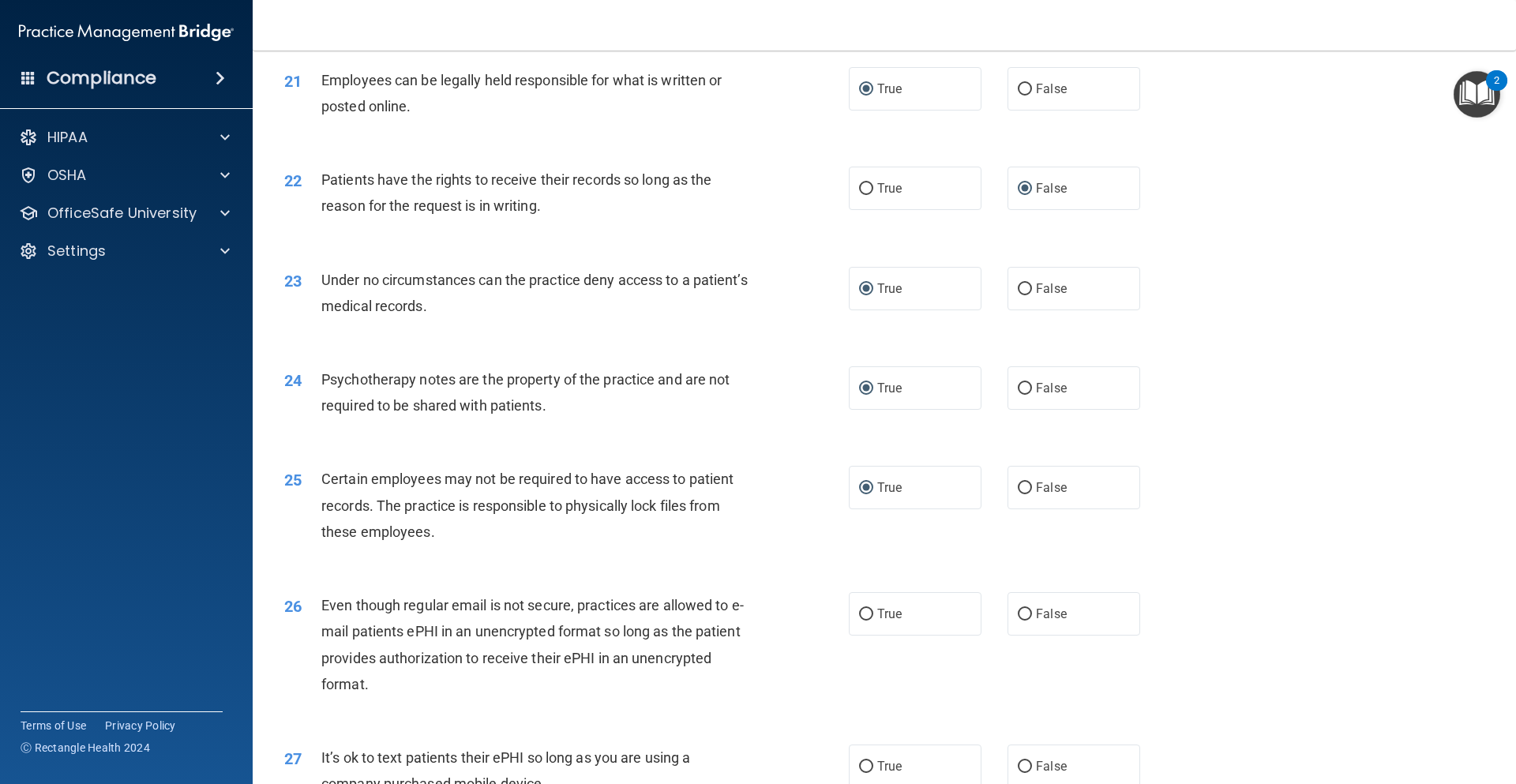
scroll to position [2685, 0]
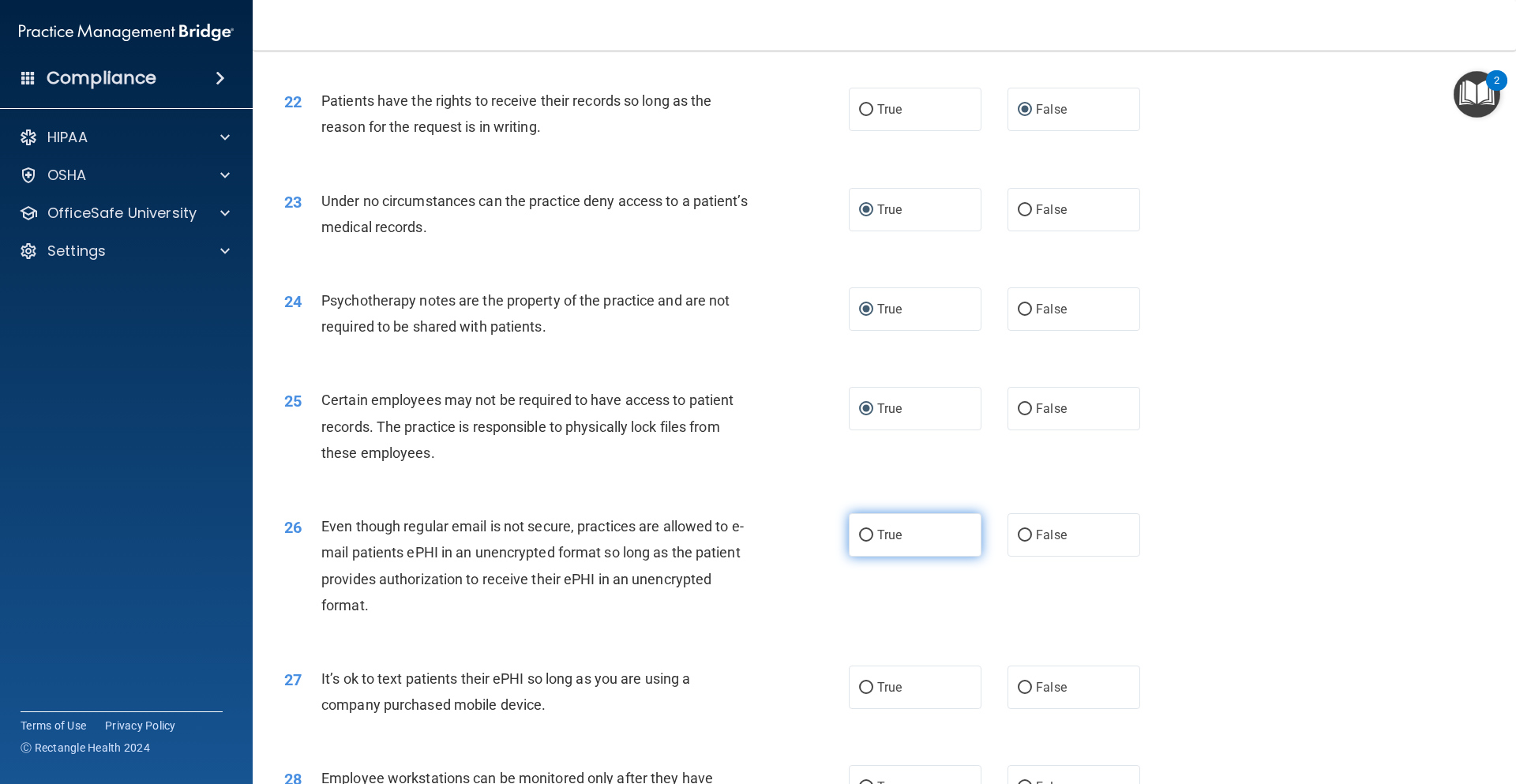
click at [860, 542] on input "True" at bounding box center [867, 536] width 14 height 12
radio input "true"
click at [1021, 694] on input "False" at bounding box center [1025, 688] width 14 height 12
radio input "true"
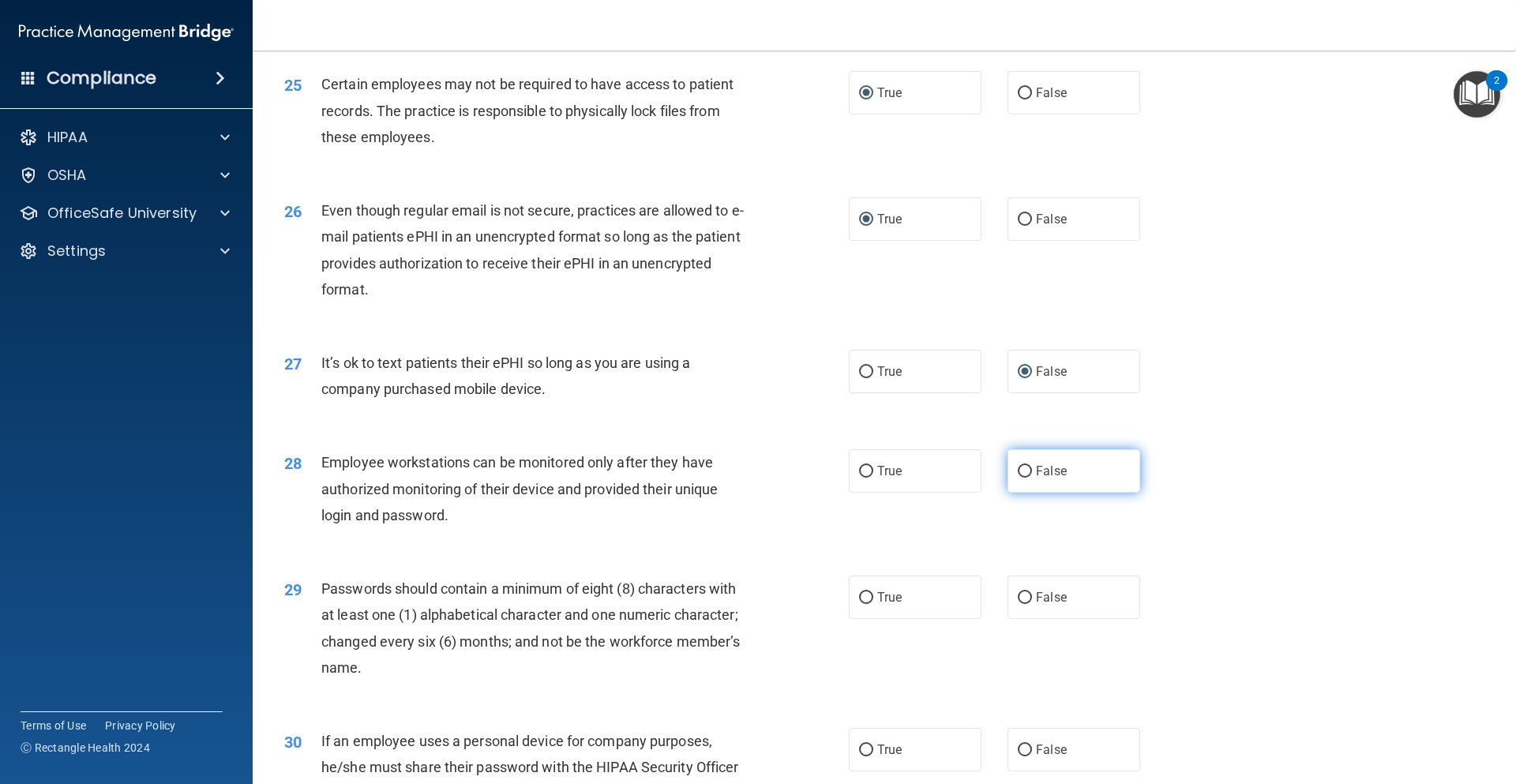
click at [1018, 478] on input "False" at bounding box center [1025, 472] width 14 height 12
radio input "true"
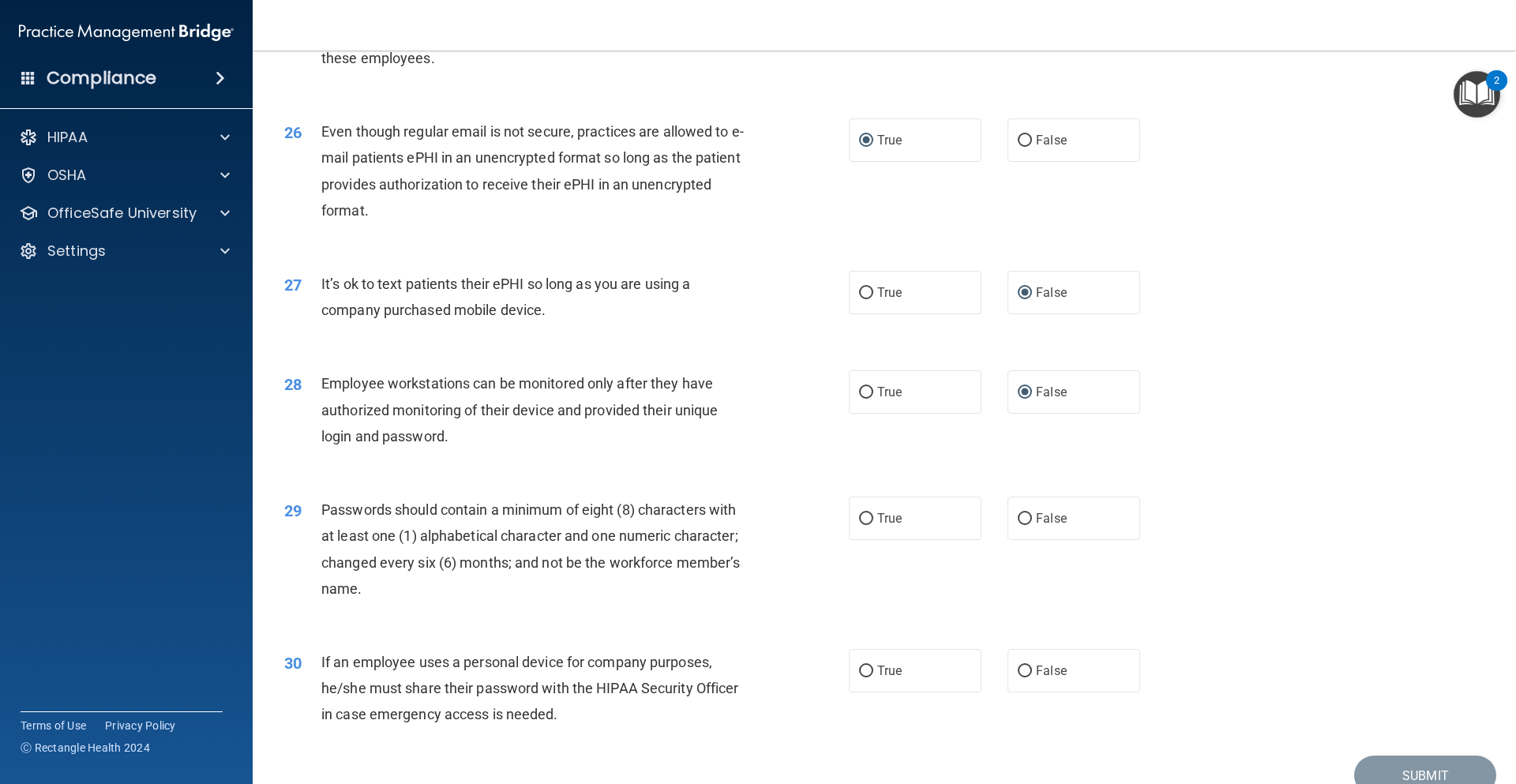
scroll to position [3159, 0]
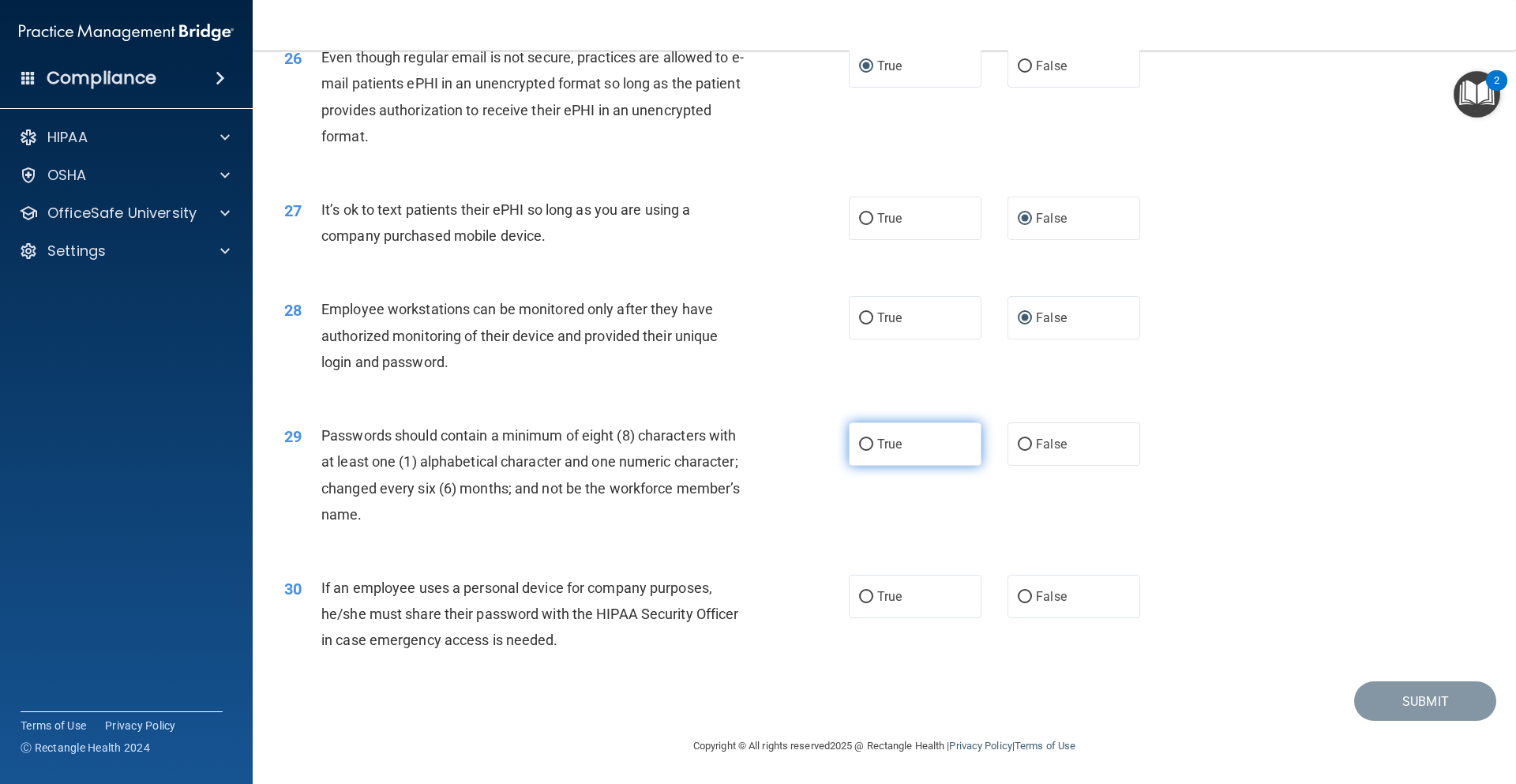
click at [860, 451] on input "True" at bounding box center [867, 445] width 14 height 12
radio input "true"
click at [1018, 603] on input "False" at bounding box center [1025, 597] width 14 height 12
radio input "true"
click at [1373, 720] on button "Submit" at bounding box center [1426, 701] width 142 height 41
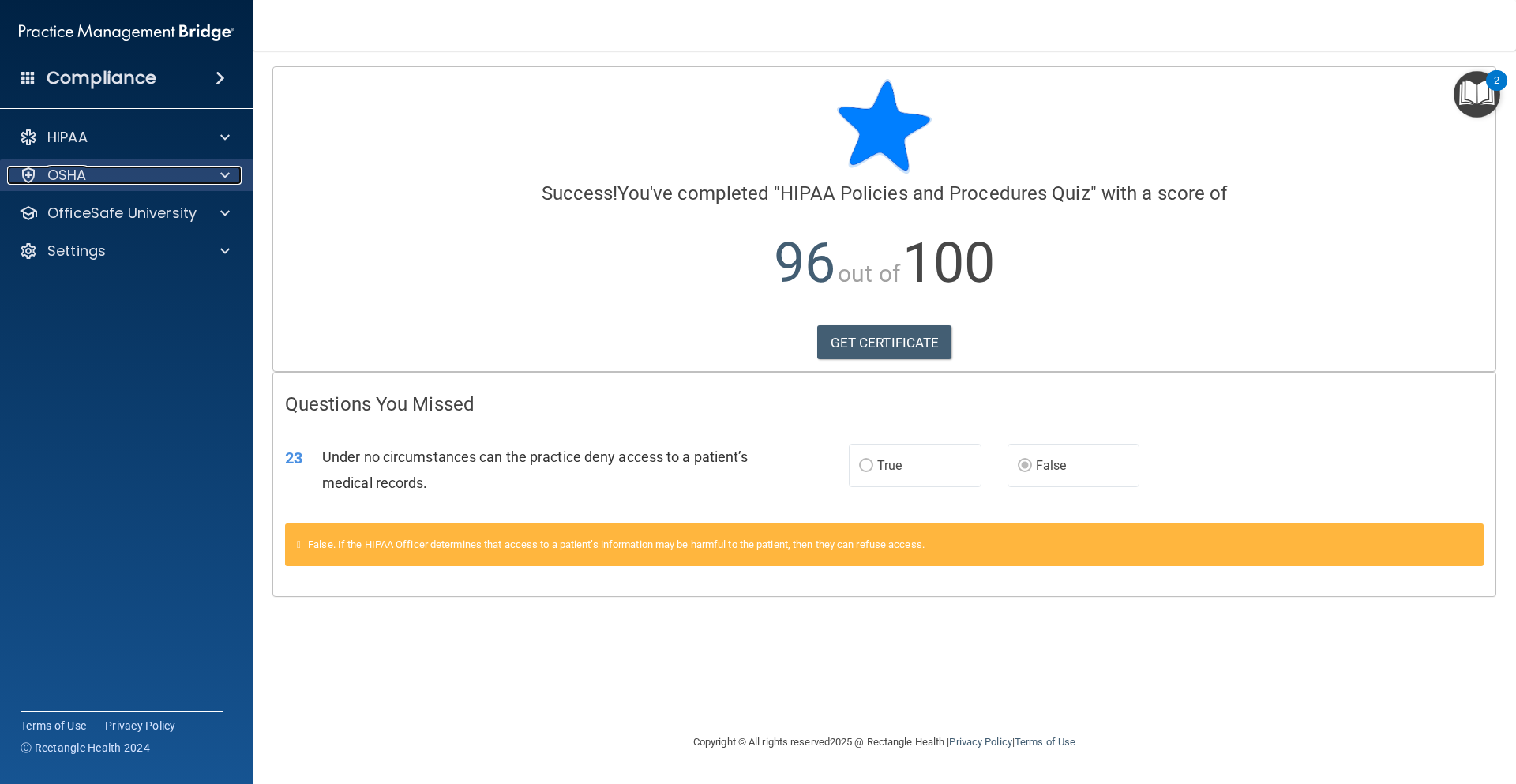
click at [88, 182] on div "OSHA" at bounding box center [105, 175] width 196 height 19
click at [96, 225] on div "OfficeSafe University" at bounding box center [127, 212] width 254 height 32
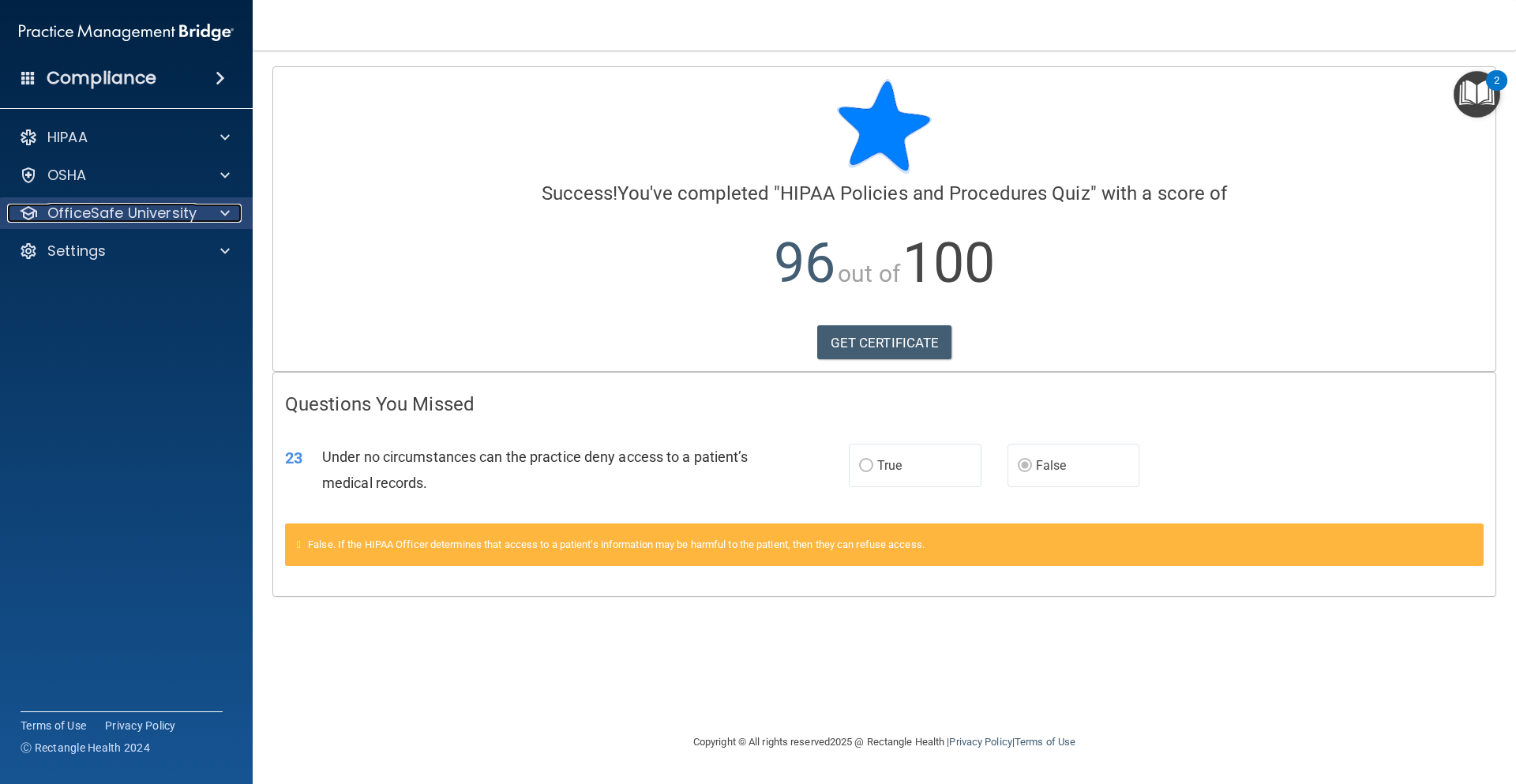
click at [101, 220] on p "OfficeSafe University" at bounding box center [122, 212] width 149 height 19
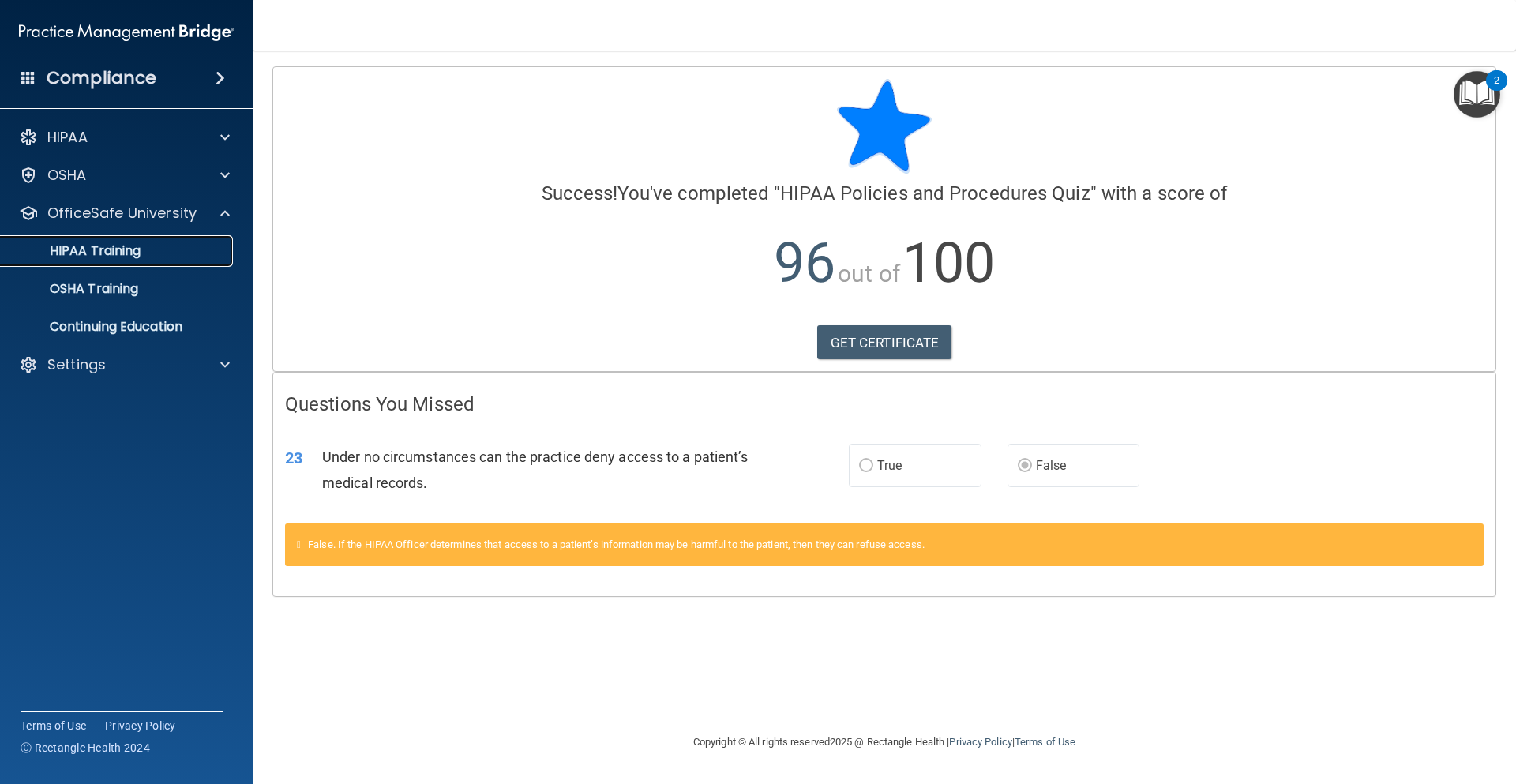
click at [104, 256] on p "HIPAA Training" at bounding box center [75, 251] width 131 height 16
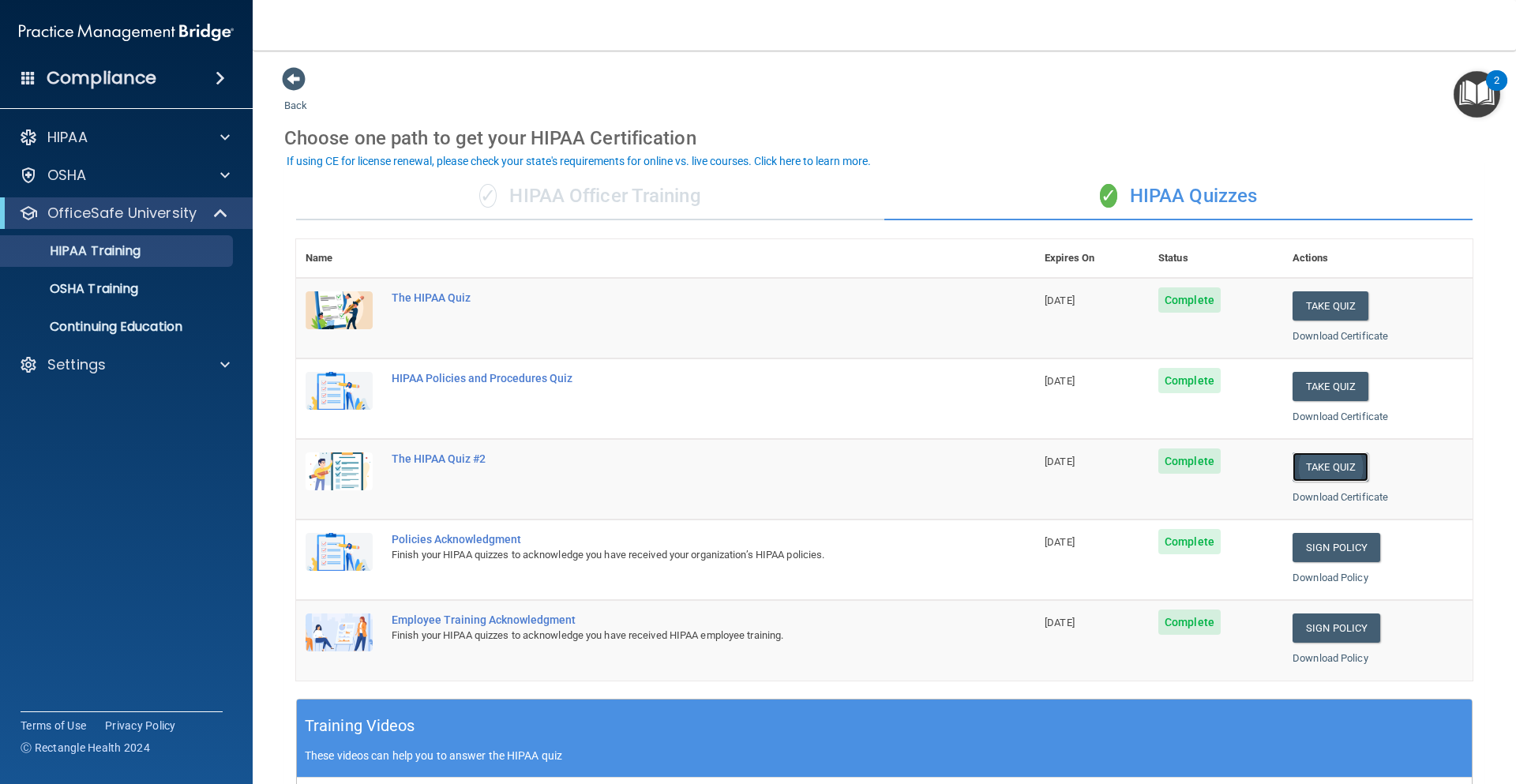
click at [1320, 464] on button "Take Quiz" at bounding box center [1331, 467] width 76 height 29
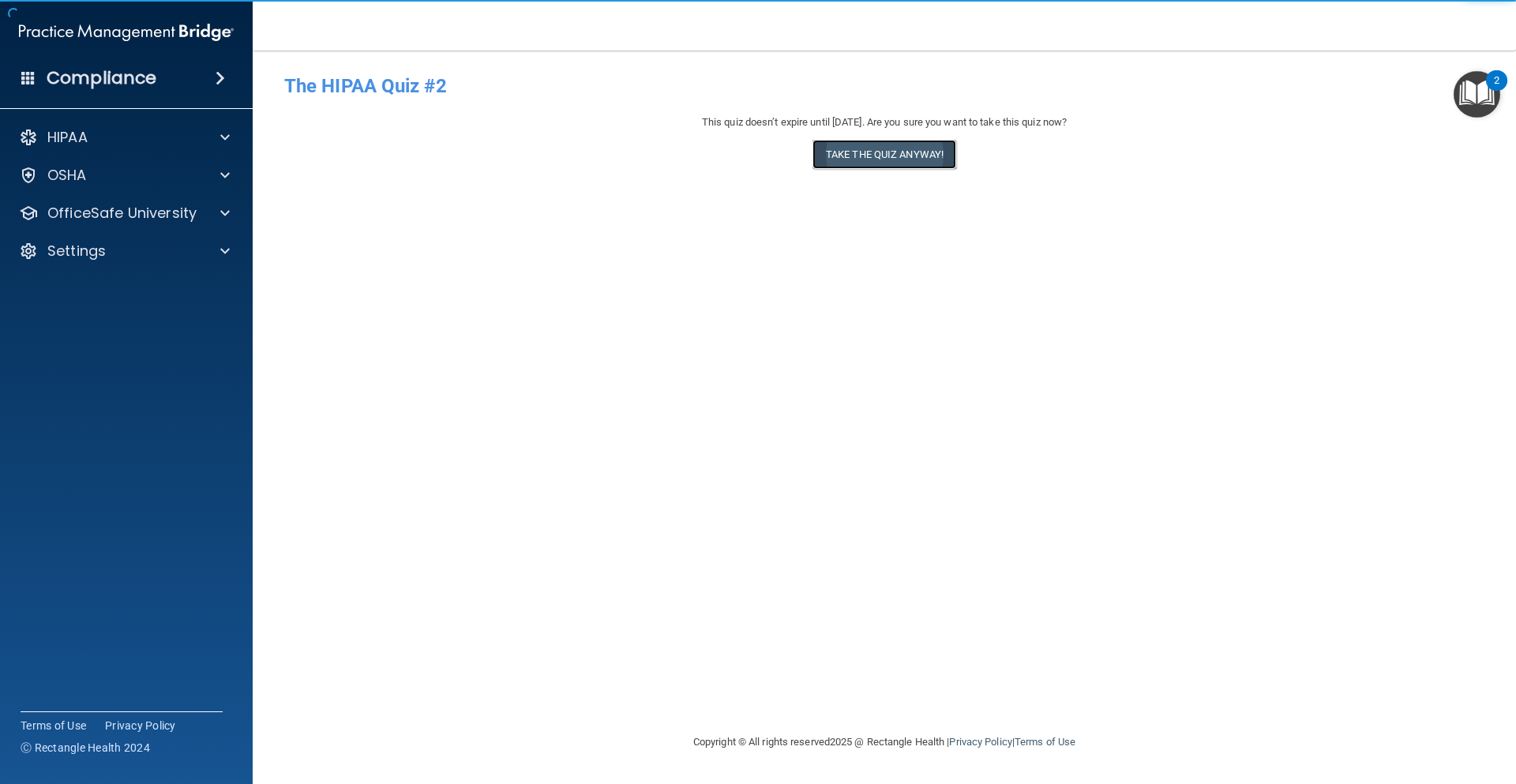
click at [902, 151] on button "Take the quiz anyway!" at bounding box center [885, 154] width 144 height 29
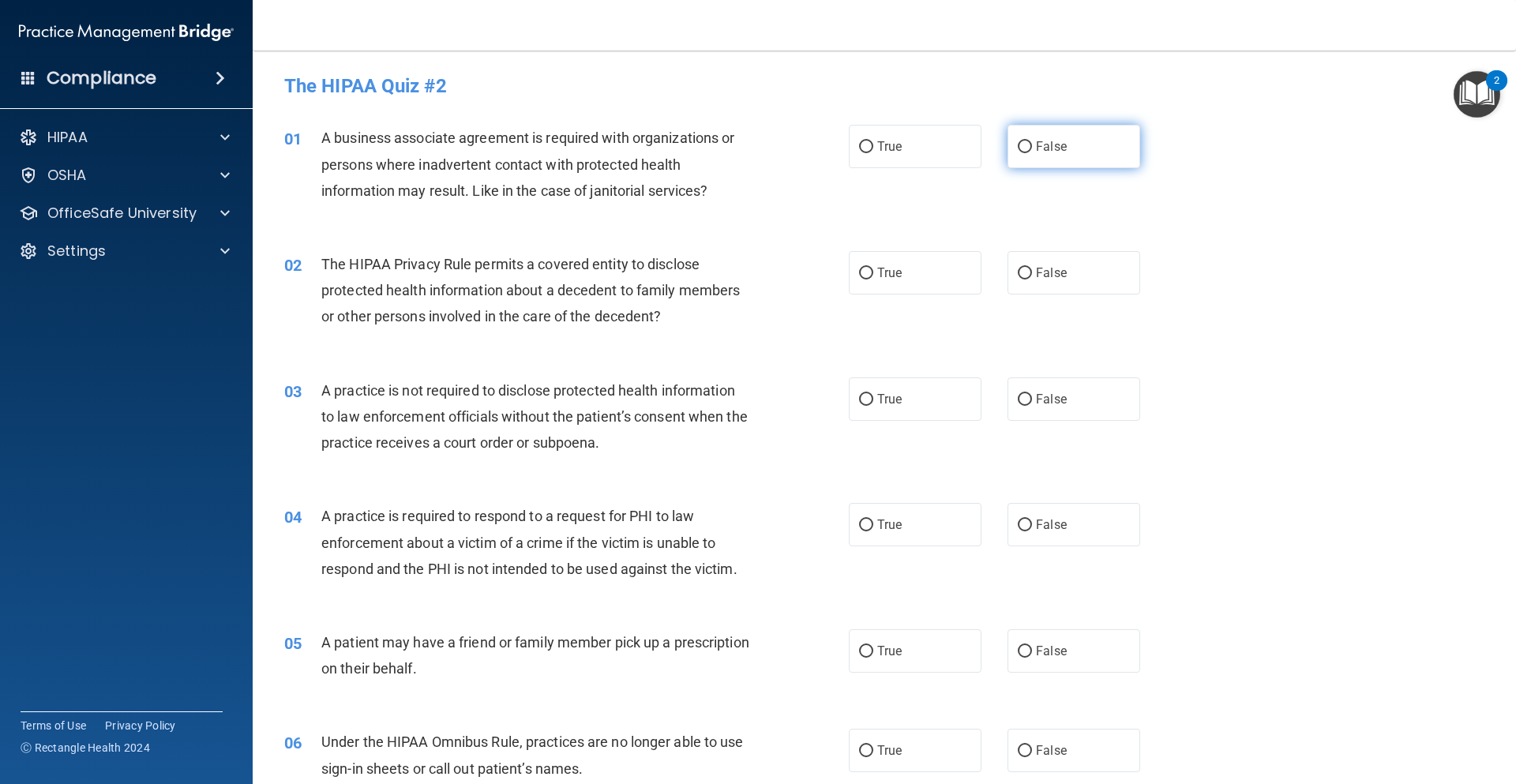
click at [1018, 147] on input "False" at bounding box center [1025, 147] width 14 height 12
radio input "true"
click at [860, 275] on input "True" at bounding box center [867, 273] width 14 height 12
radio input "true"
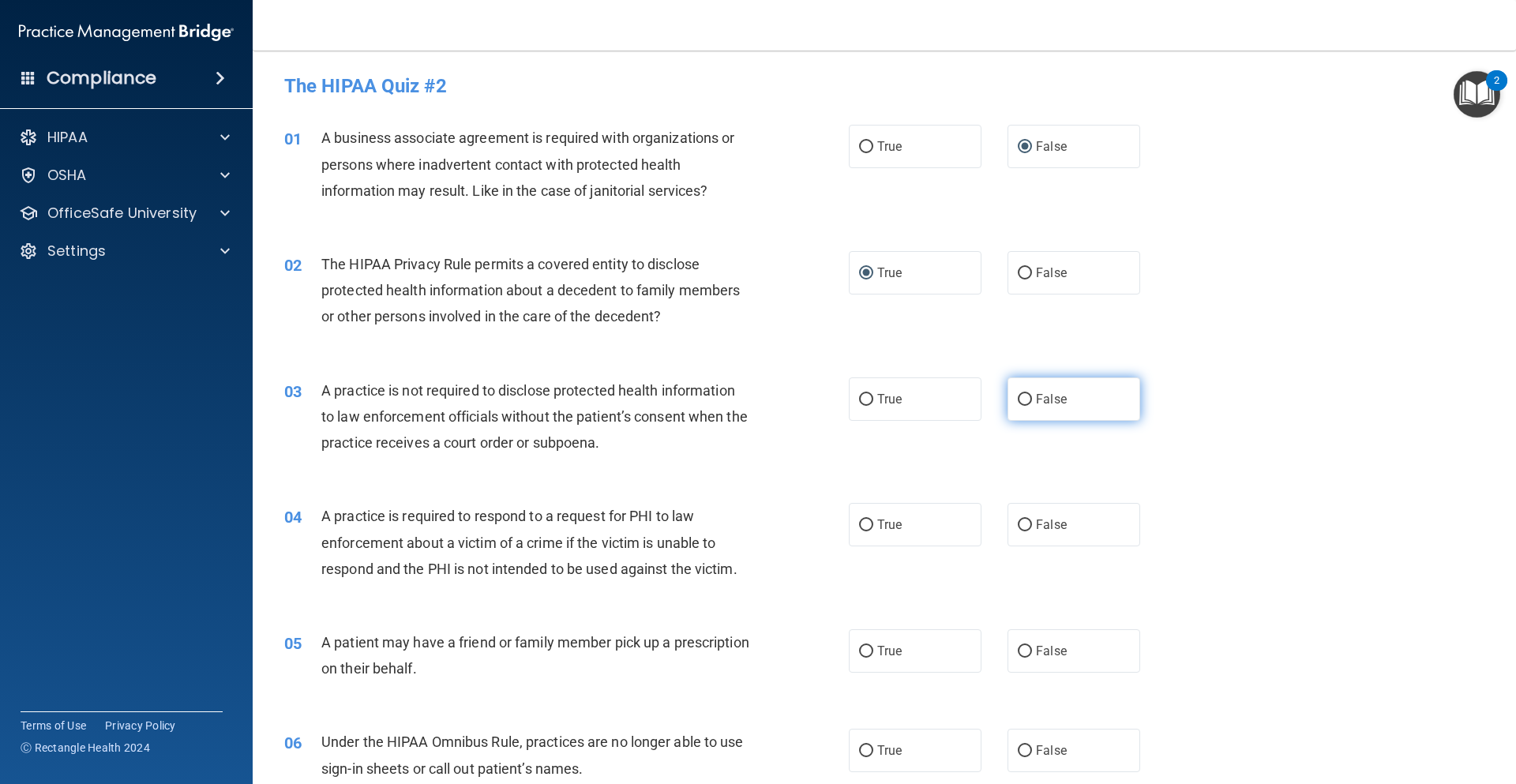
click at [1021, 400] on input "False" at bounding box center [1025, 400] width 14 height 12
radio input "true"
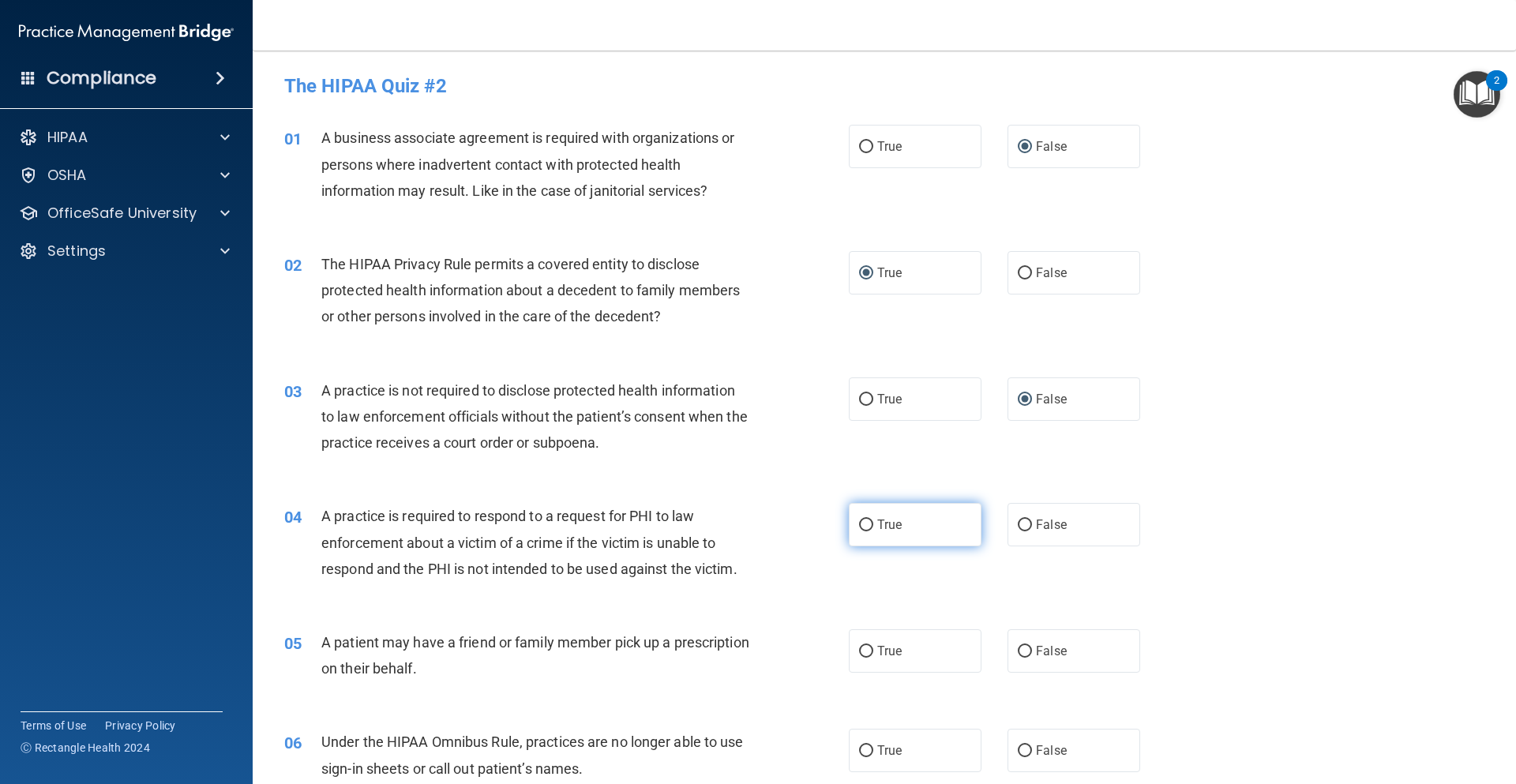
click at [860, 526] on input "True" at bounding box center [867, 525] width 14 height 12
radio input "true"
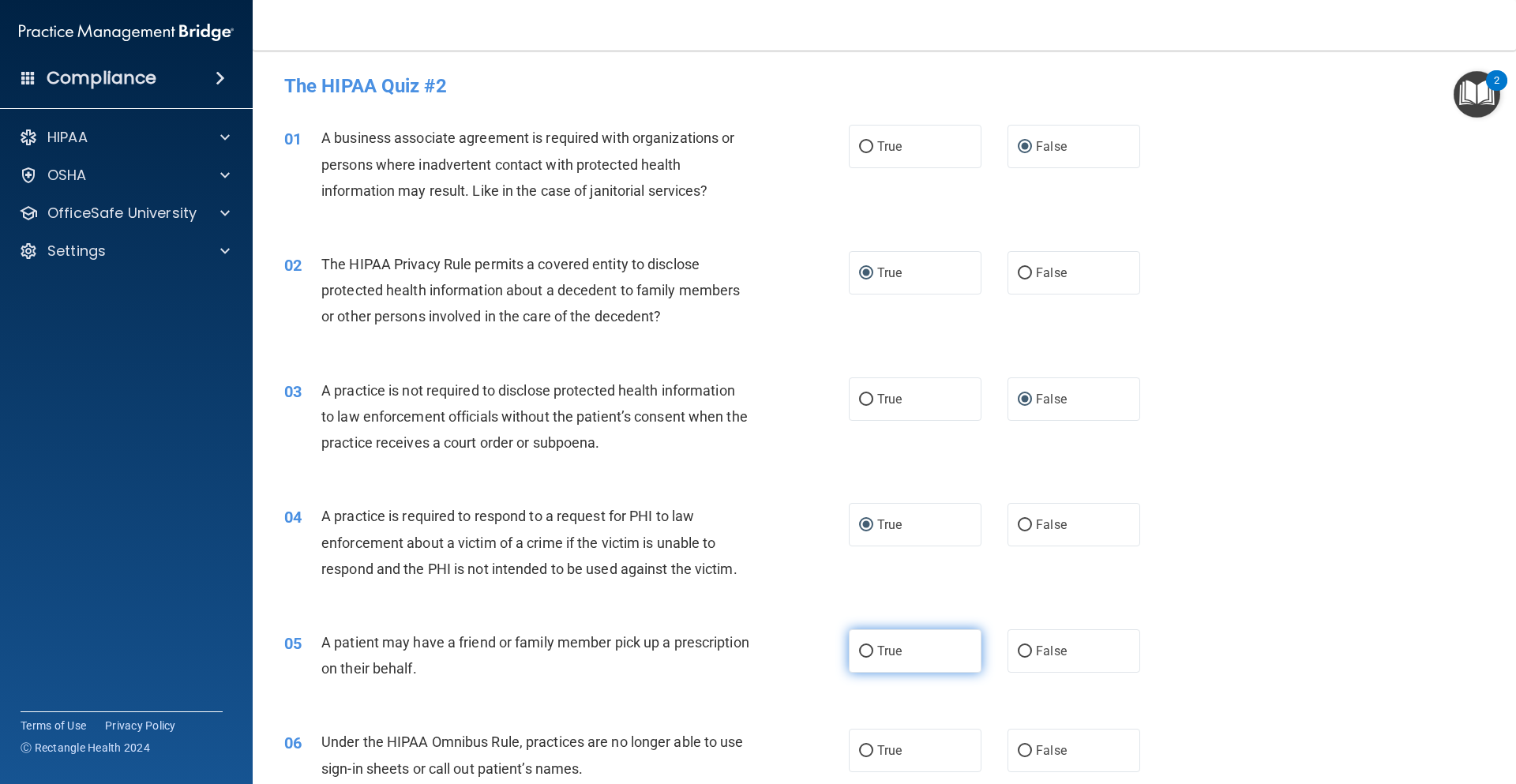
click at [860, 653] on input "True" at bounding box center [867, 652] width 14 height 12
radio input "true"
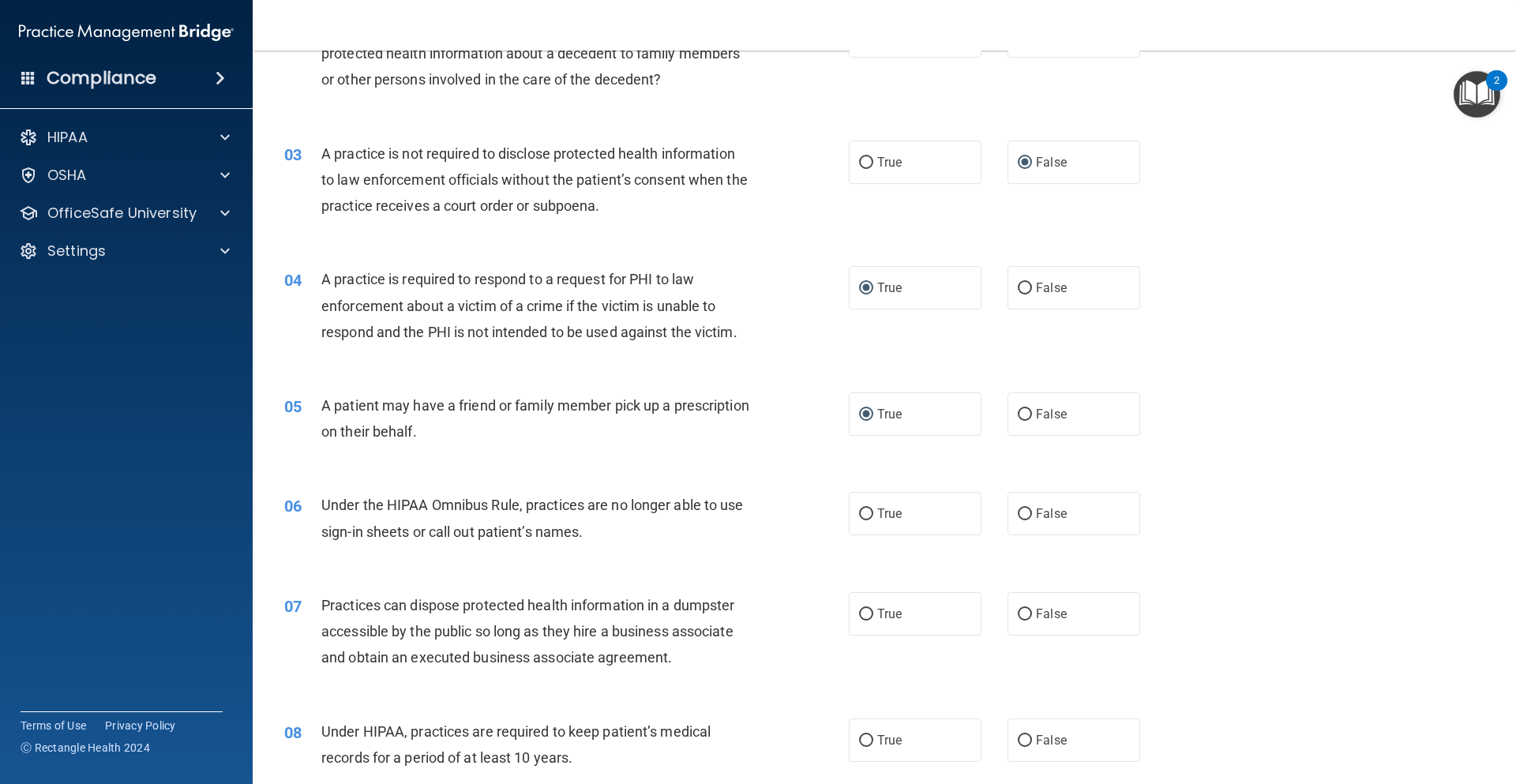
scroll to position [316, 0]
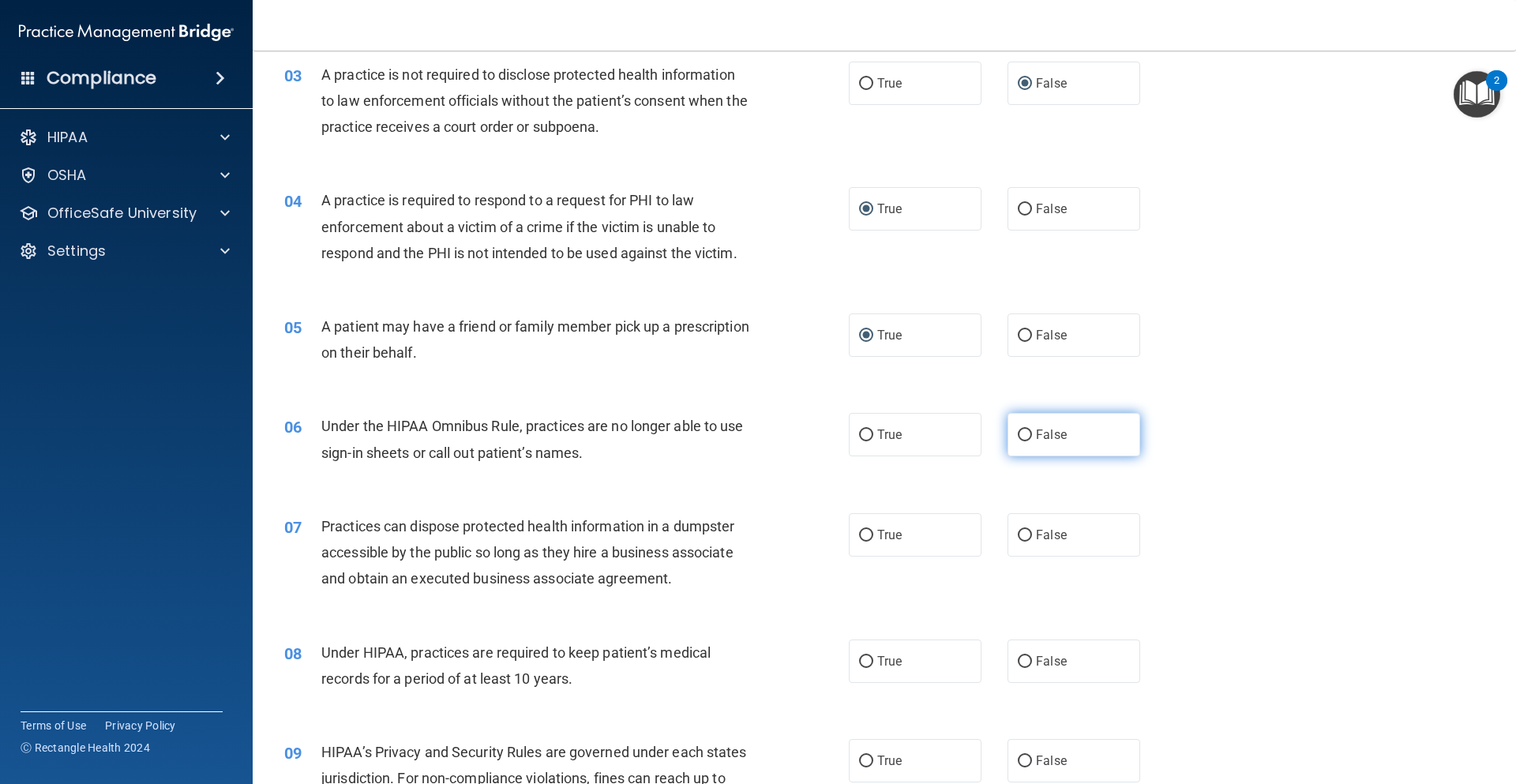
click at [1018, 436] on input "False" at bounding box center [1025, 435] width 14 height 12
radio input "true"
click at [1019, 535] on input "False" at bounding box center [1025, 536] width 14 height 12
radio input "true"
click at [1018, 662] on input "False" at bounding box center [1025, 662] width 14 height 12
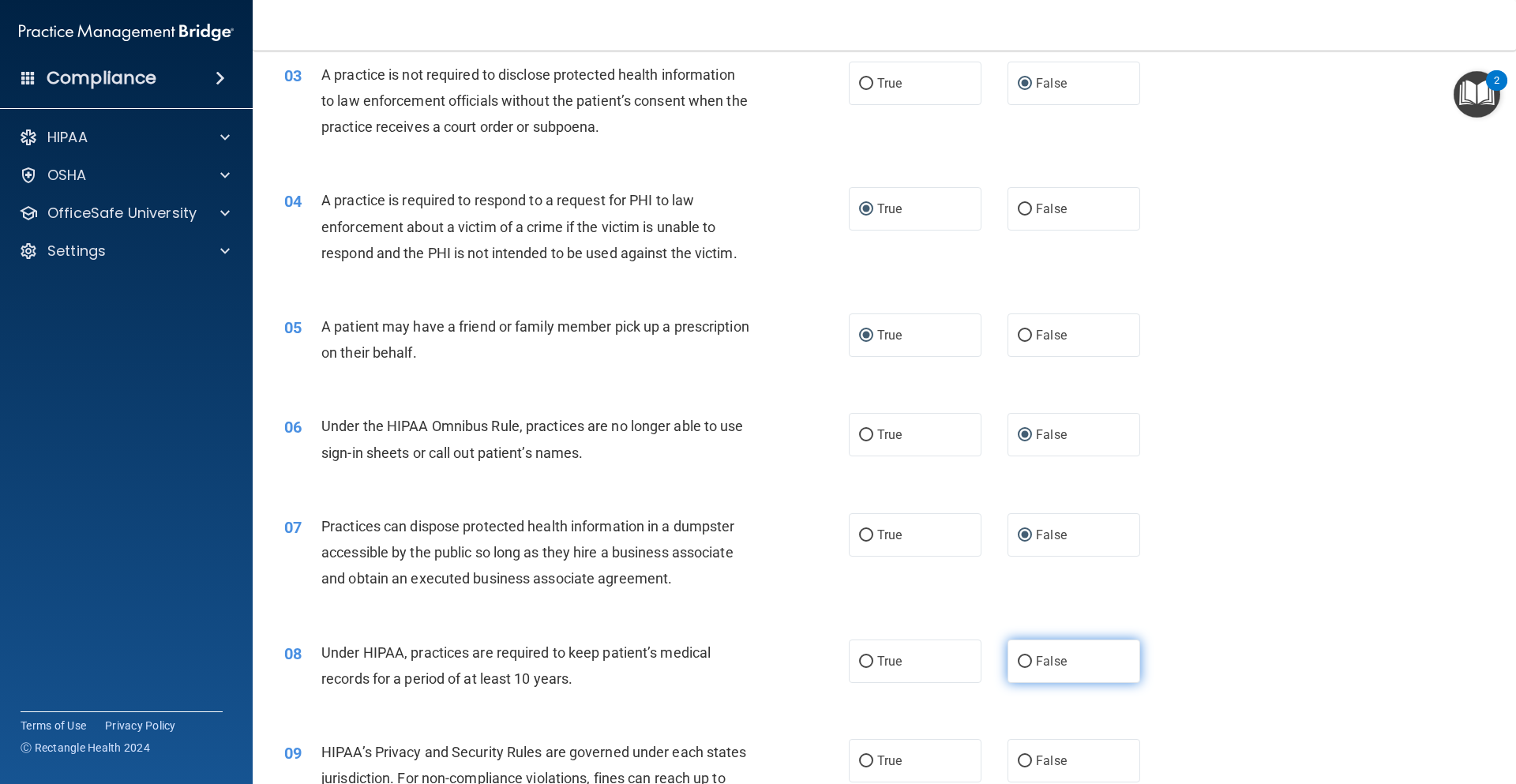
radio input "true"
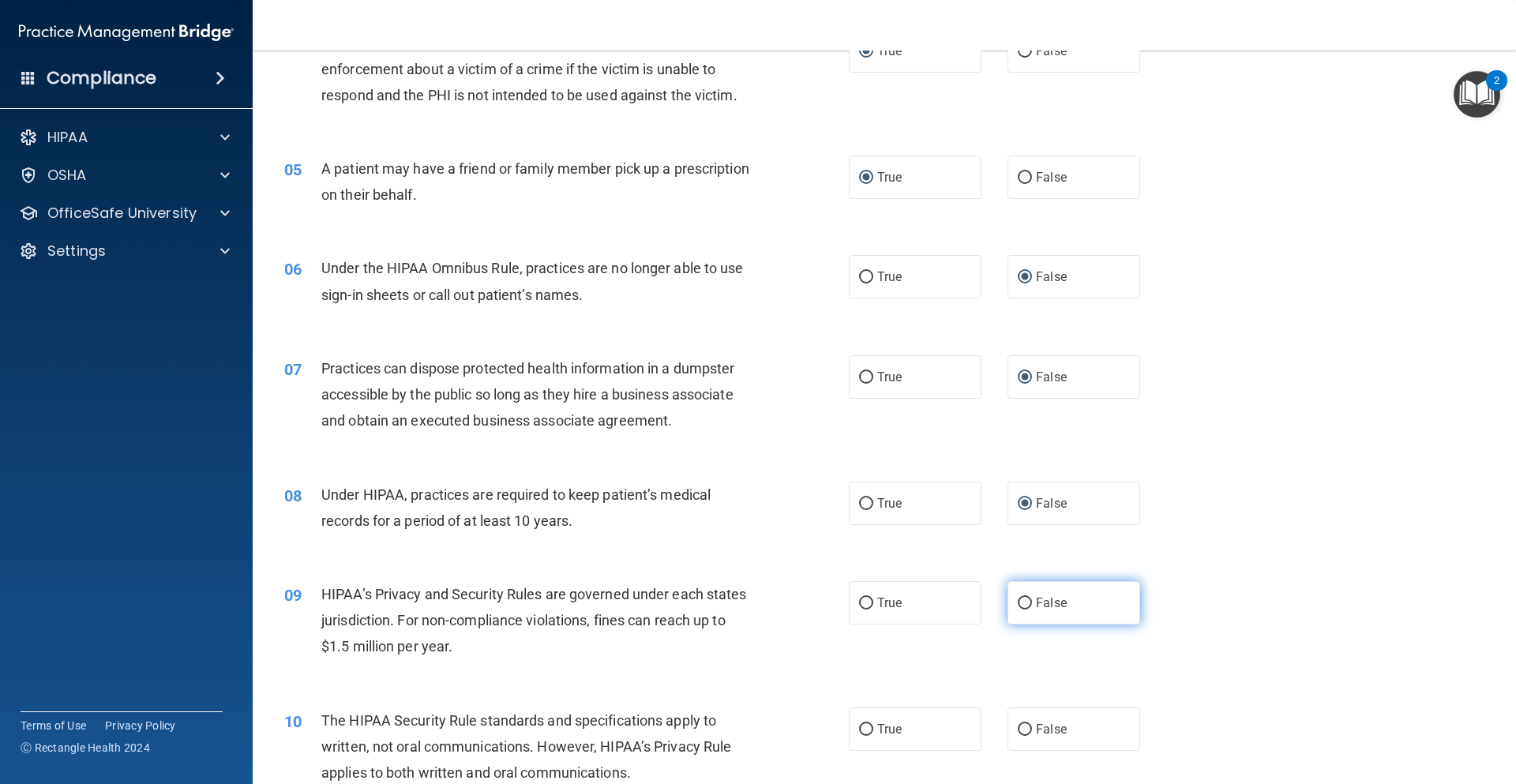
click at [1018, 607] on input "False" at bounding box center [1025, 603] width 14 height 12
radio input "true"
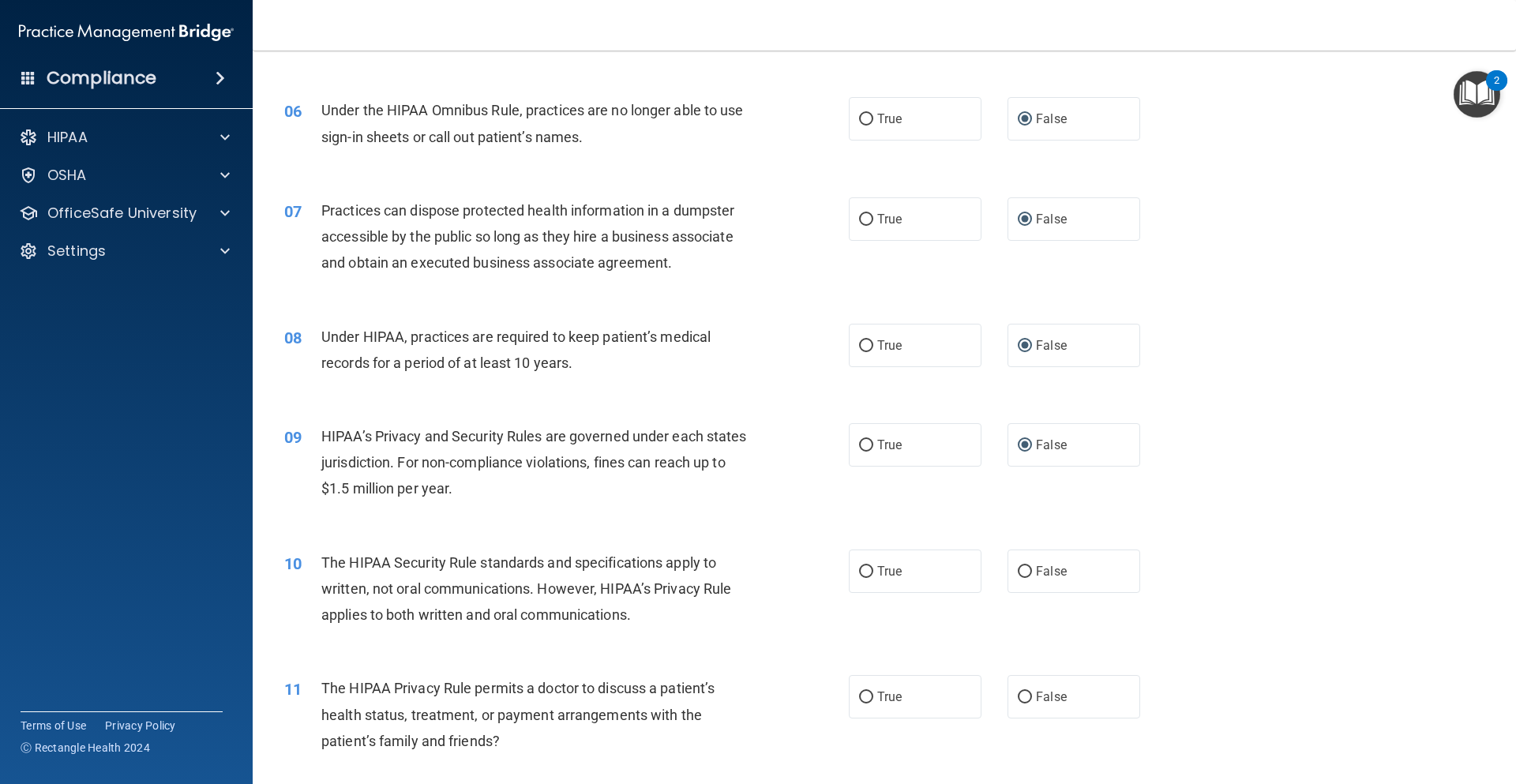
scroll to position [711, 0]
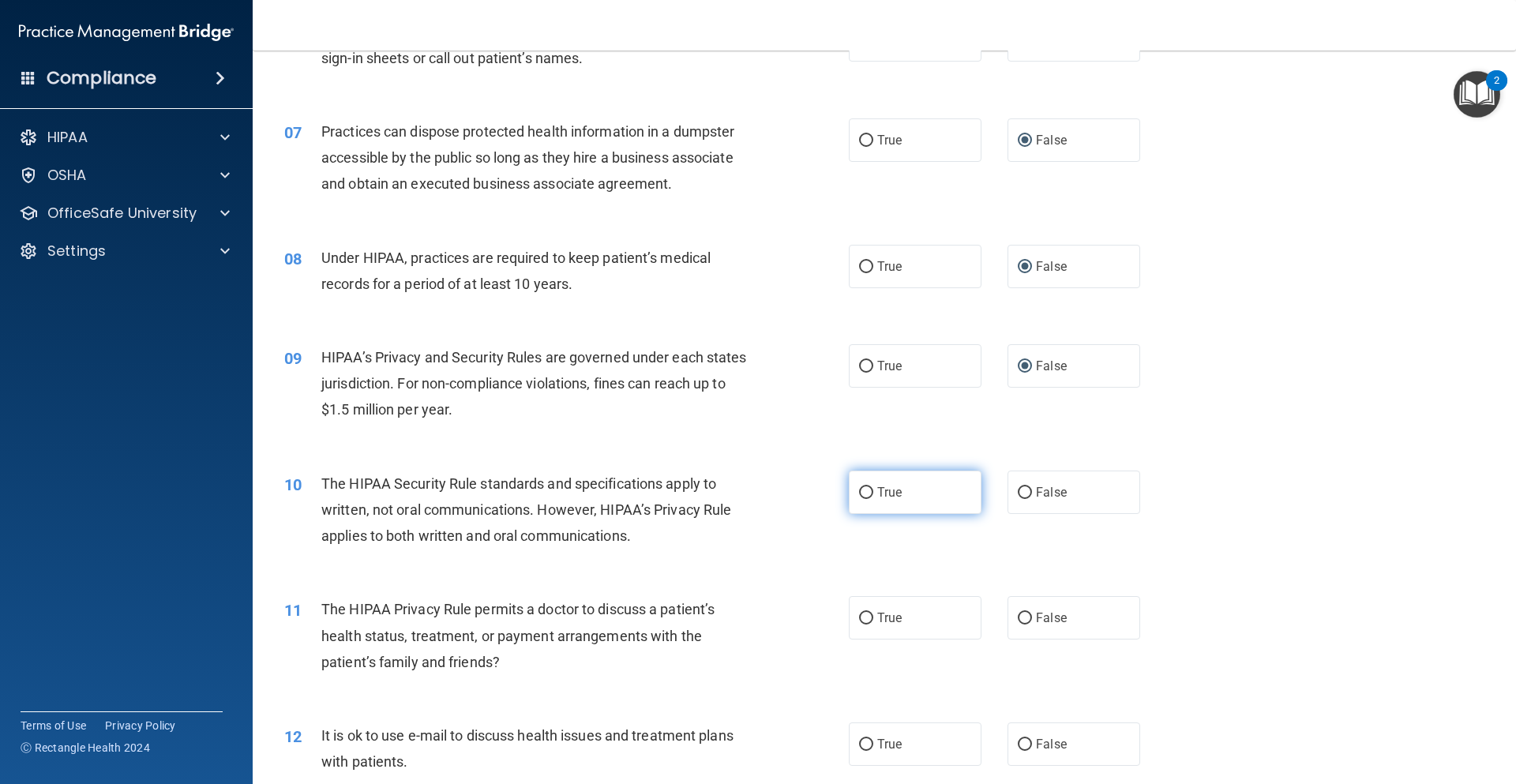
click at [860, 492] on input "True" at bounding box center [867, 492] width 14 height 12
radio input "true"
click at [861, 621] on input "True" at bounding box center [867, 618] width 14 height 12
radio input "true"
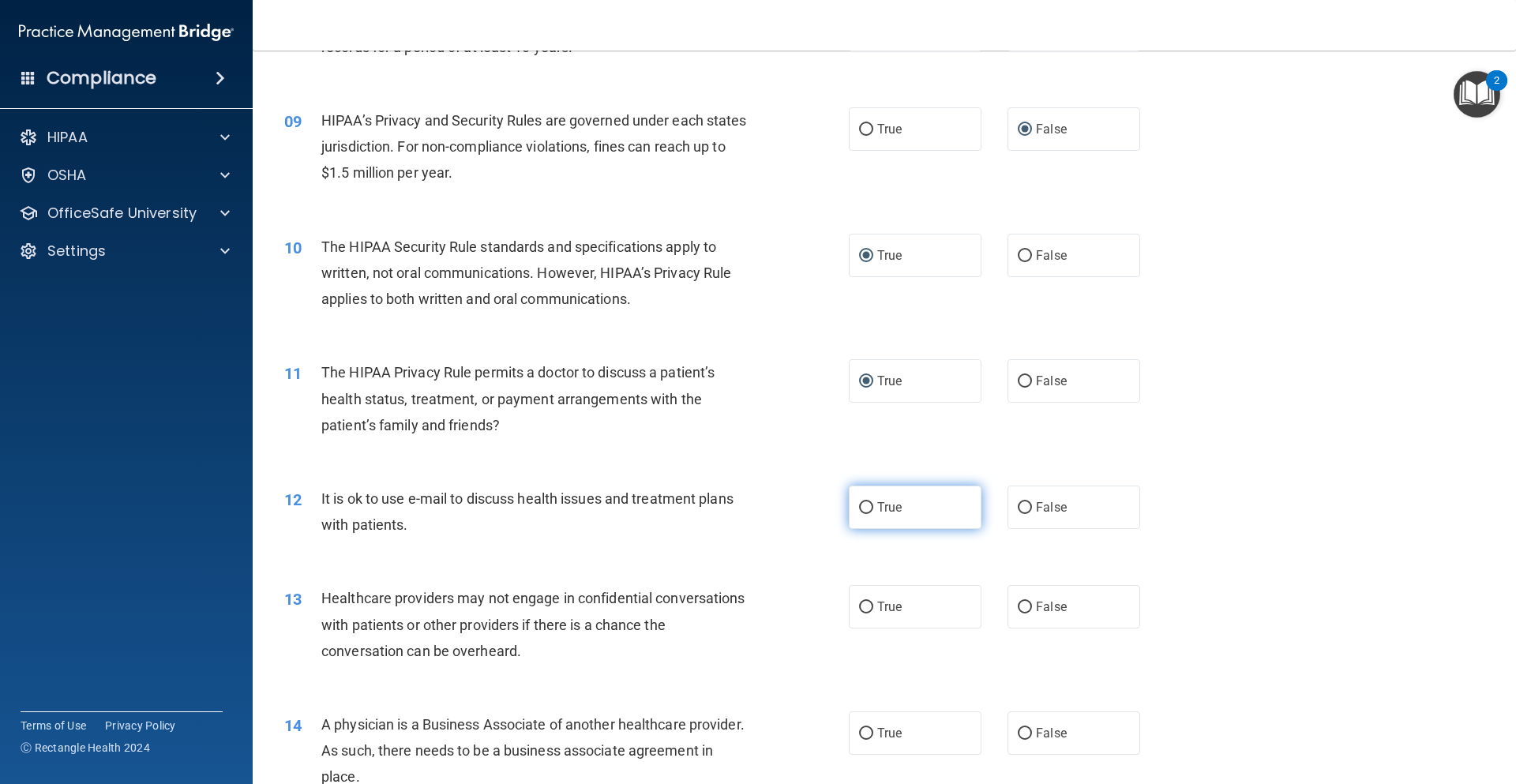
click at [863, 514] on label "True" at bounding box center [915, 508] width 132 height 43
click at [863, 514] on input "True" at bounding box center [867, 508] width 14 height 12
radio input "true"
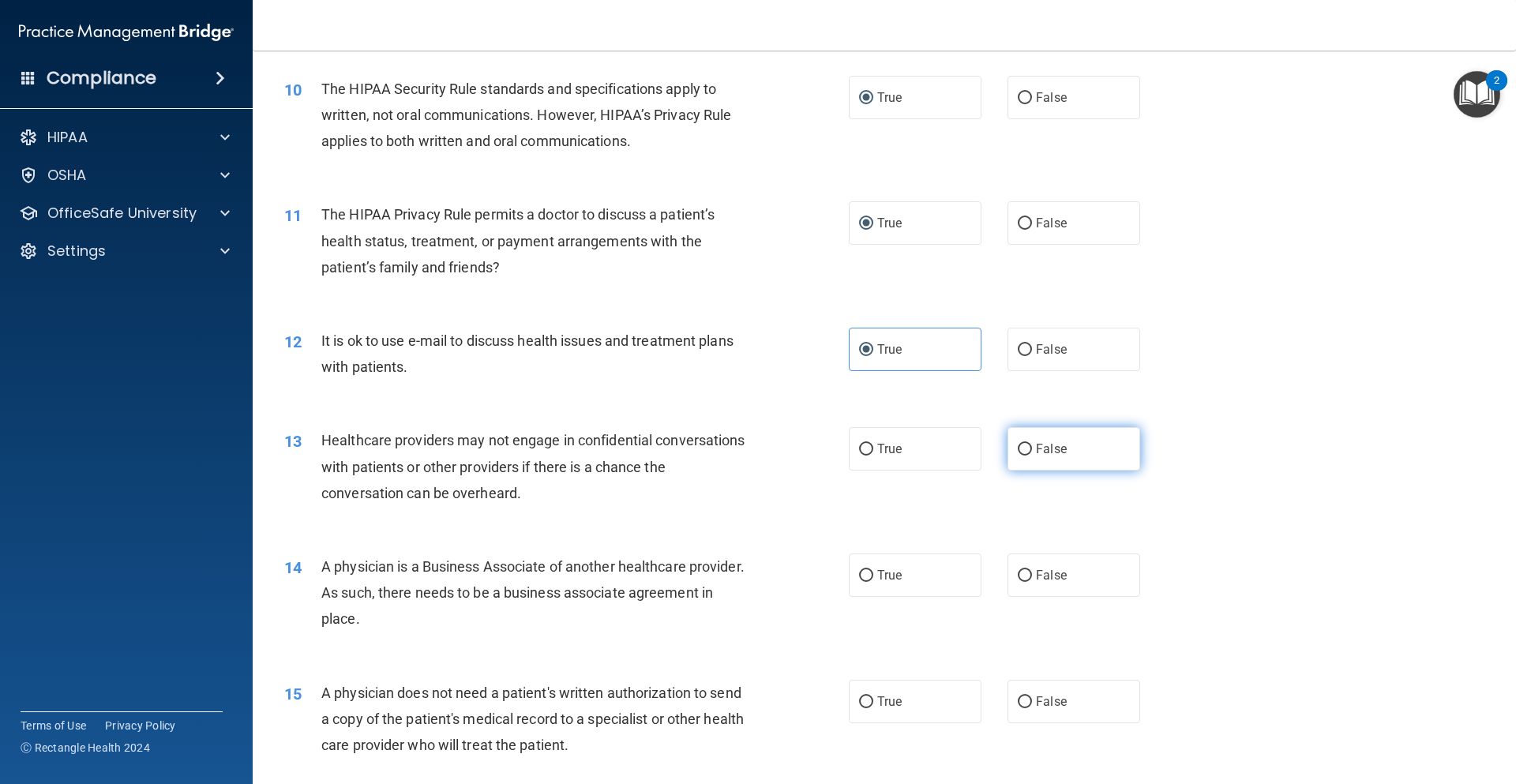
click at [1018, 447] on input "False" at bounding box center [1025, 449] width 14 height 12
radio input "true"
click at [1018, 574] on input "False" at bounding box center [1025, 575] width 14 height 12
radio input "true"
click at [863, 699] on input "True" at bounding box center [867, 702] width 14 height 12
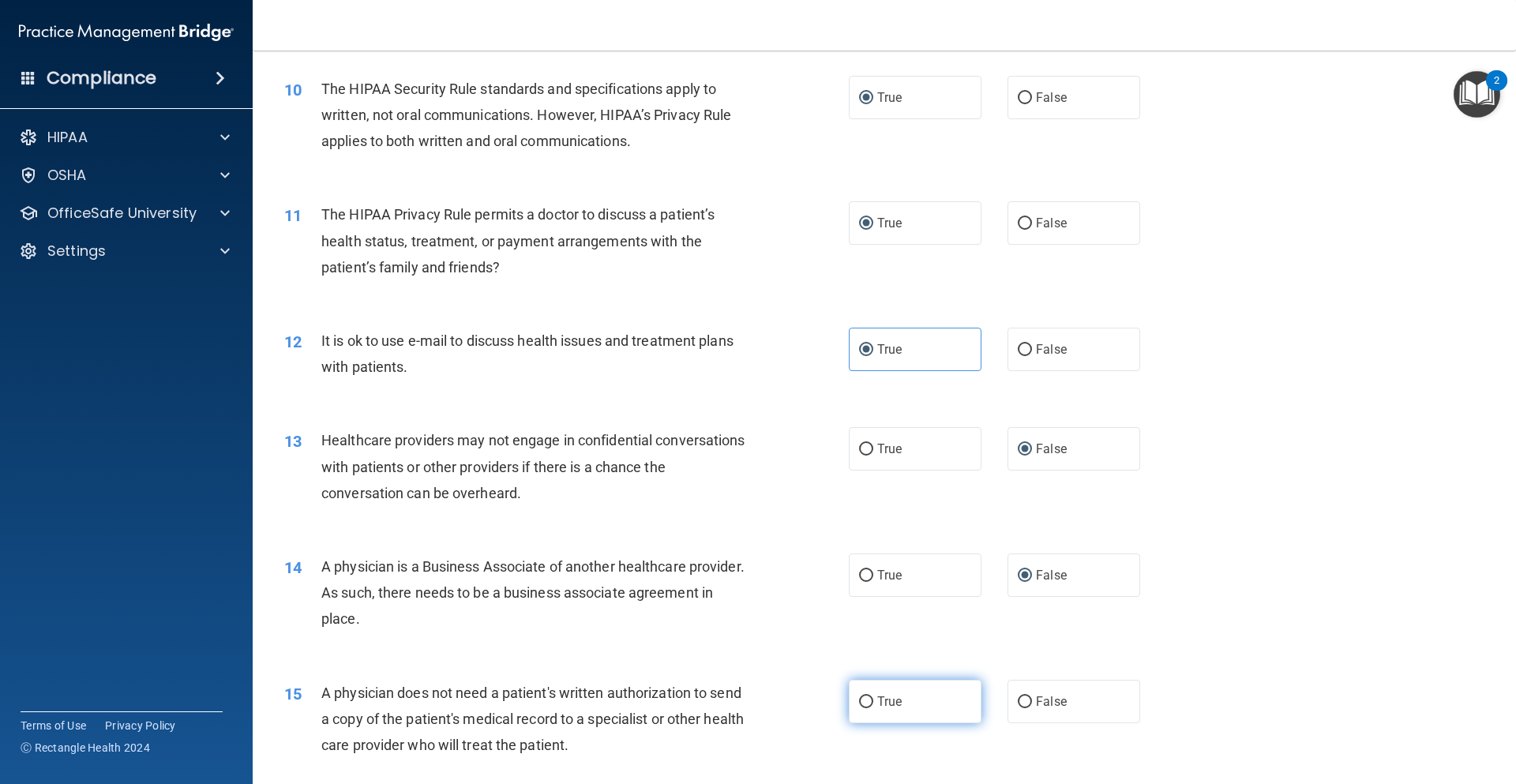
radio input "true"
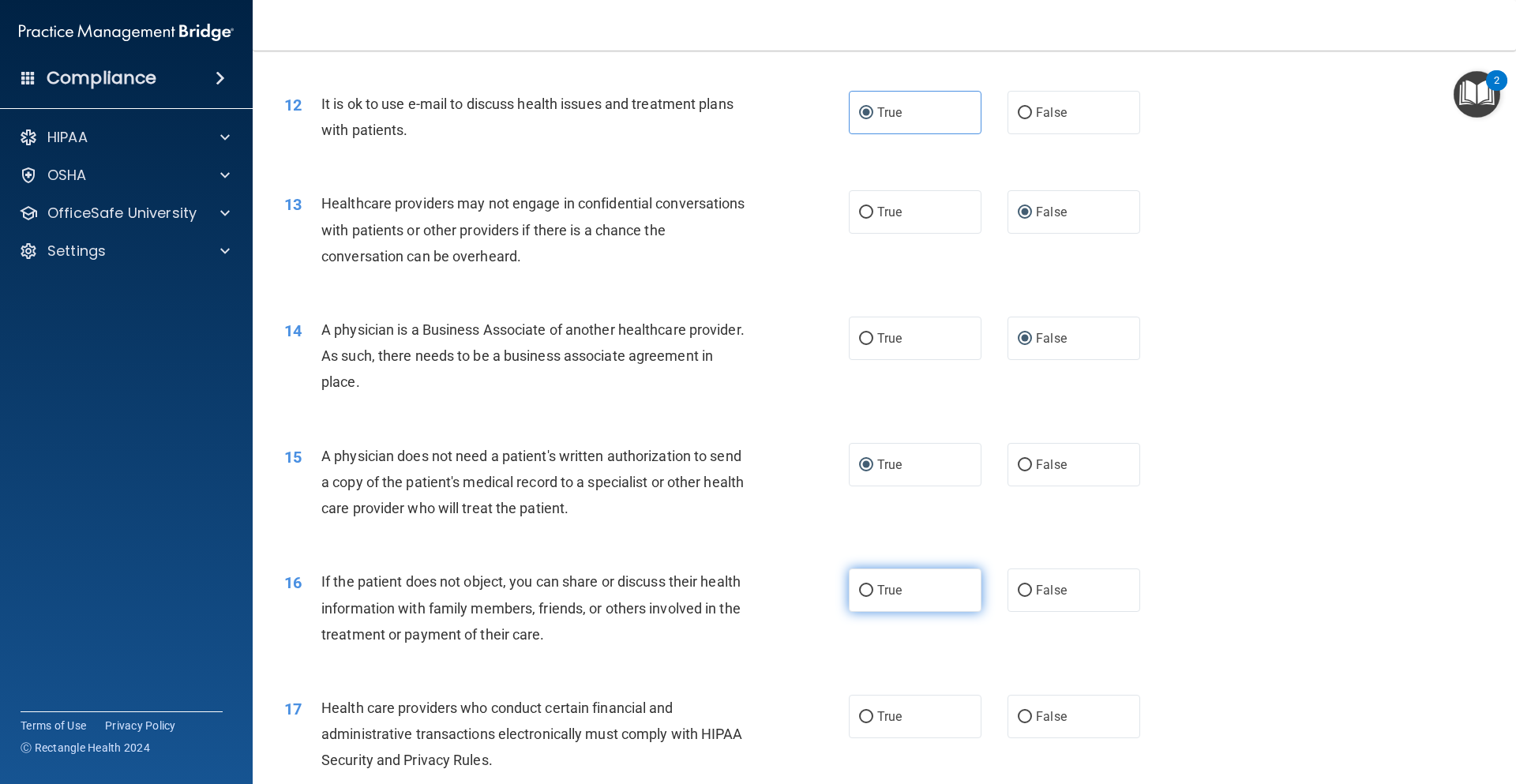
click at [861, 593] on input "True" at bounding box center [867, 590] width 14 height 12
radio input "true"
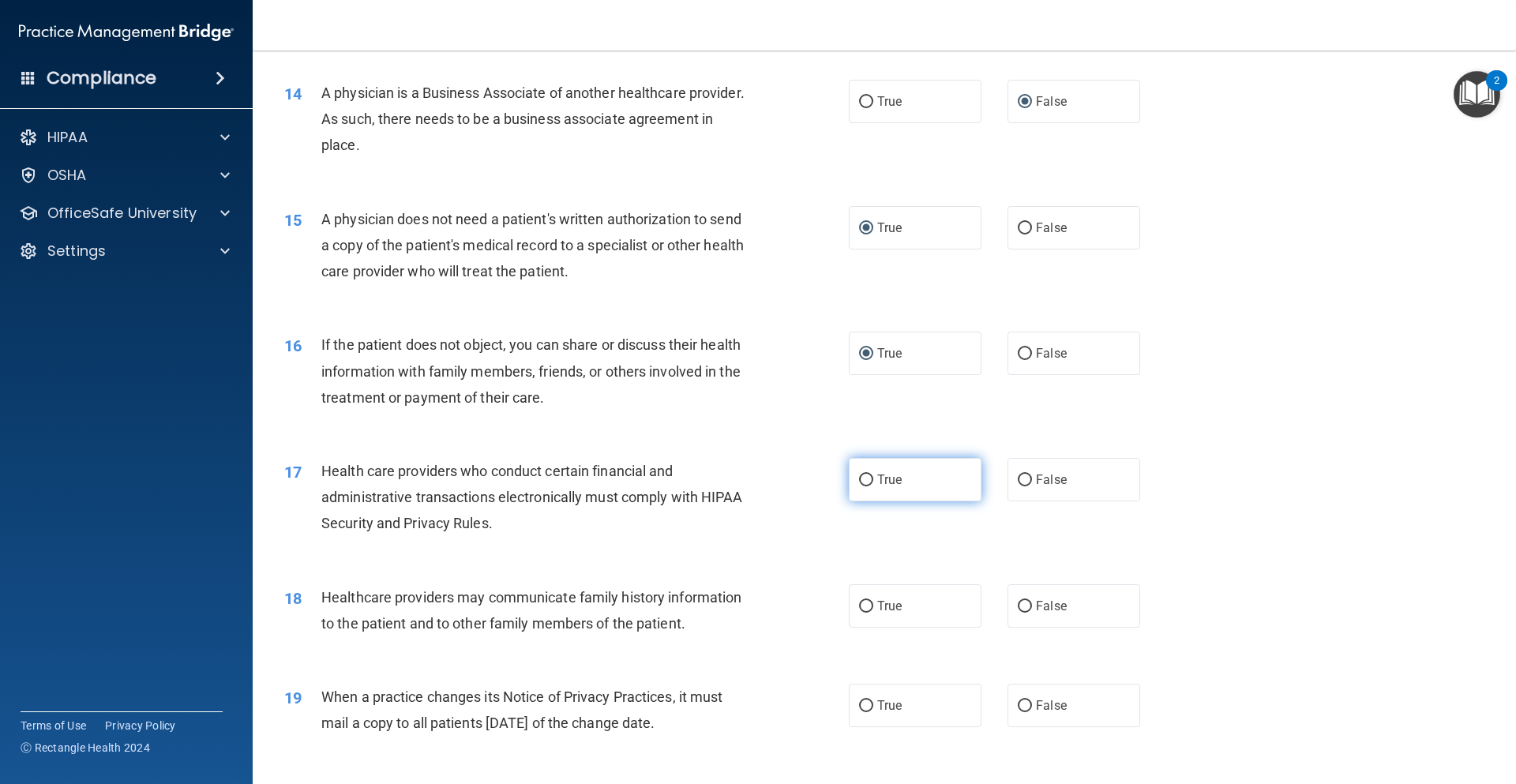
click at [865, 481] on input "True" at bounding box center [867, 480] width 14 height 12
radio input "true"
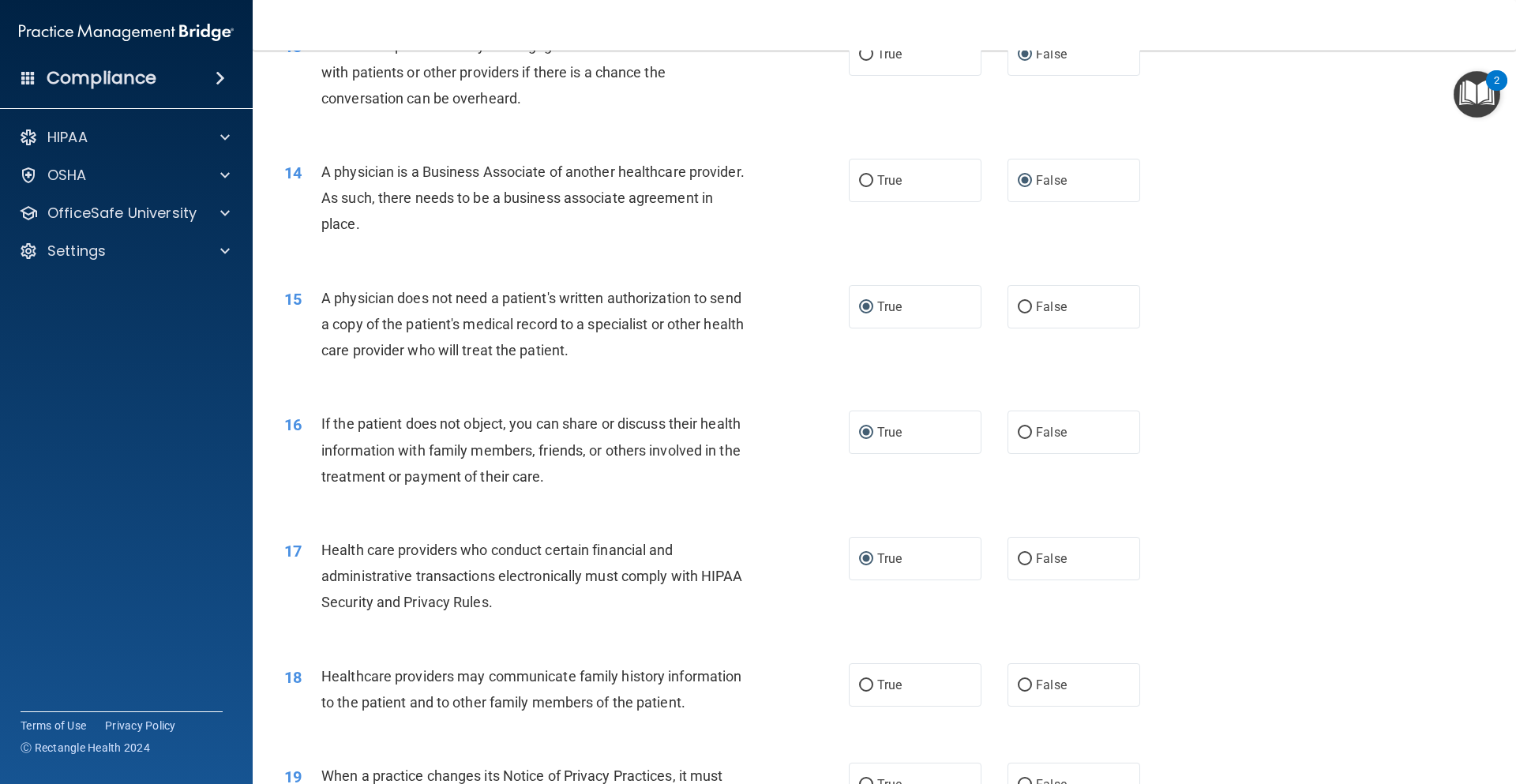
scroll to position [1737, 0]
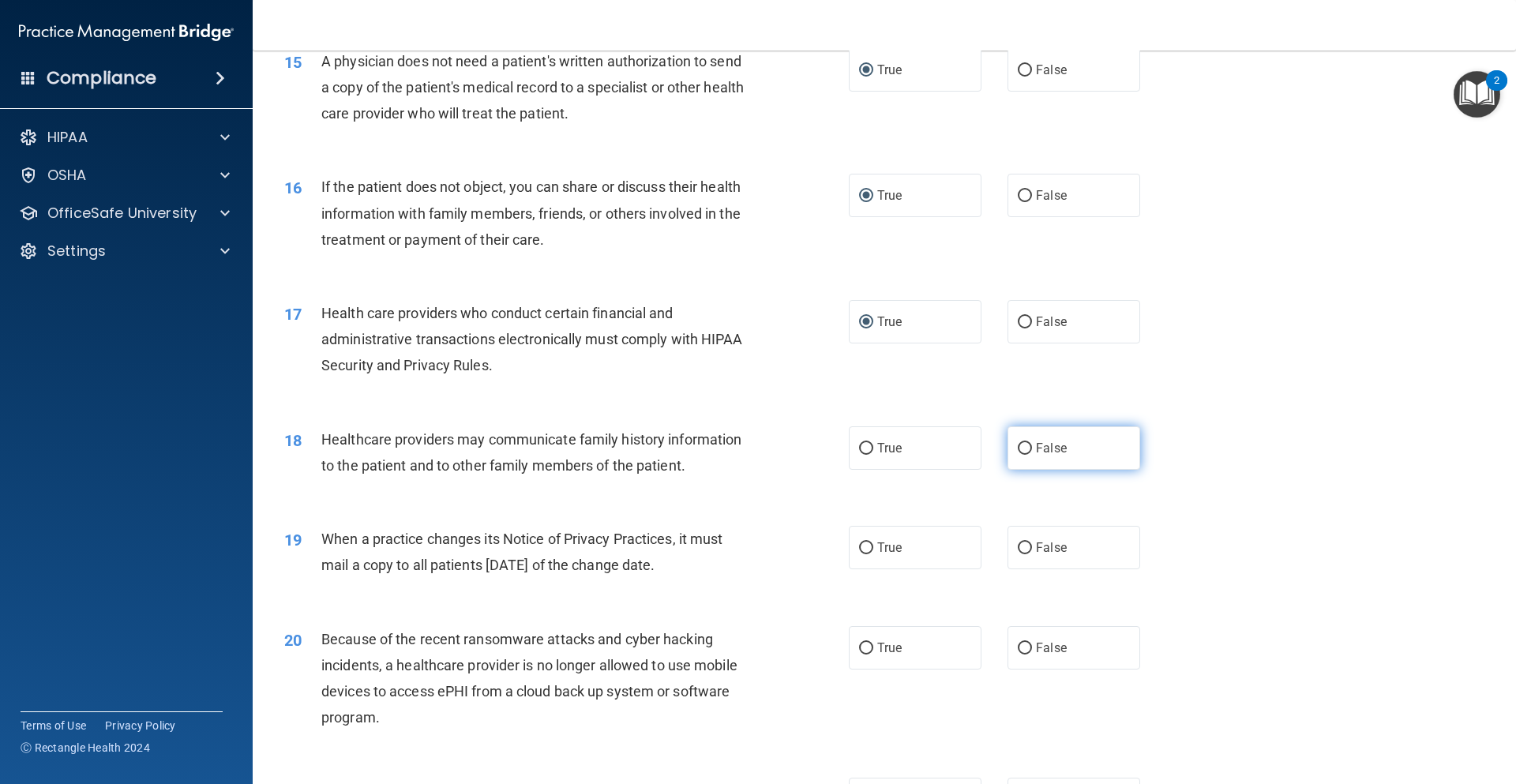
click at [1018, 447] on input "False" at bounding box center [1025, 448] width 14 height 12
radio input "true"
click at [1018, 547] on input "False" at bounding box center [1025, 548] width 14 height 12
radio input "true"
click at [1018, 649] on input "False" at bounding box center [1025, 648] width 14 height 12
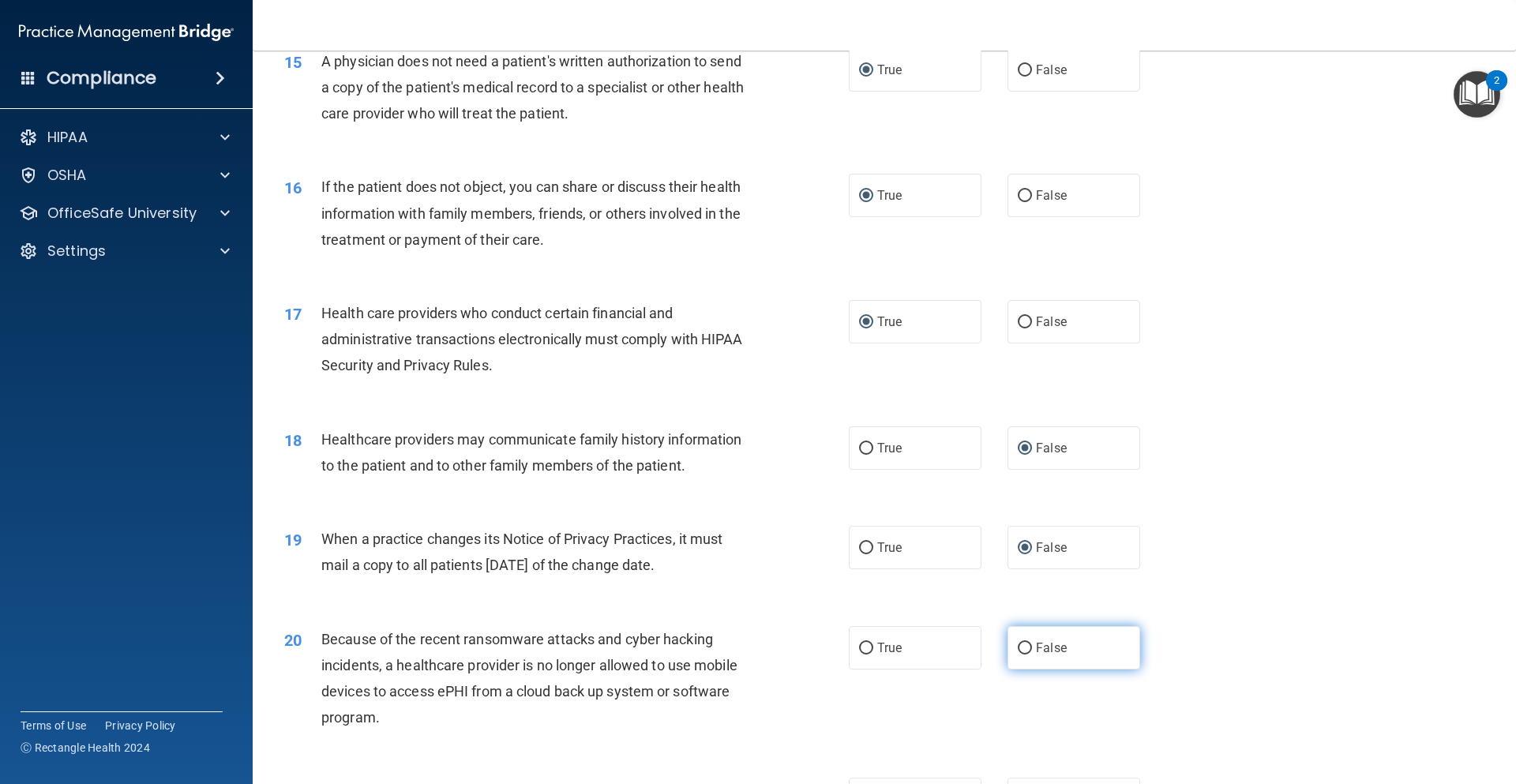
radio input "true"
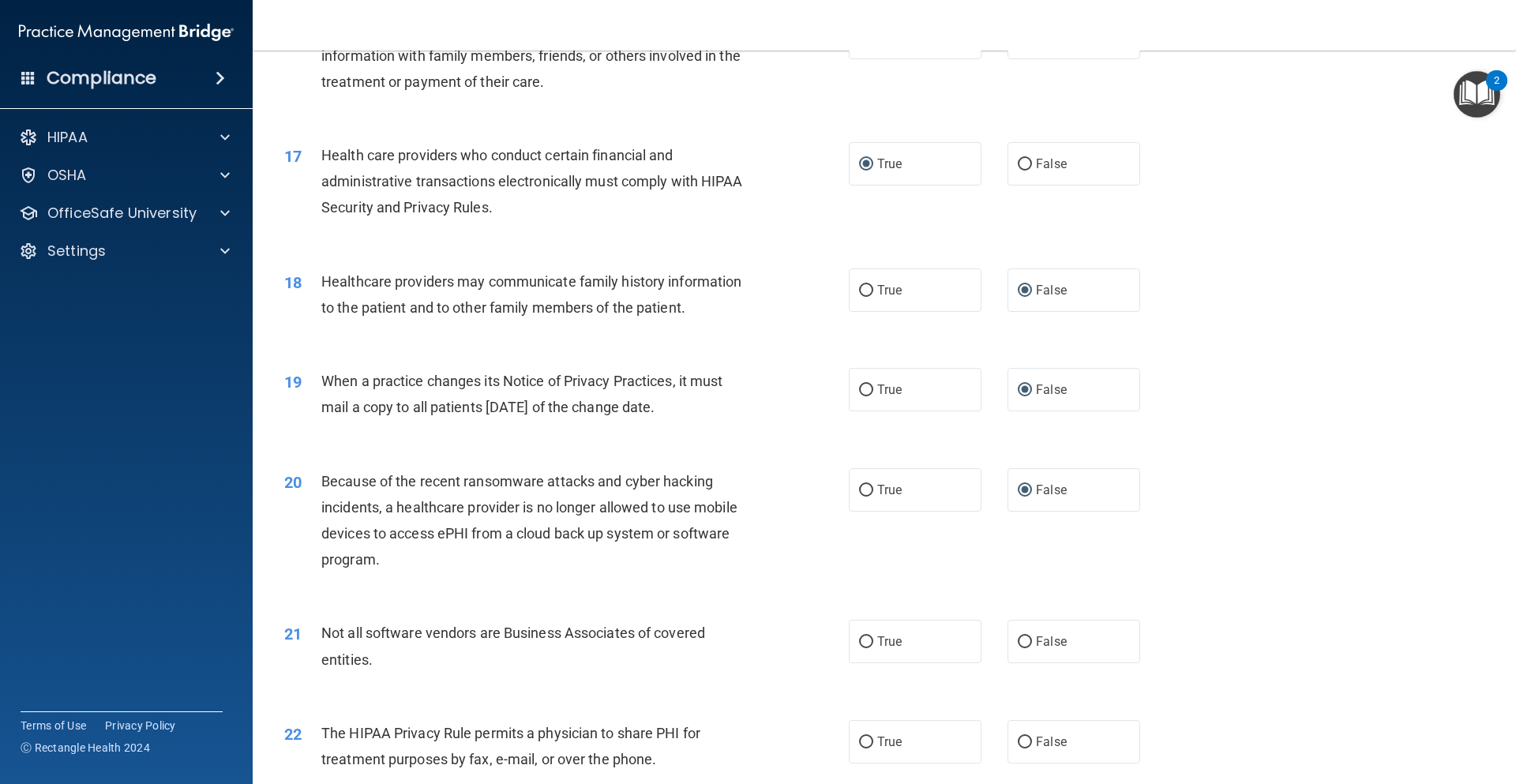
scroll to position [2053, 0]
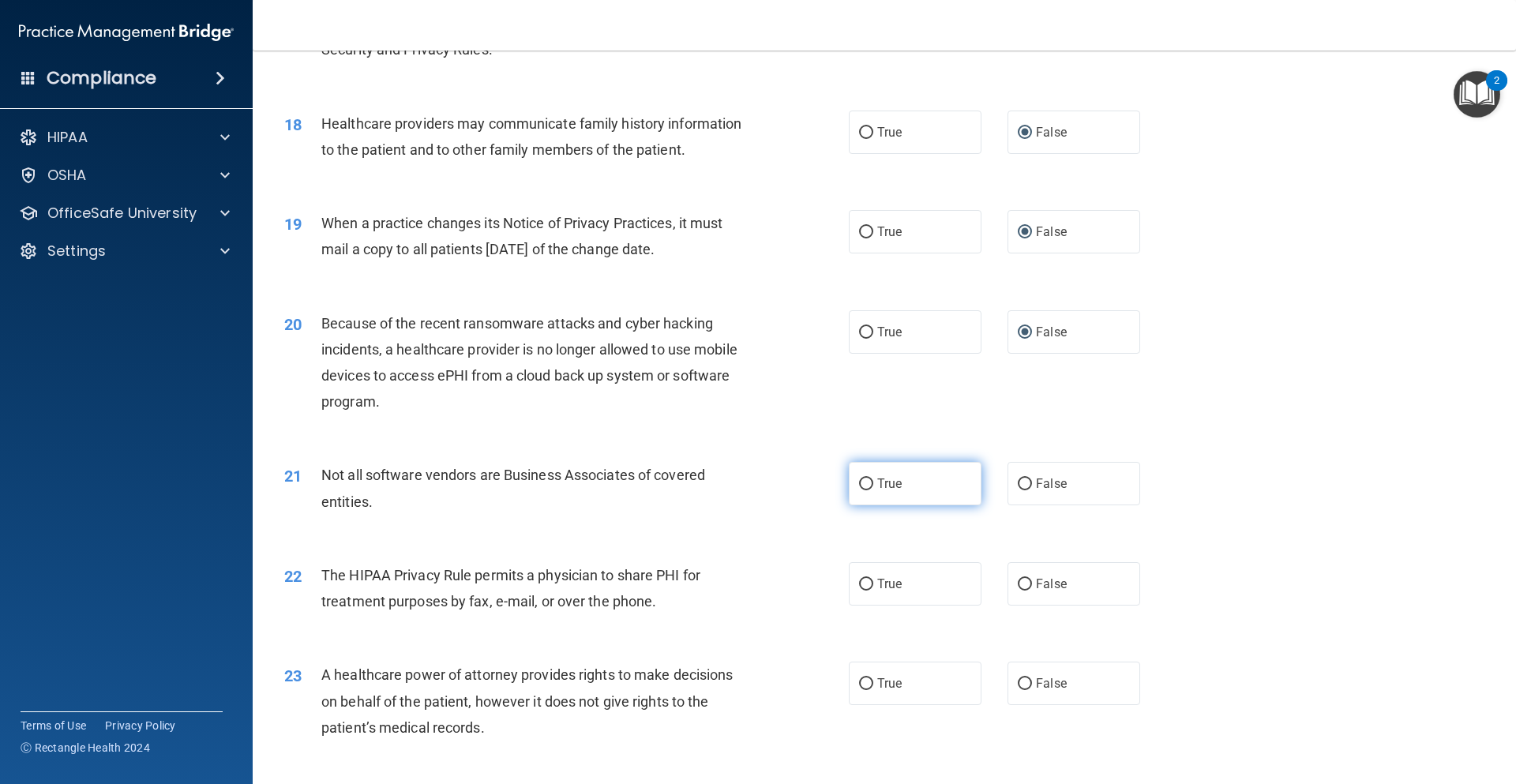
click at [860, 482] on input "True" at bounding box center [867, 484] width 14 height 12
radio input "true"
click at [863, 582] on input "True" at bounding box center [867, 584] width 14 height 12
radio input "true"
click at [1018, 683] on input "False" at bounding box center [1025, 684] width 14 height 12
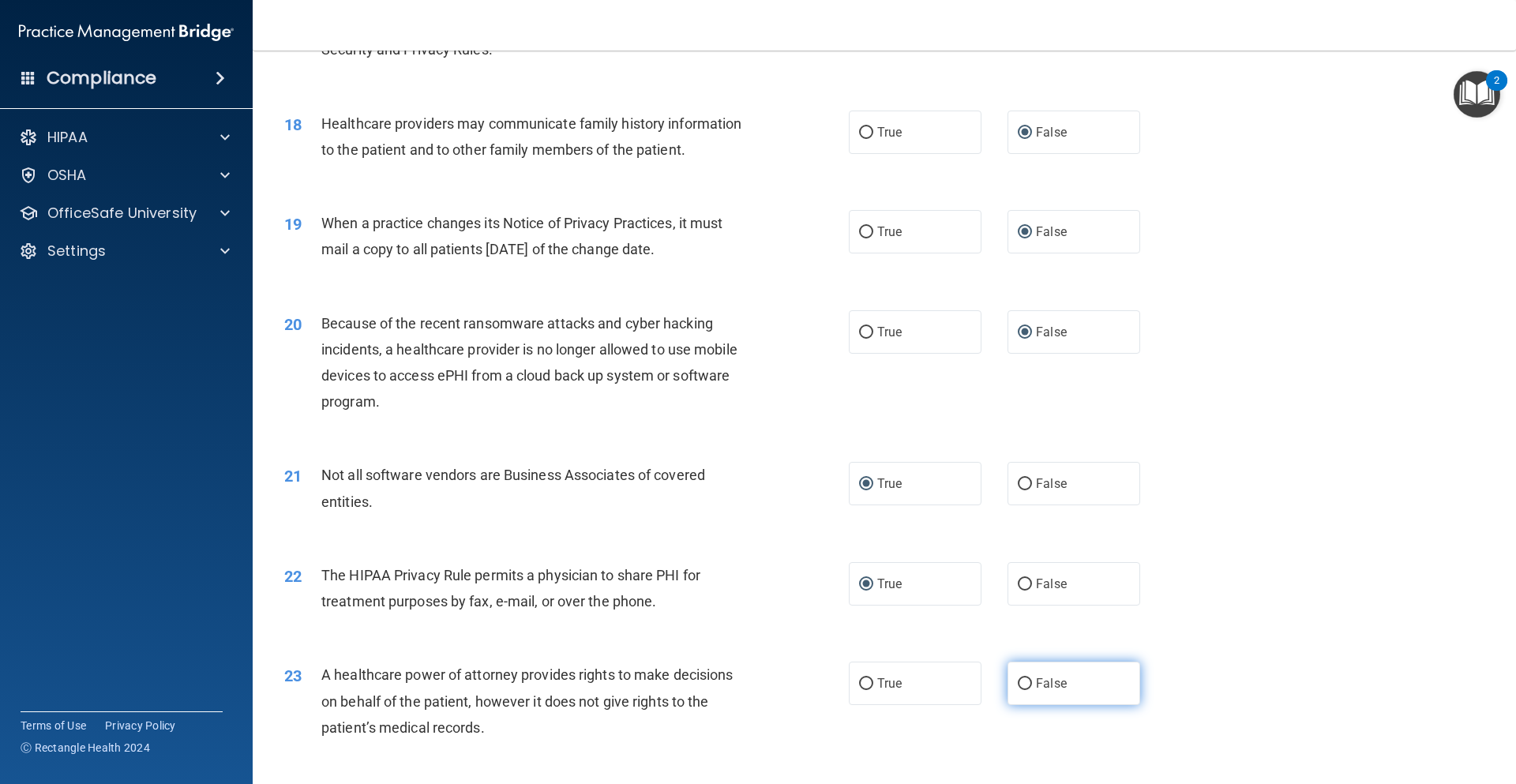
radio input "true"
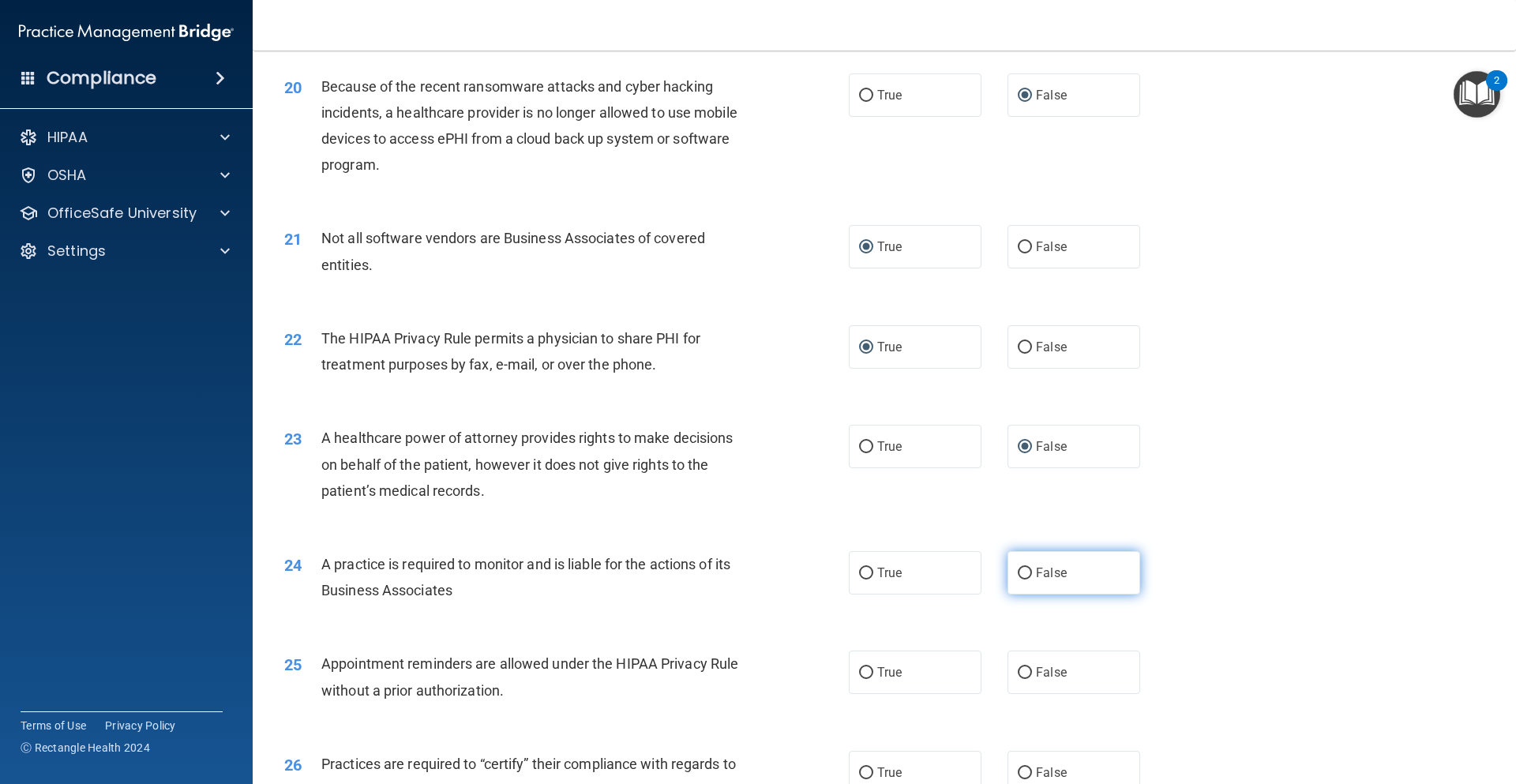
click at [1021, 574] on input "False" at bounding box center [1025, 573] width 14 height 12
radio input "true"
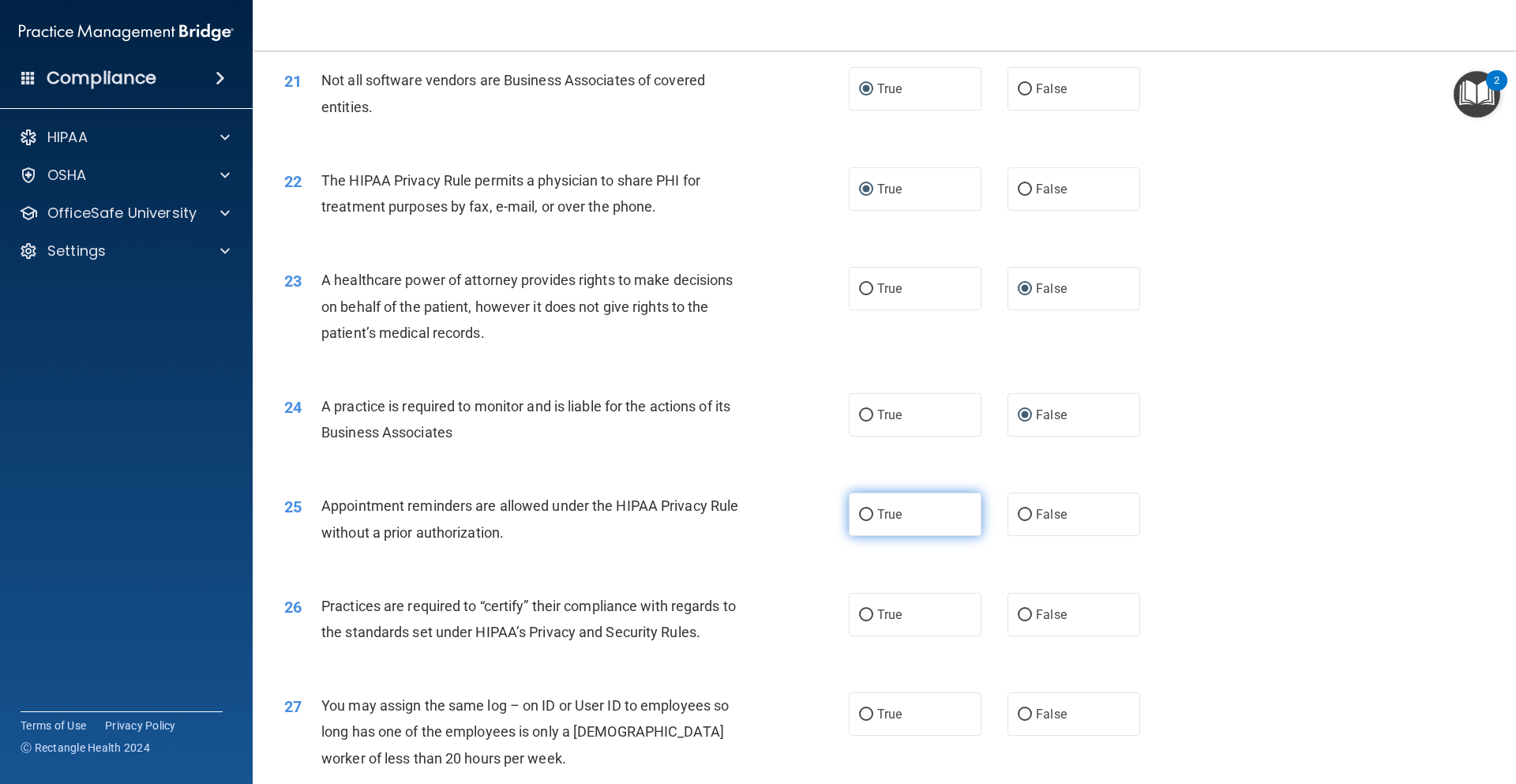
click at [860, 510] on input "True" at bounding box center [867, 515] width 14 height 12
radio input "true"
click at [1018, 615] on input "False" at bounding box center [1025, 615] width 14 height 12
radio input "true"
click at [1022, 712] on input "False" at bounding box center [1025, 715] width 14 height 12
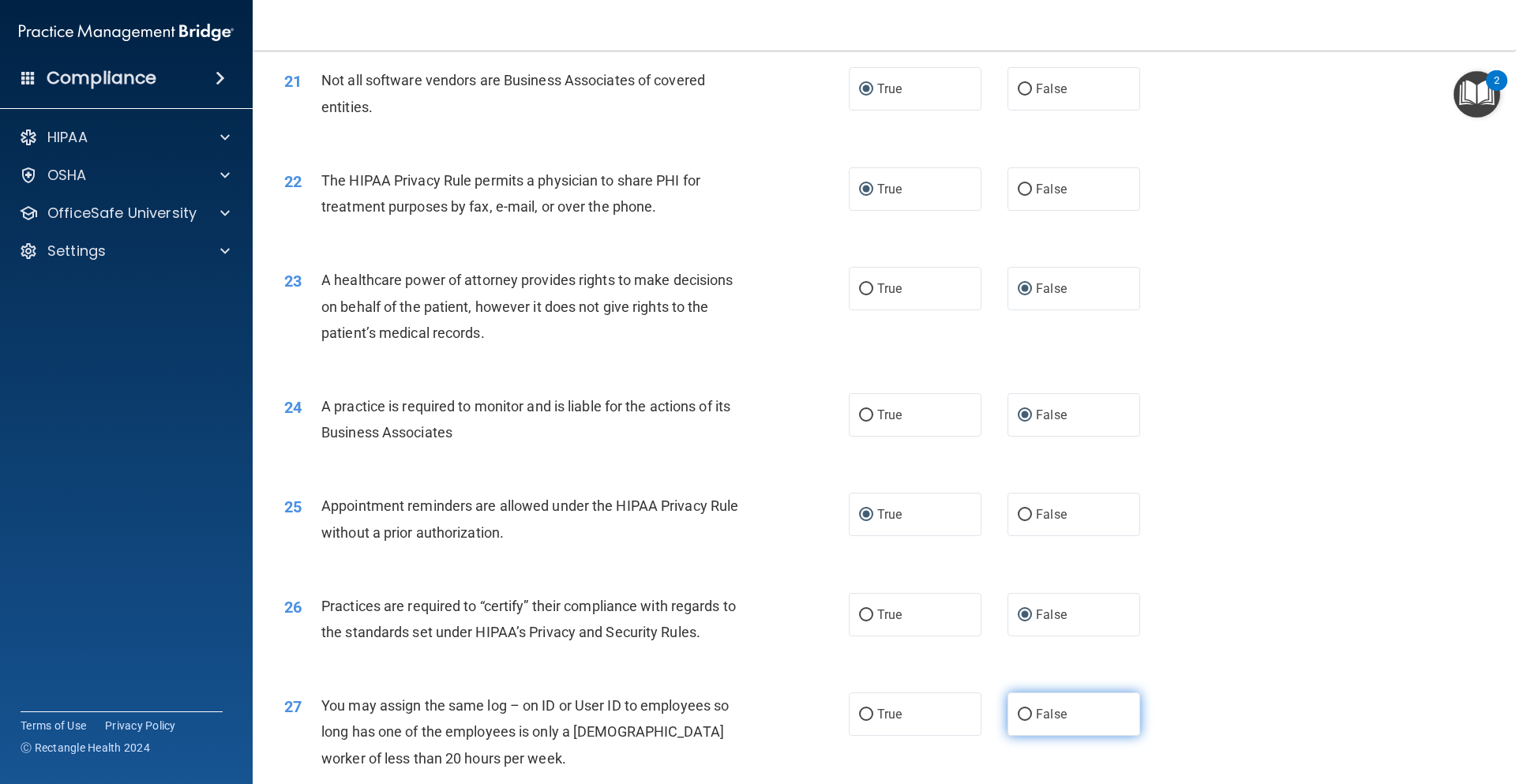
radio input "true"
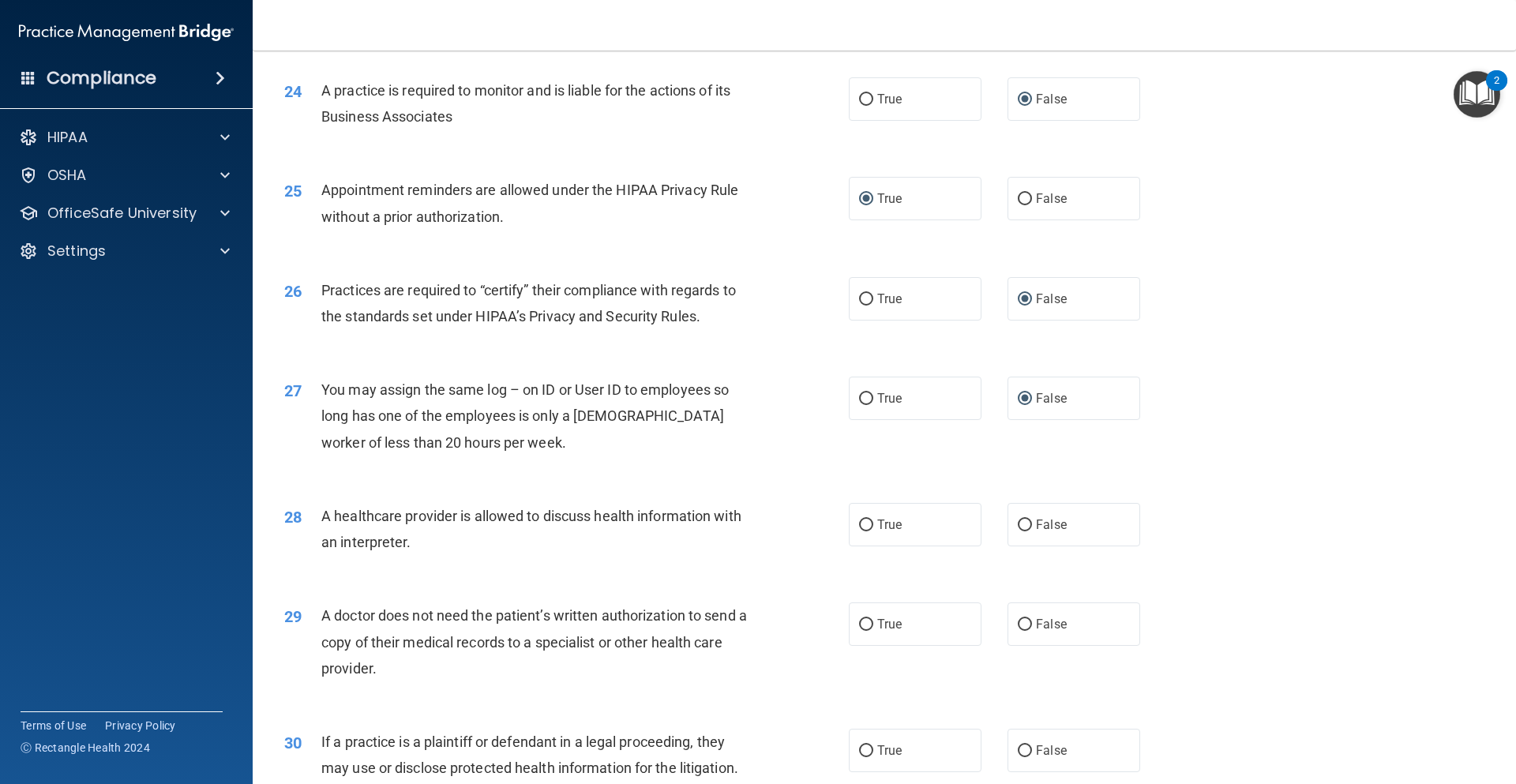
scroll to position [2892, 0]
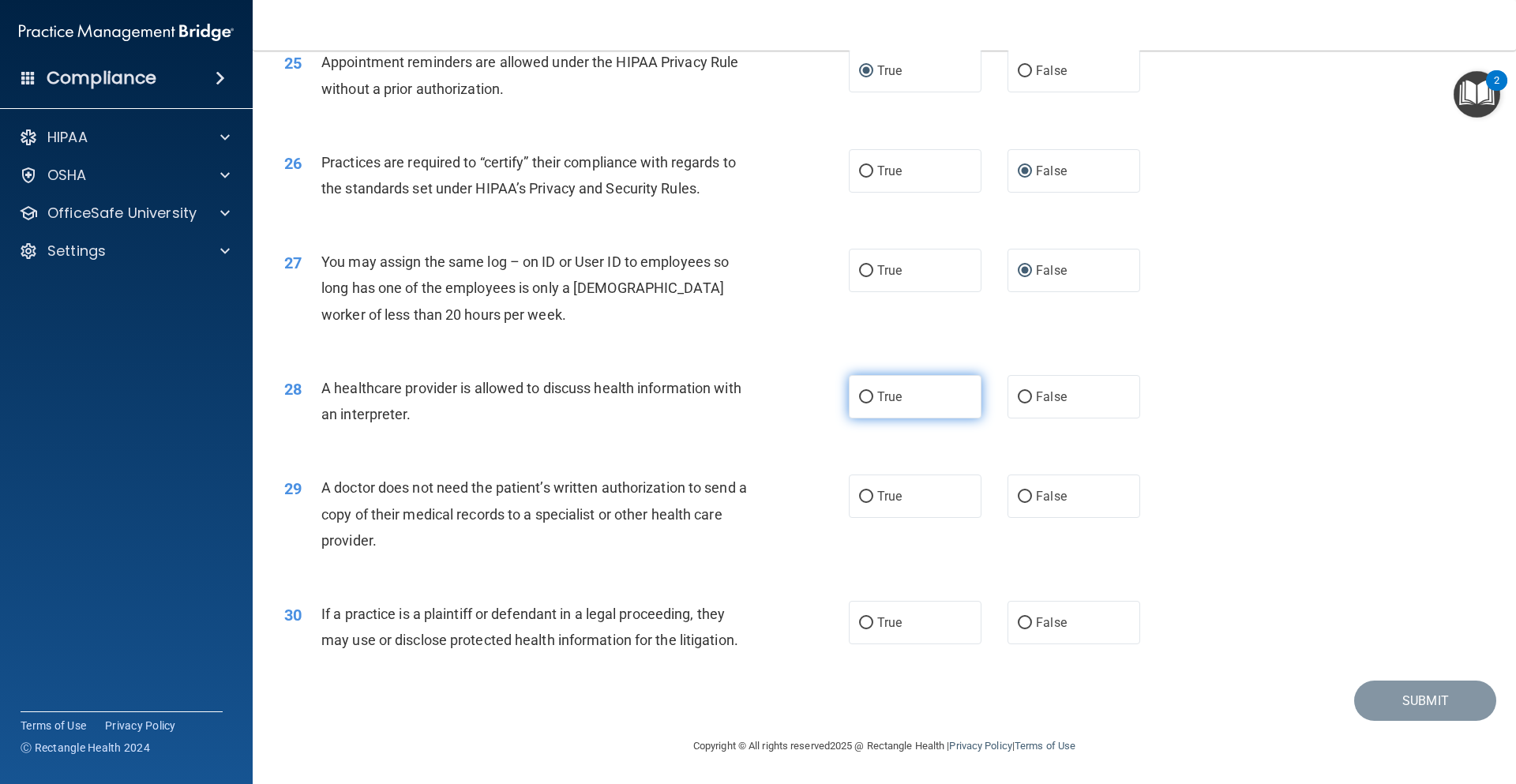
click at [863, 401] on input "True" at bounding box center [867, 397] width 14 height 12
radio input "true"
click at [862, 493] on input "True" at bounding box center [867, 497] width 14 height 12
radio input "true"
click at [866, 622] on input "True" at bounding box center [867, 623] width 14 height 12
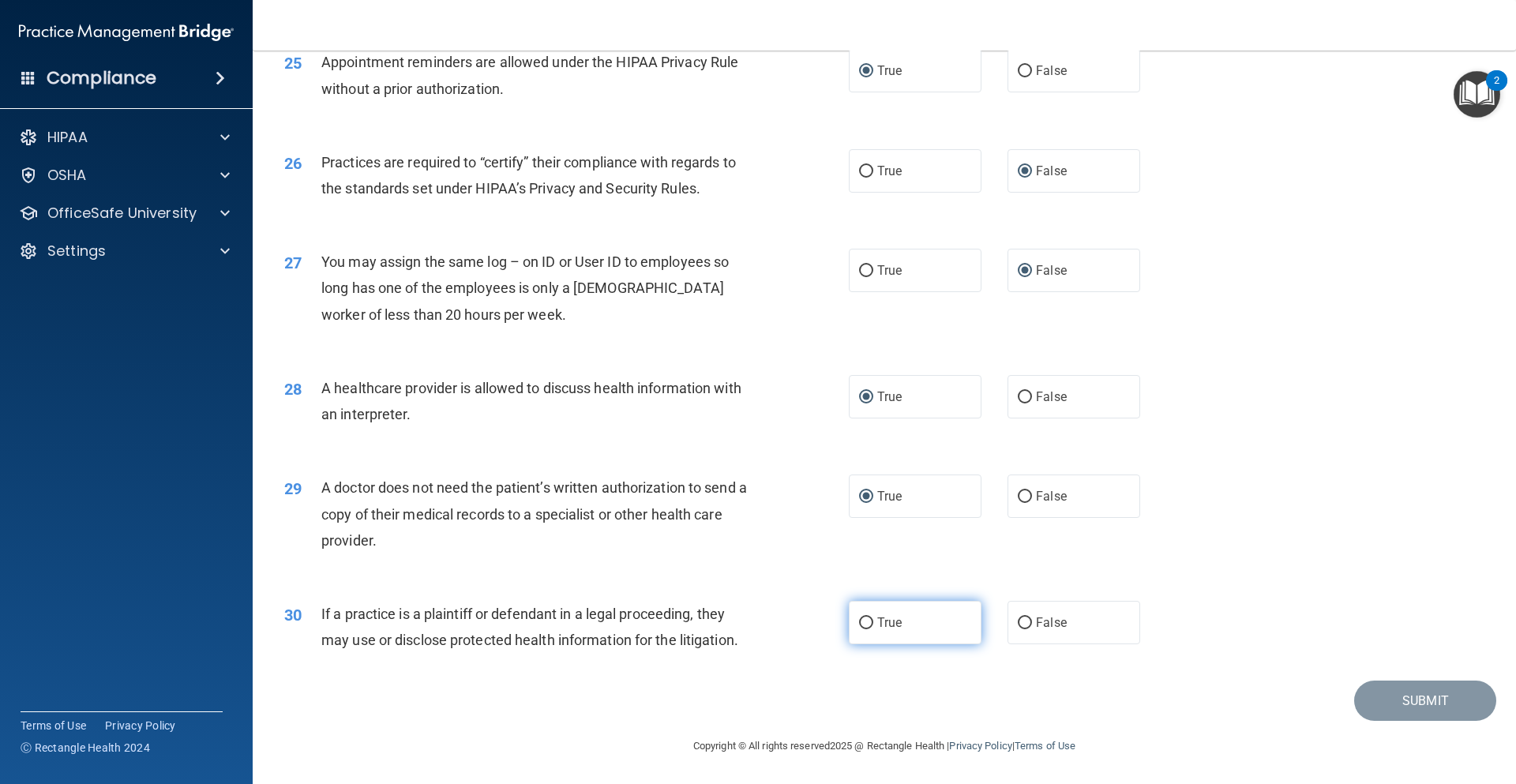
radio input "true"
click at [1385, 709] on button "Submit" at bounding box center [1426, 700] width 142 height 41
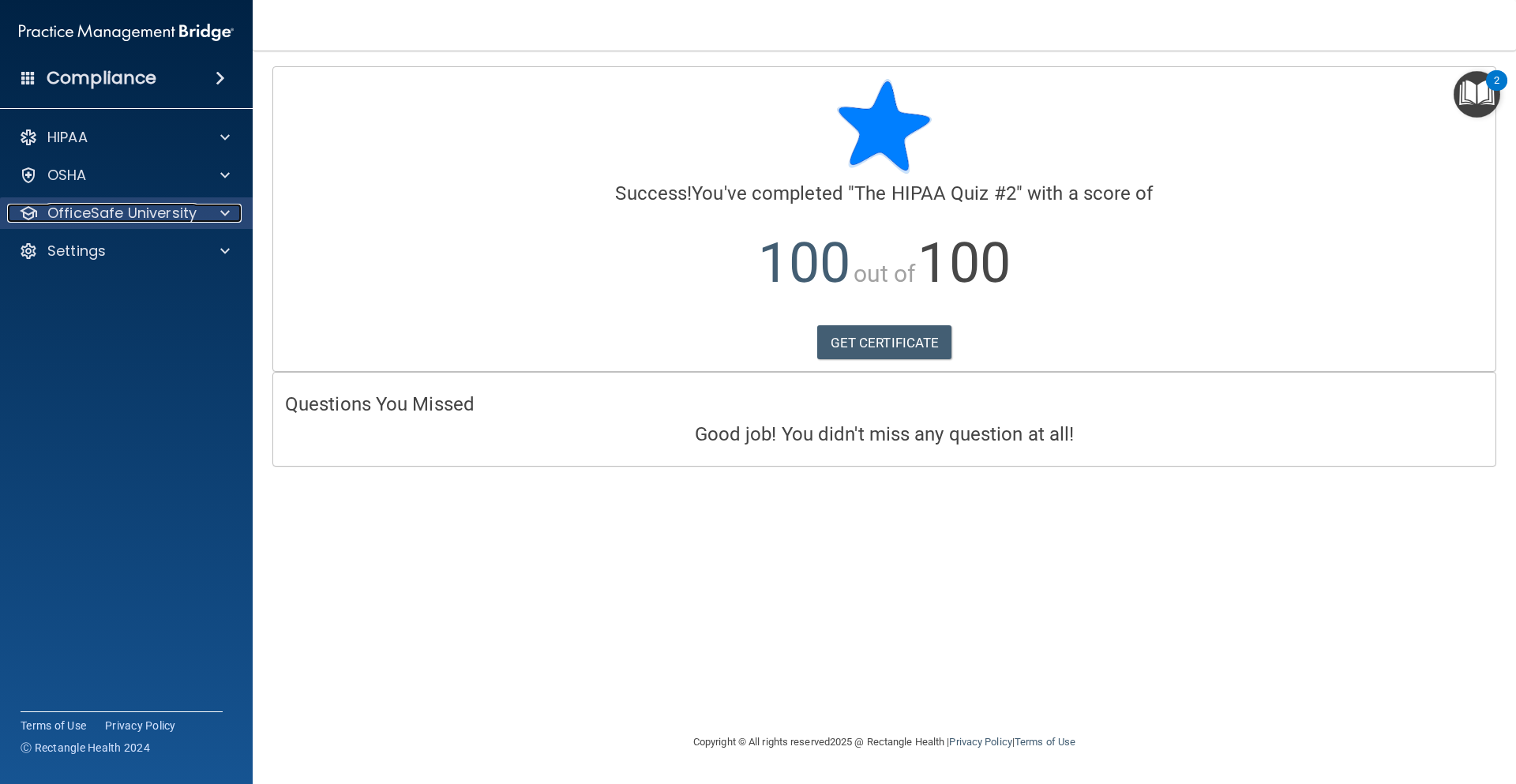
click at [120, 216] on p "OfficeSafe University" at bounding box center [122, 212] width 149 height 19
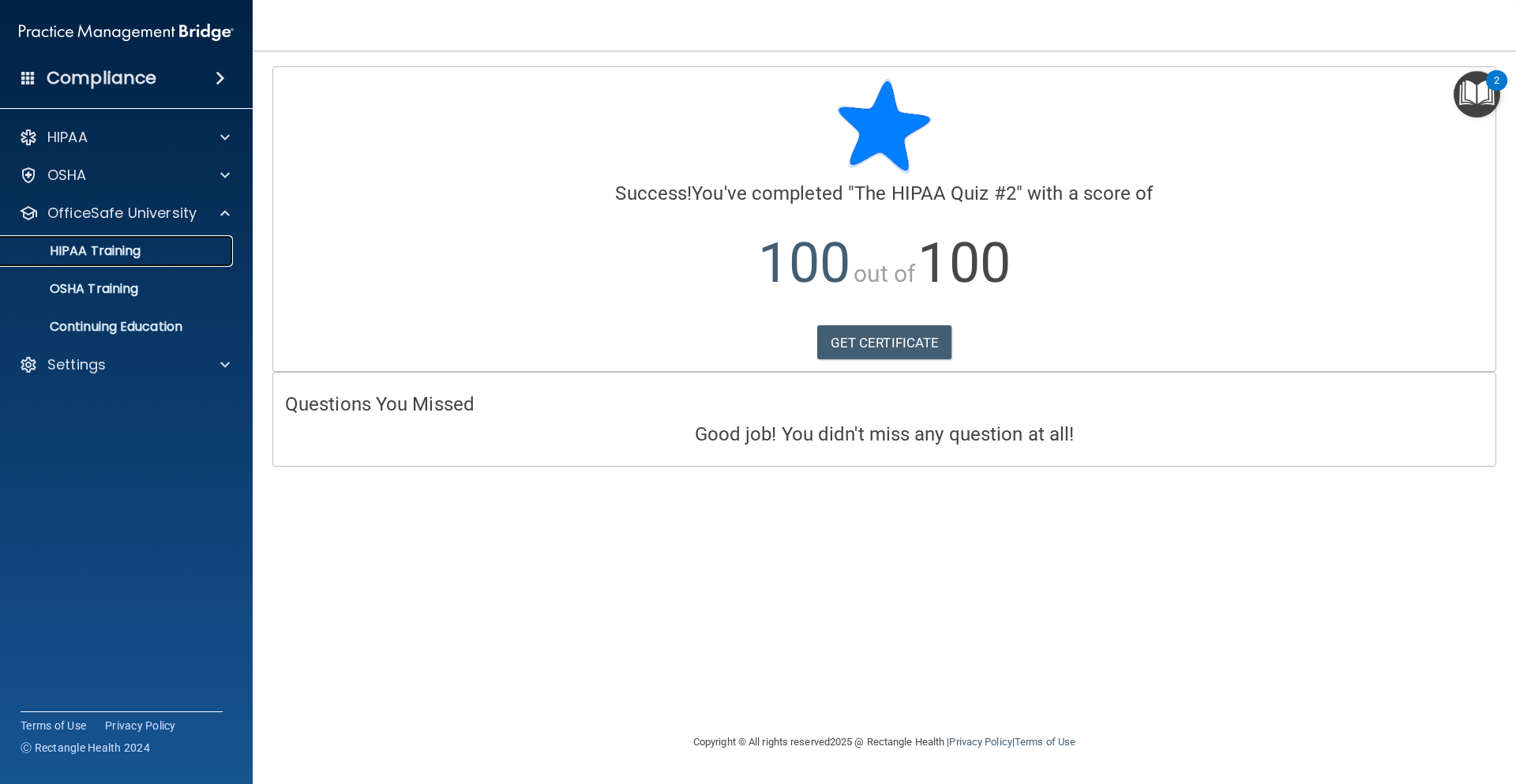
click at [110, 250] on p "HIPAA Training" at bounding box center [75, 251] width 131 height 16
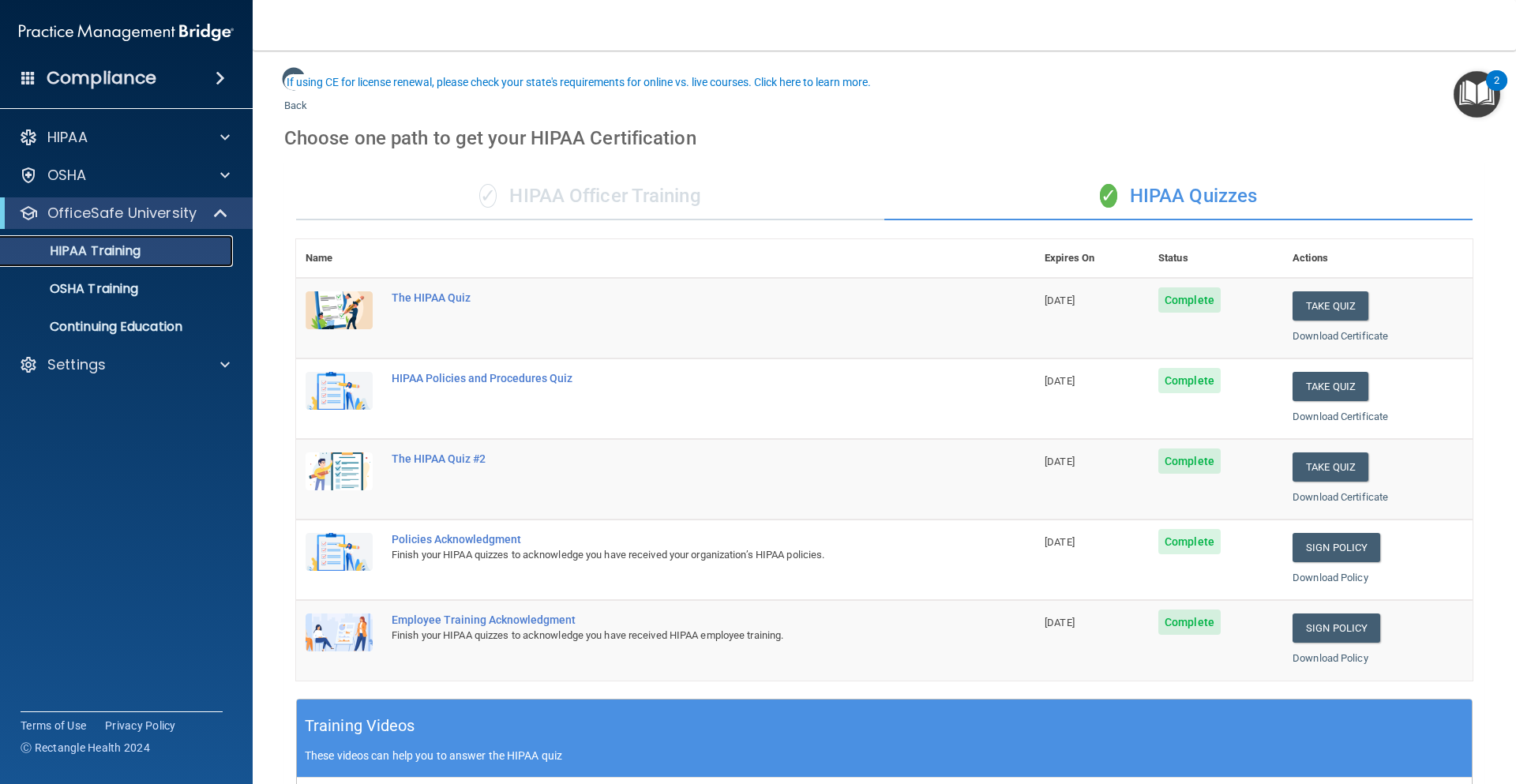
scroll to position [79, 0]
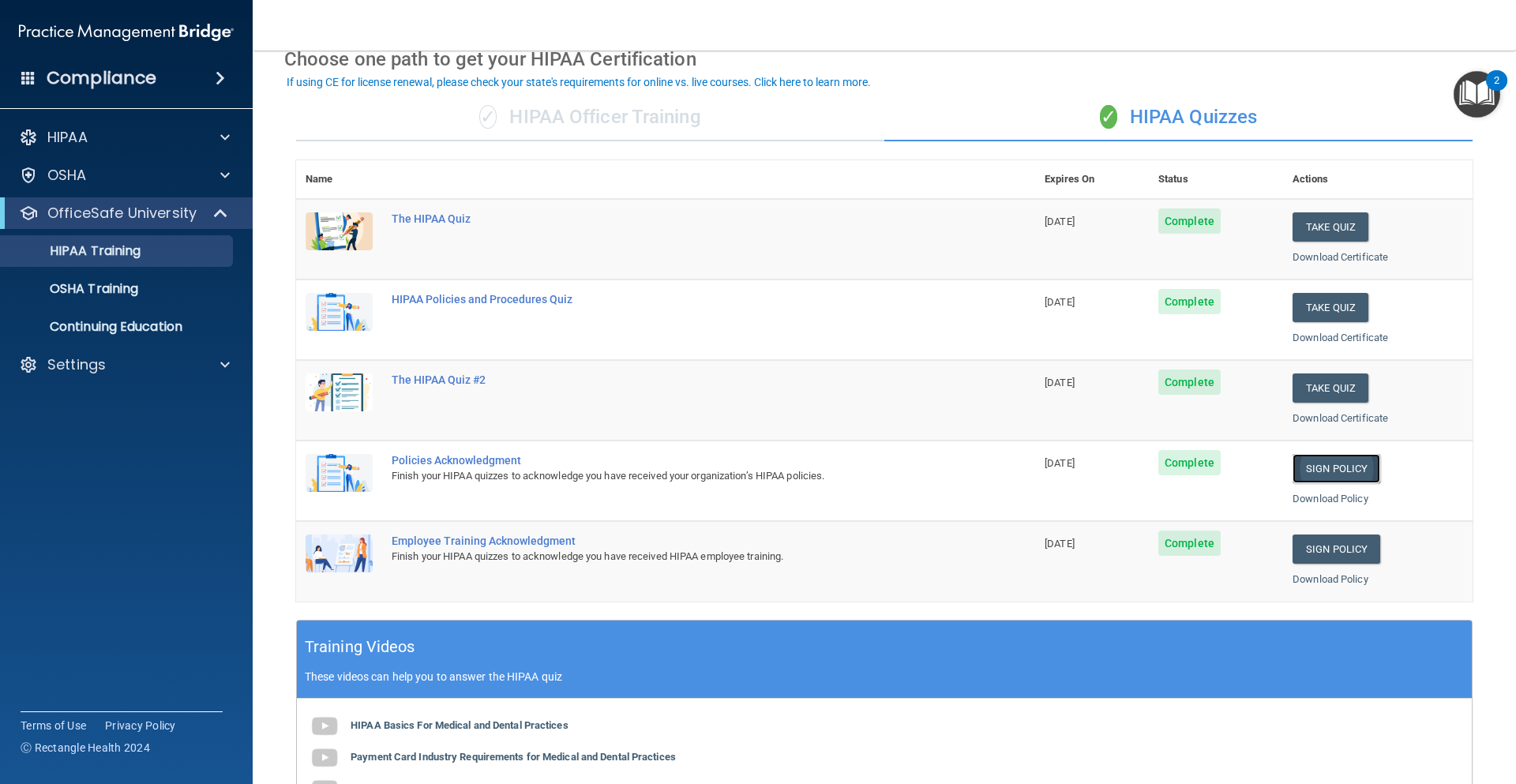
click at [1317, 467] on link "Sign Policy" at bounding box center [1336, 468] width 87 height 29
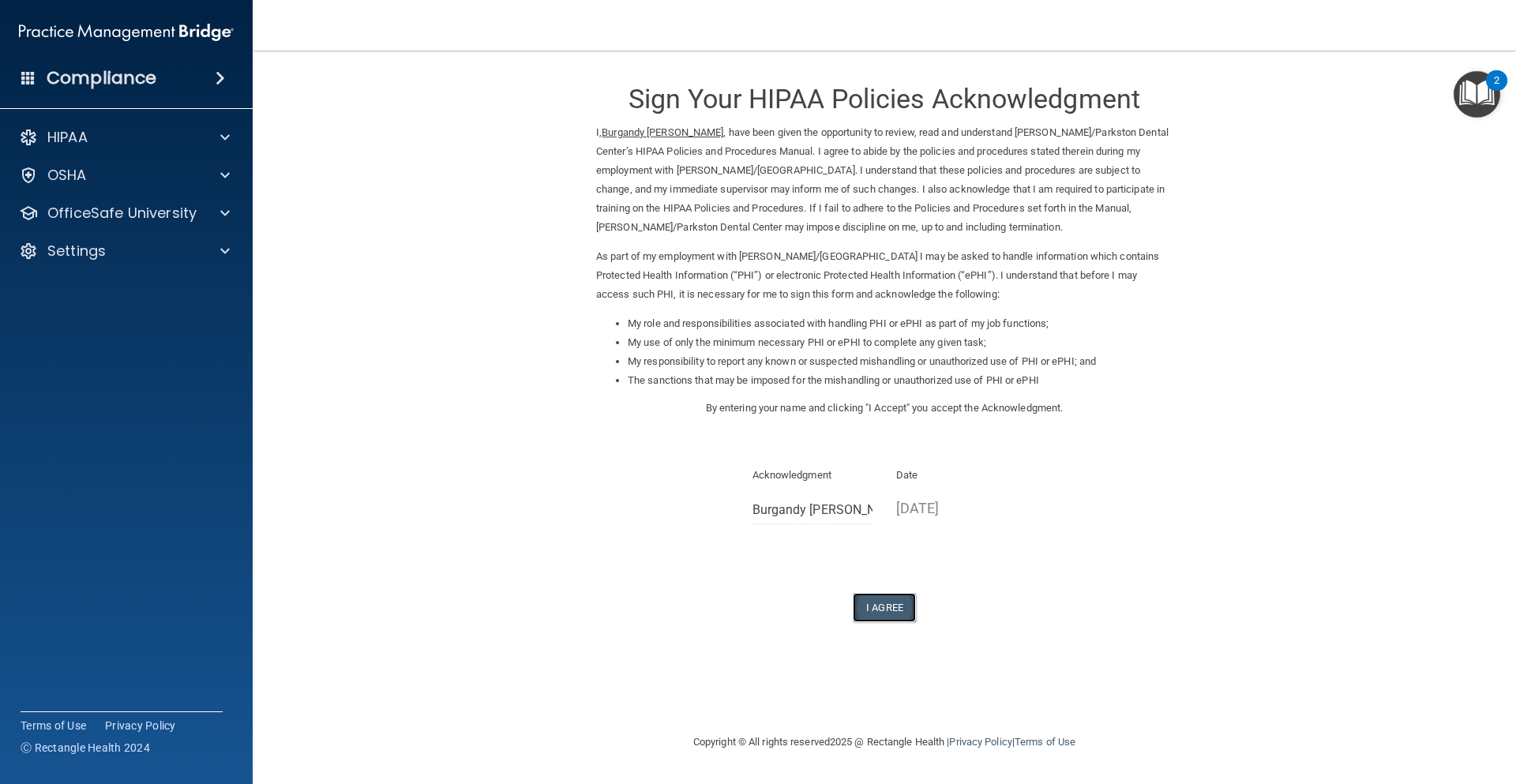
click at [872, 608] on button "I Agree" at bounding box center [885, 608] width 63 height 29
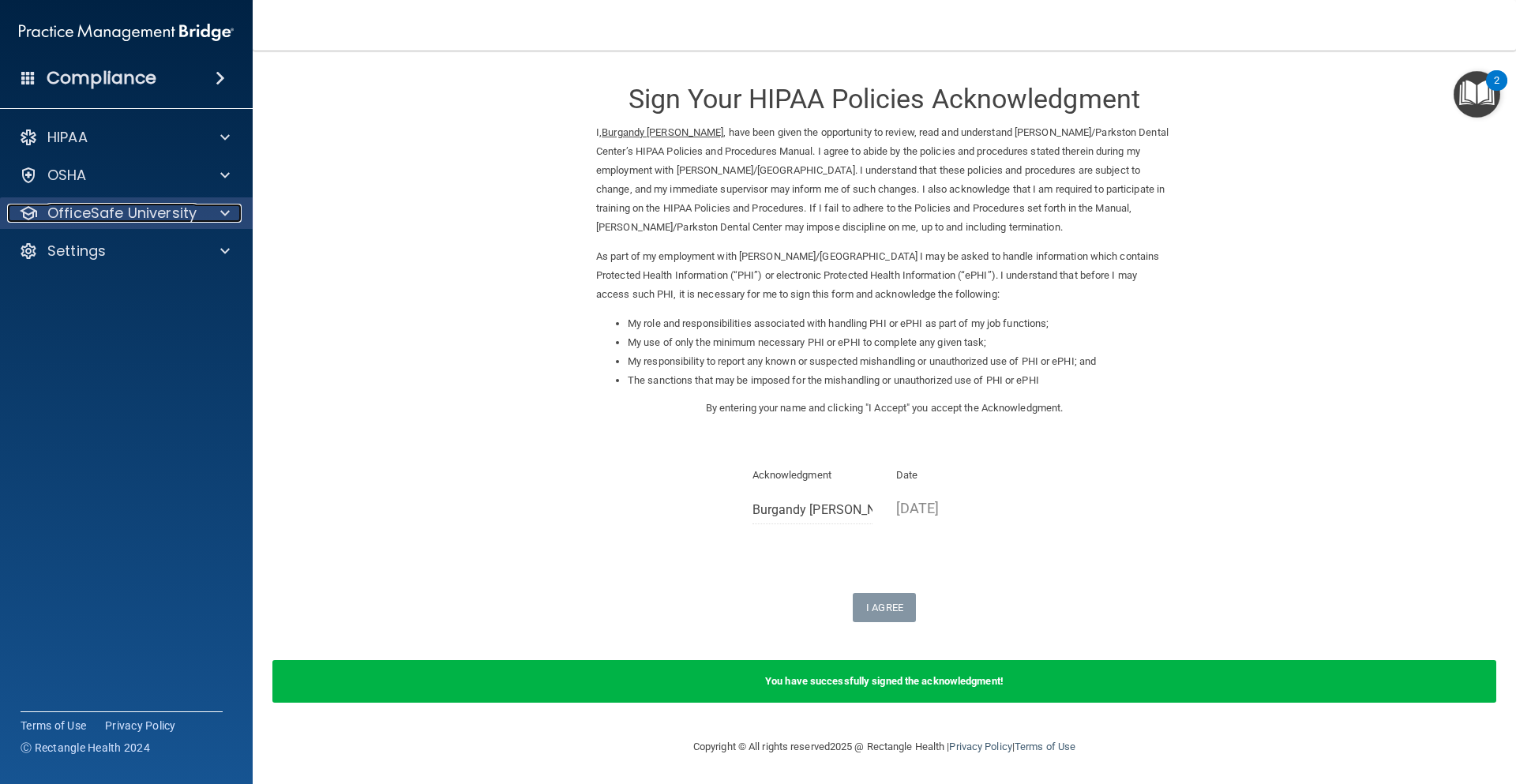
click at [109, 216] on p "OfficeSafe University" at bounding box center [122, 212] width 149 height 19
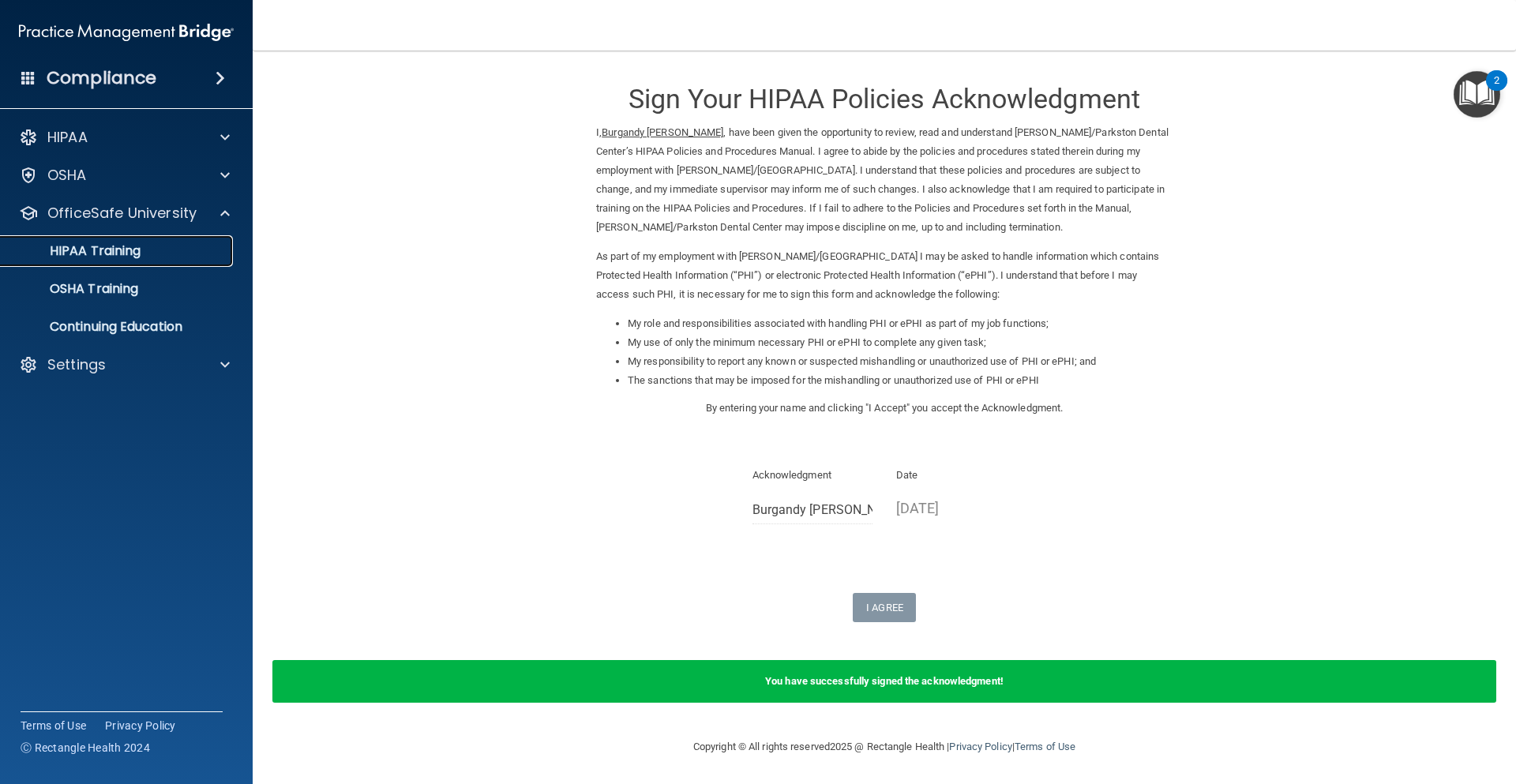
click at [100, 254] on p "HIPAA Training" at bounding box center [75, 251] width 131 height 16
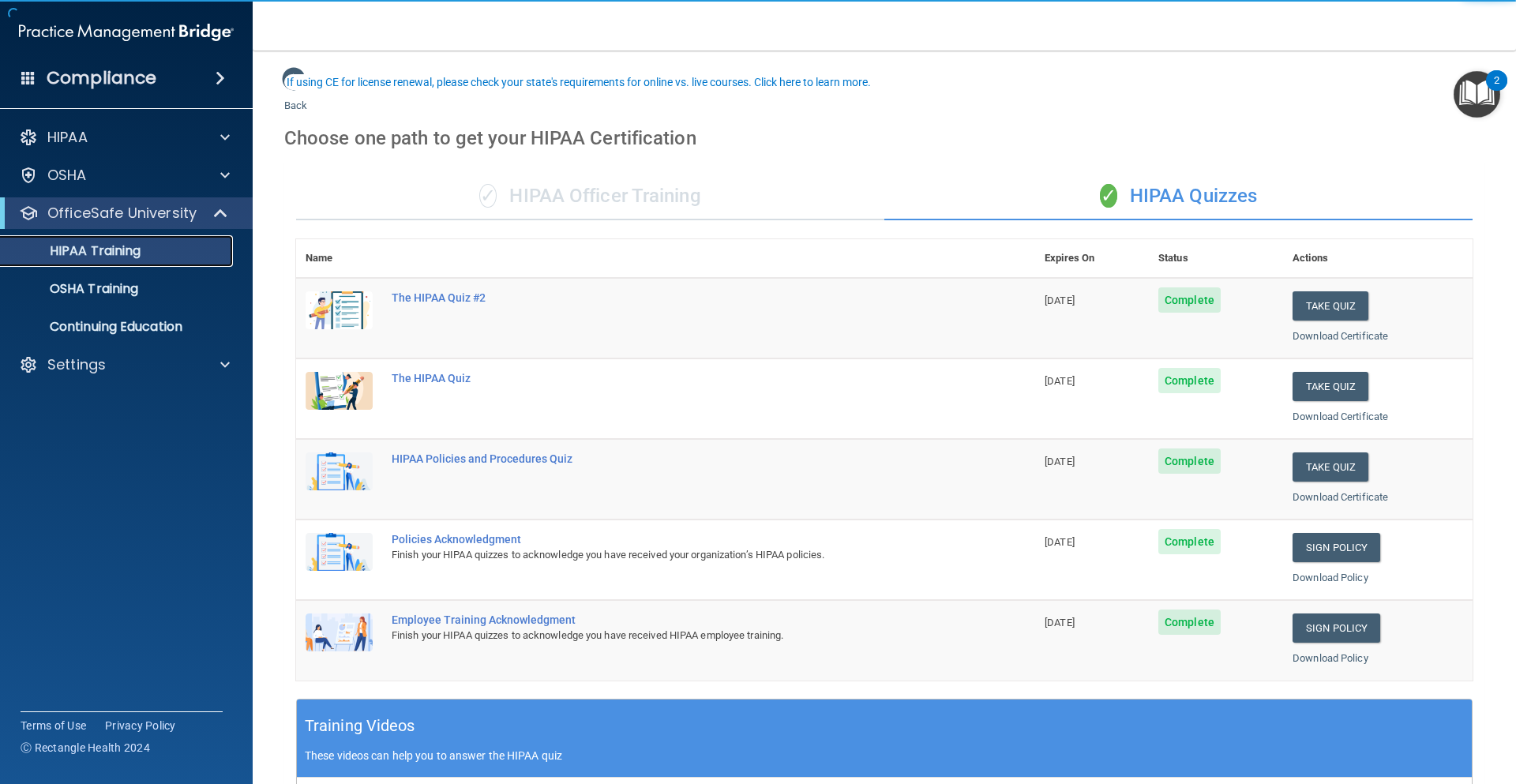
scroll to position [79, 0]
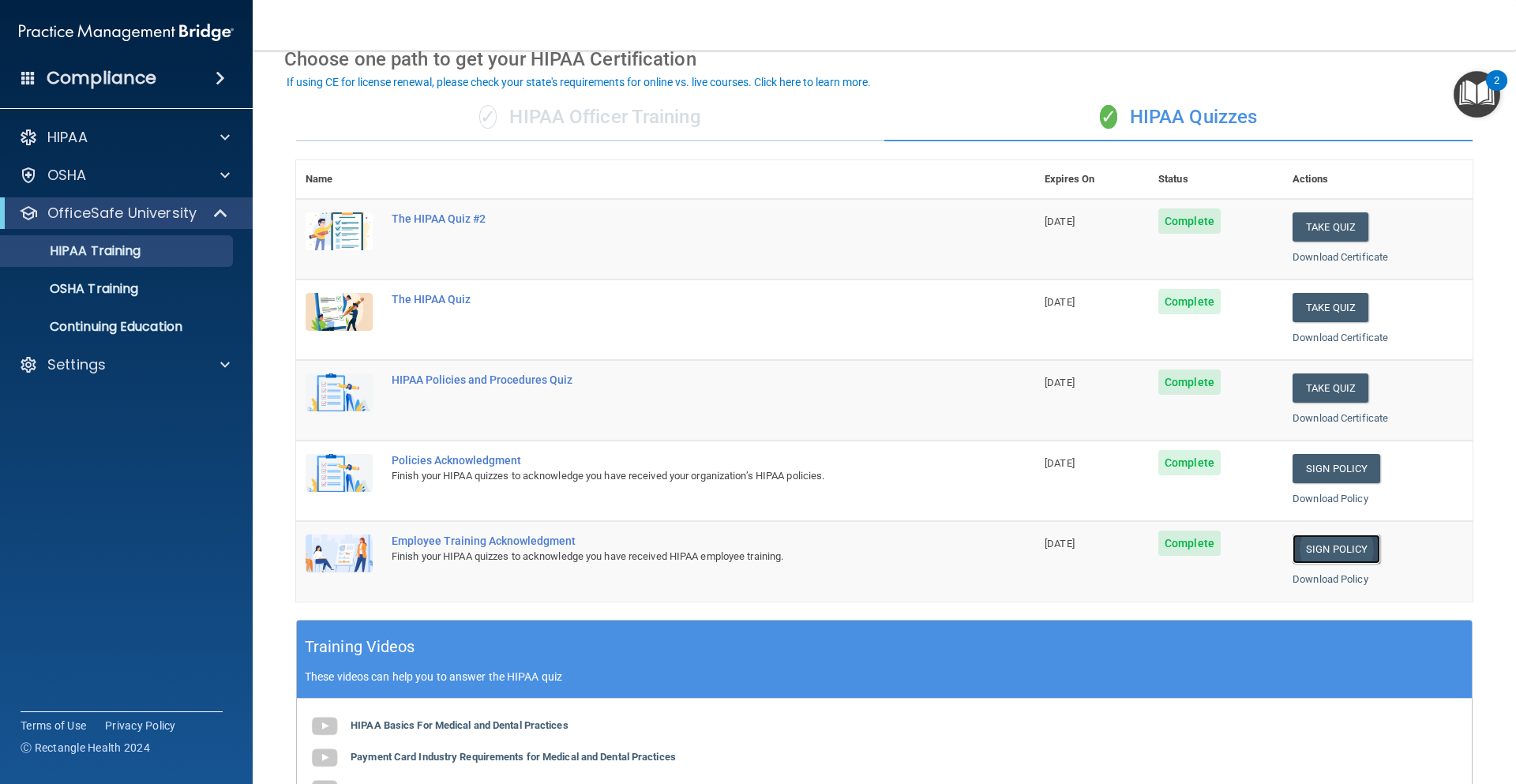
click at [1340, 555] on link "Sign Policy" at bounding box center [1336, 549] width 87 height 29
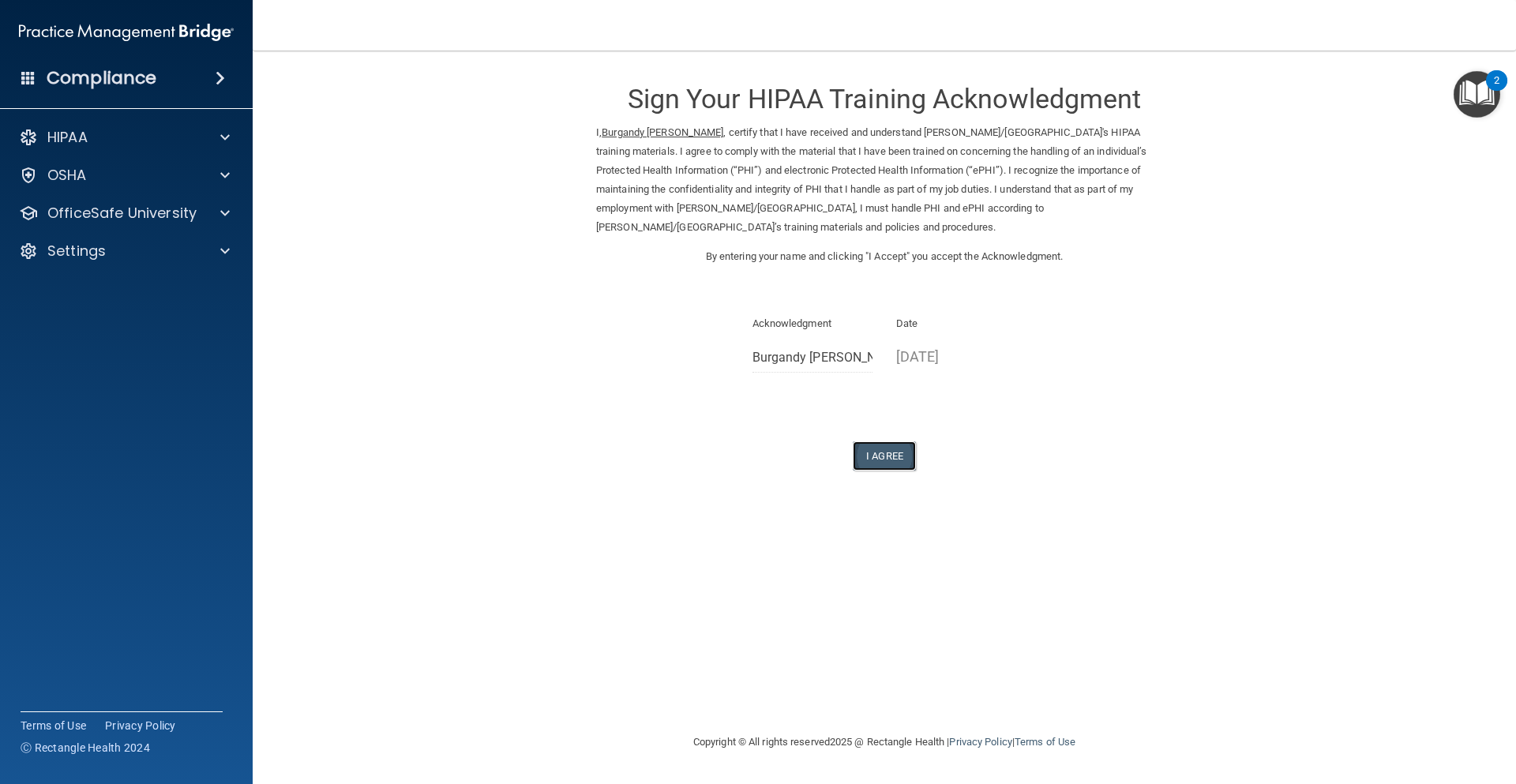
click at [879, 455] on button "I Agree" at bounding box center [885, 455] width 63 height 29
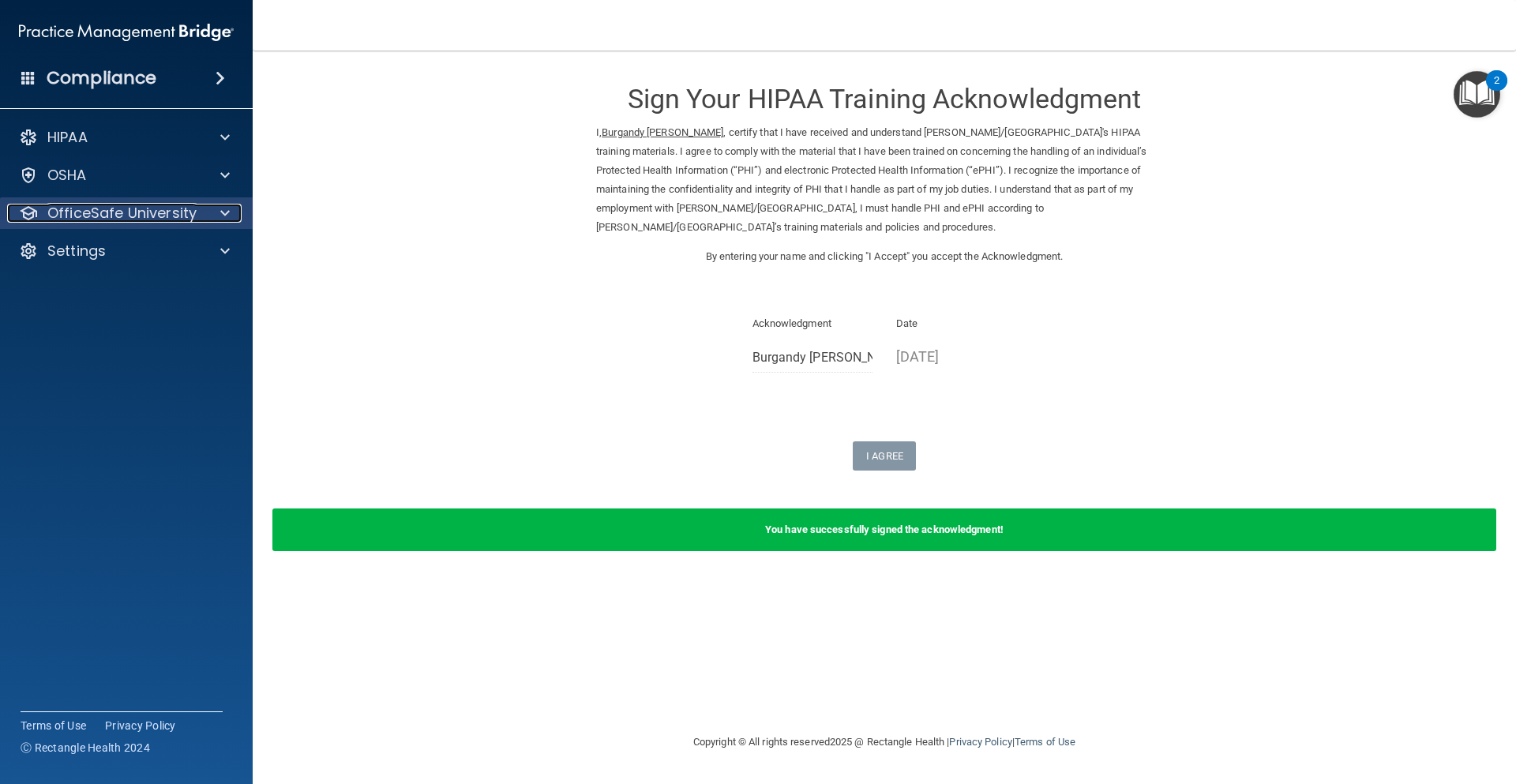
click at [94, 212] on p "OfficeSafe University" at bounding box center [122, 212] width 149 height 19
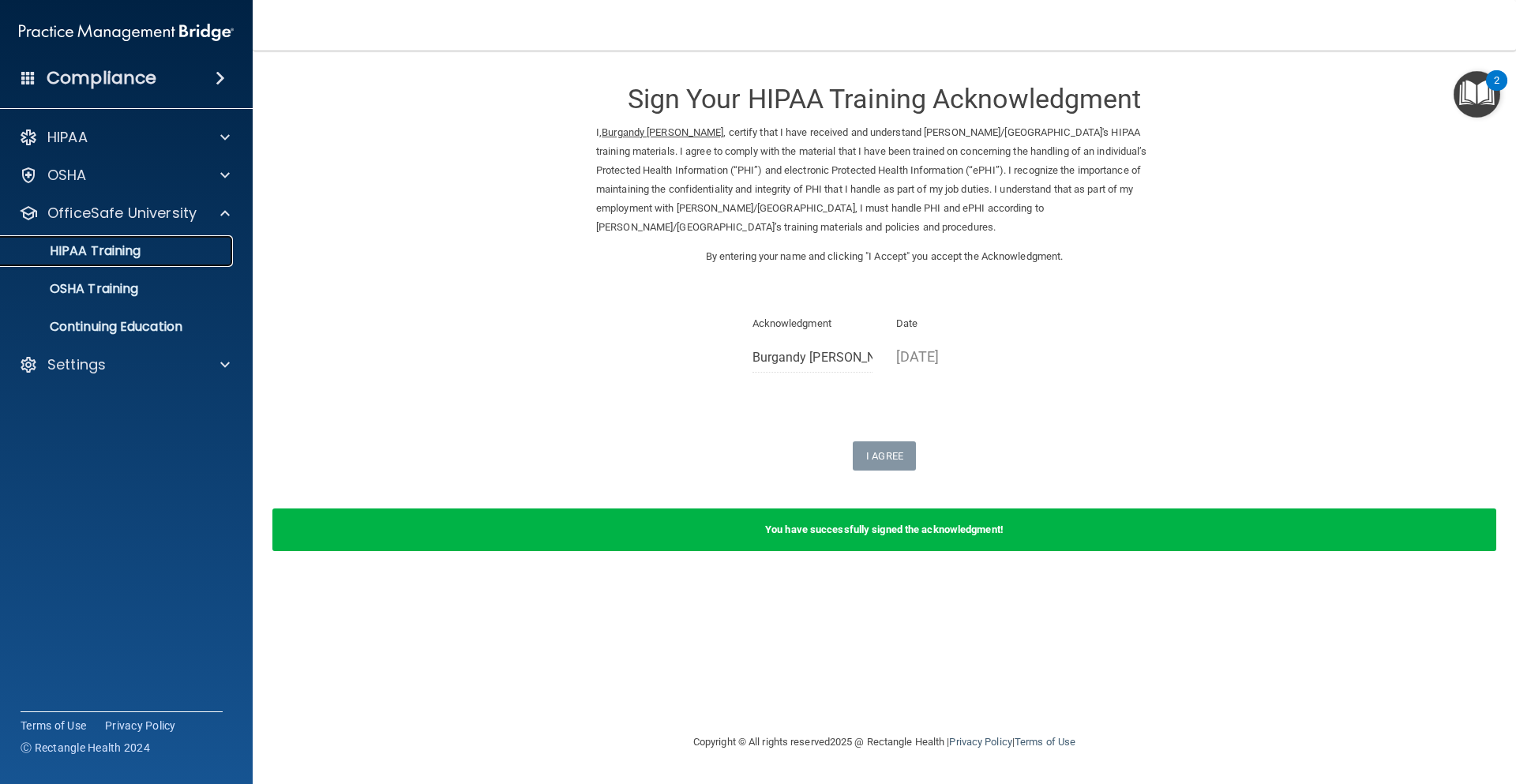
click at [105, 249] on p "HIPAA Training" at bounding box center [75, 251] width 131 height 16
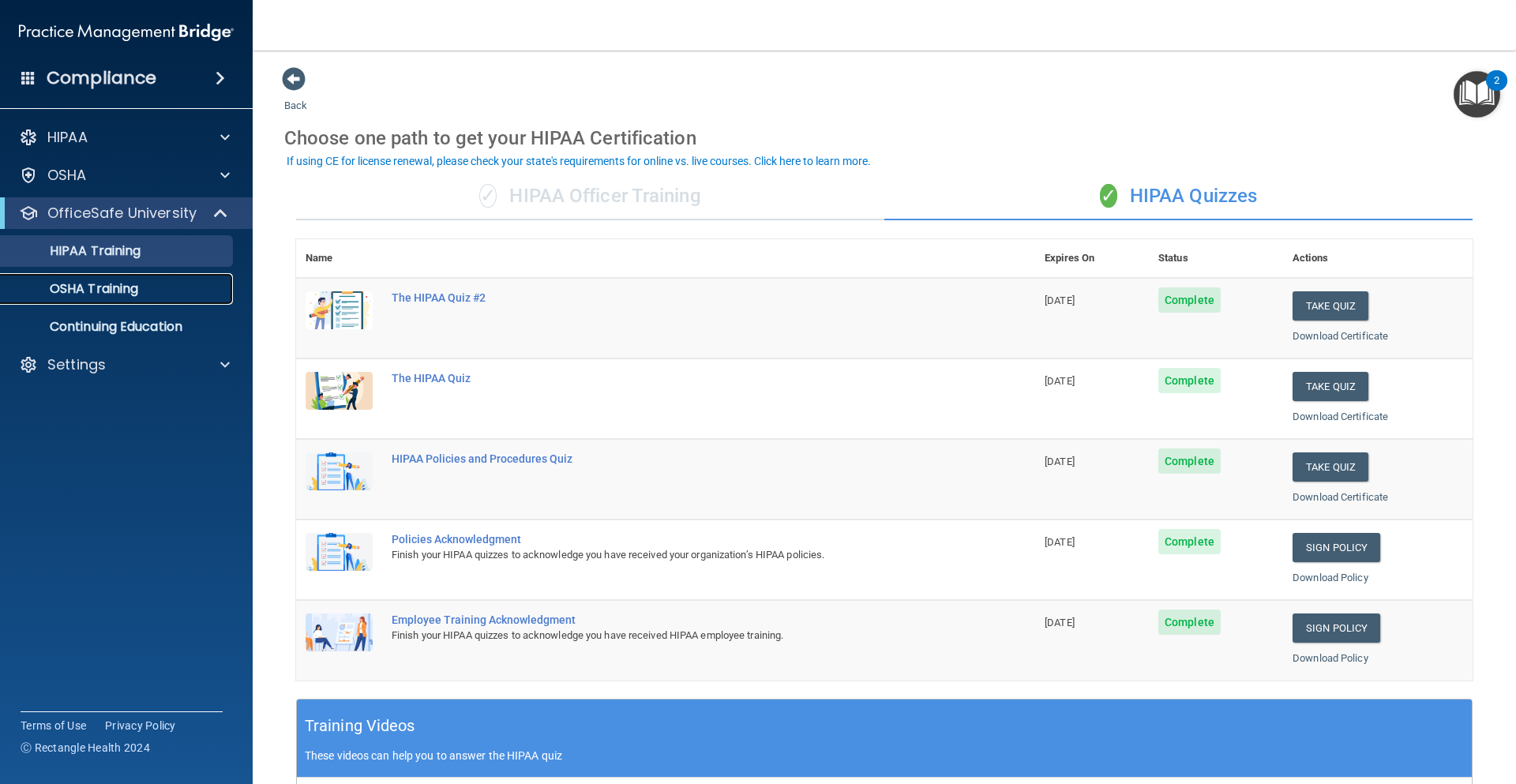
click at [53, 285] on p "OSHA Training" at bounding box center [74, 289] width 128 height 16
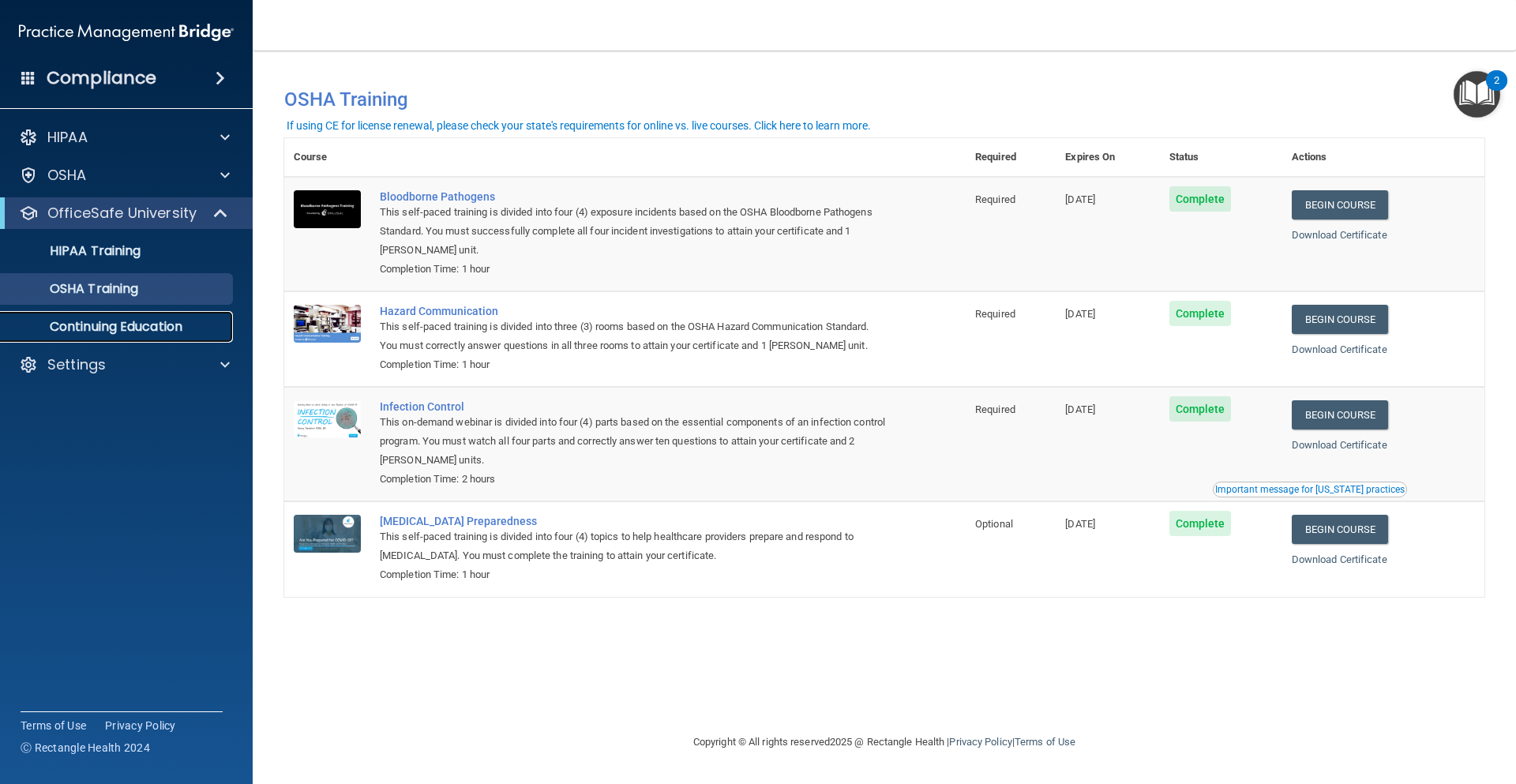
click at [87, 331] on p "Continuing Education" at bounding box center [118, 327] width 216 height 16
